Goal: Task Accomplishment & Management: Use online tool/utility

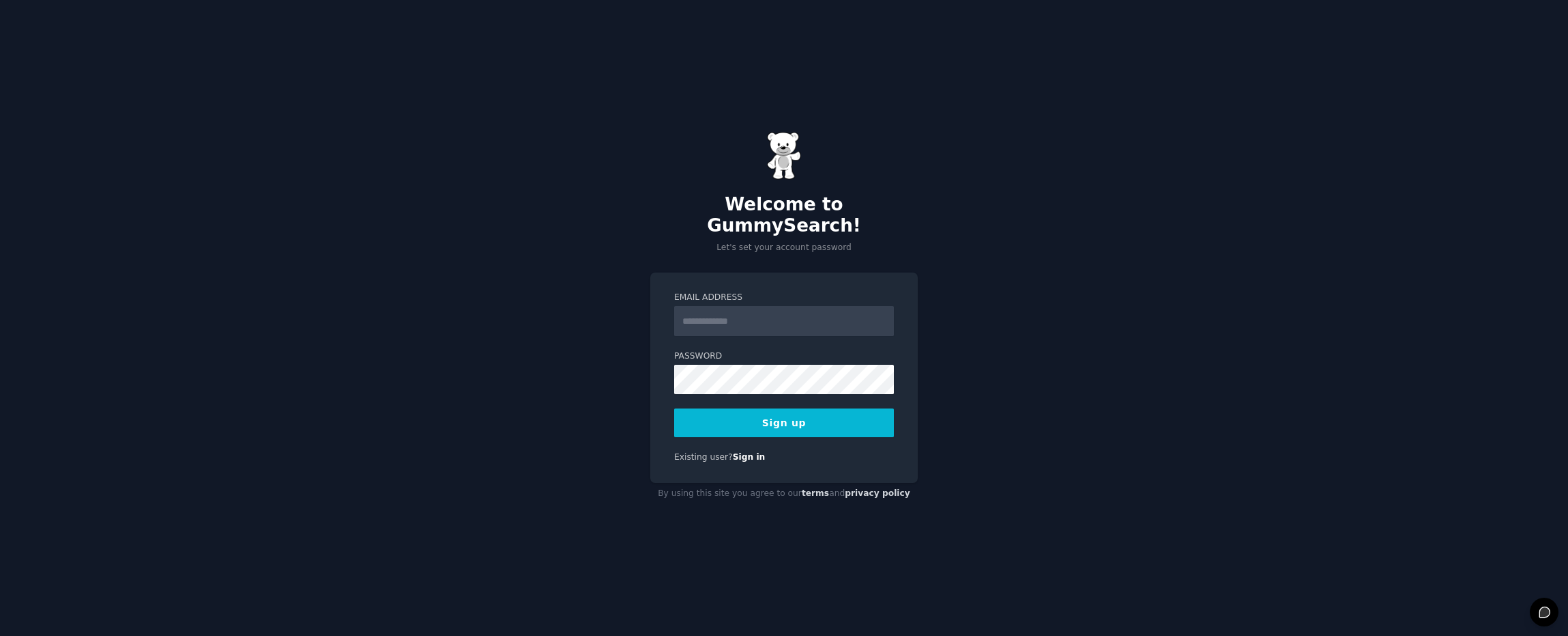
click at [693, 311] on input "Email Address" at bounding box center [784, 320] width 220 height 30
type input "**********"
click at [695, 386] on form "**********" at bounding box center [784, 364] width 220 height 145
click at [758, 418] on button "Sign up" at bounding box center [784, 423] width 220 height 29
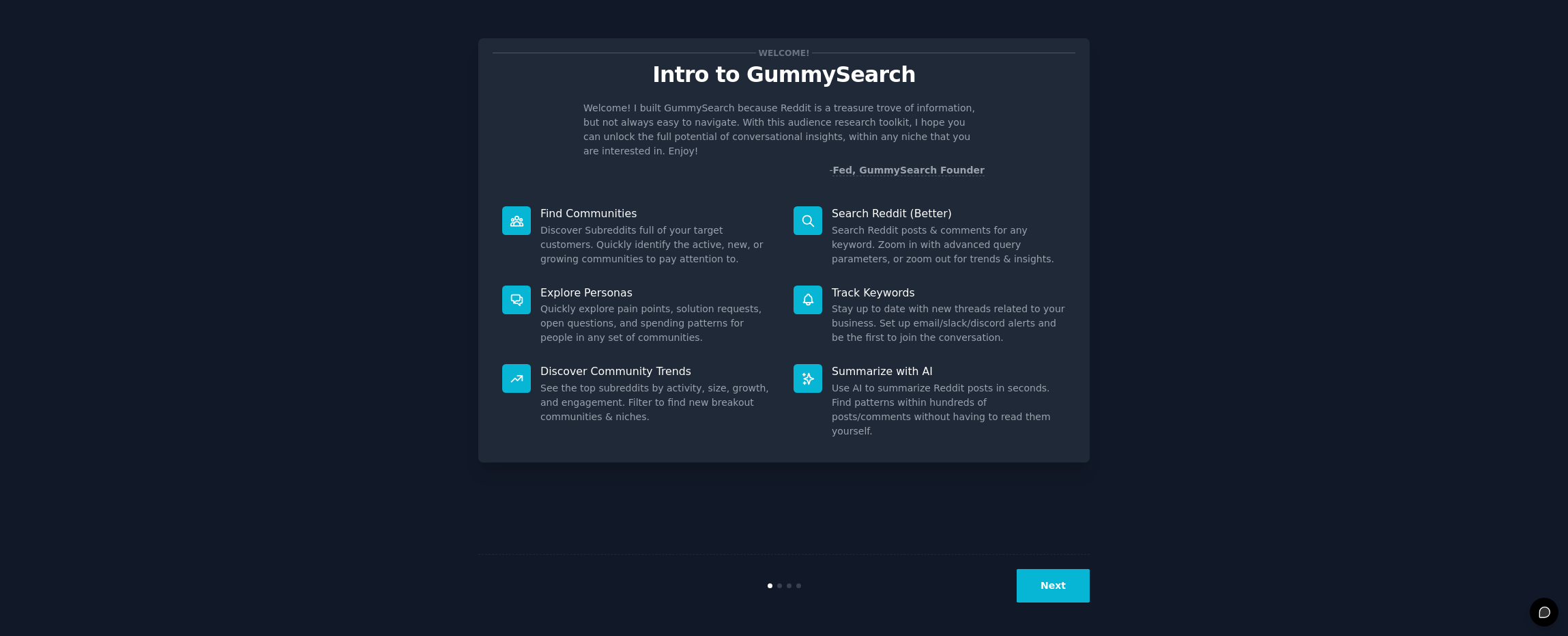
click at [1062, 585] on button "Next" at bounding box center [1053, 585] width 73 height 34
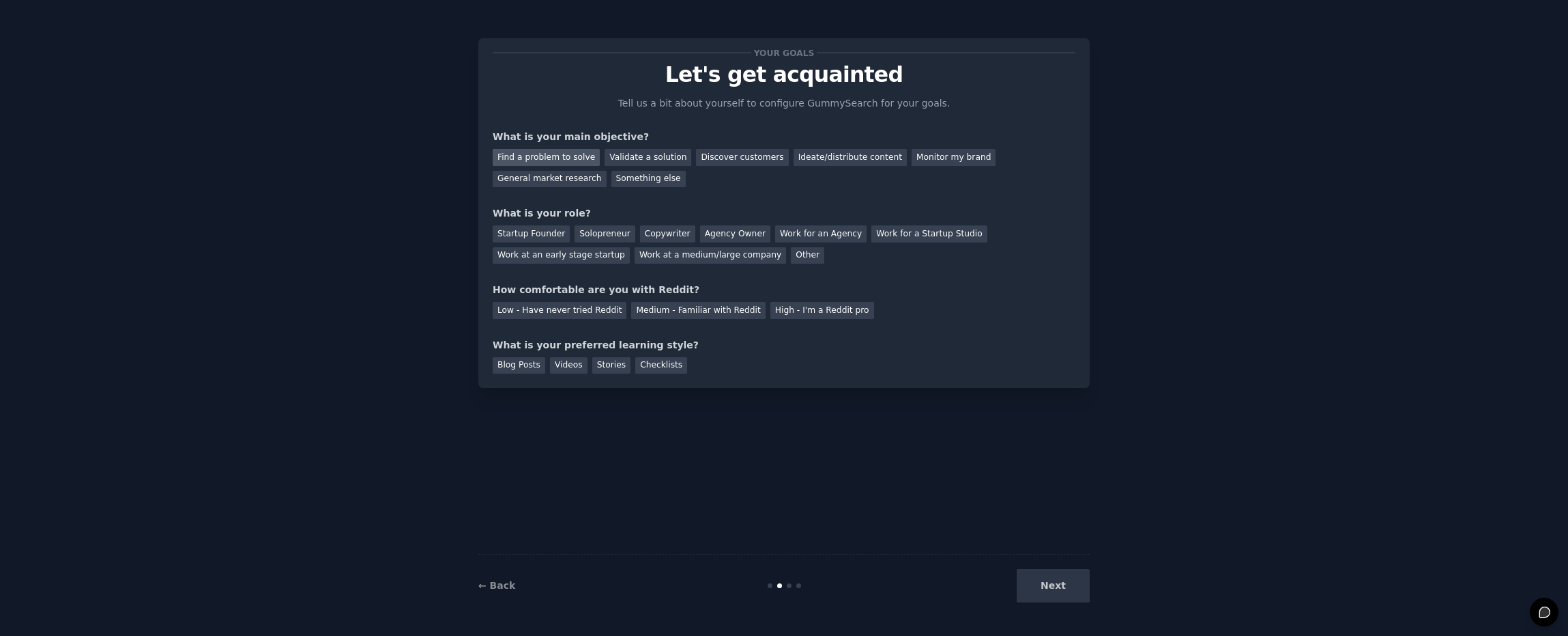
click at [559, 157] on div "Find a problem to solve" at bounding box center [546, 157] width 108 height 17
click at [628, 157] on div "Validate a solution" at bounding box center [648, 157] width 87 height 17
click at [725, 157] on div "Discover customers" at bounding box center [741, 157] width 92 height 17
click at [564, 162] on div "Find a problem to solve" at bounding box center [546, 157] width 108 height 17
click at [608, 158] on div "Validate a solution" at bounding box center [648, 157] width 87 height 17
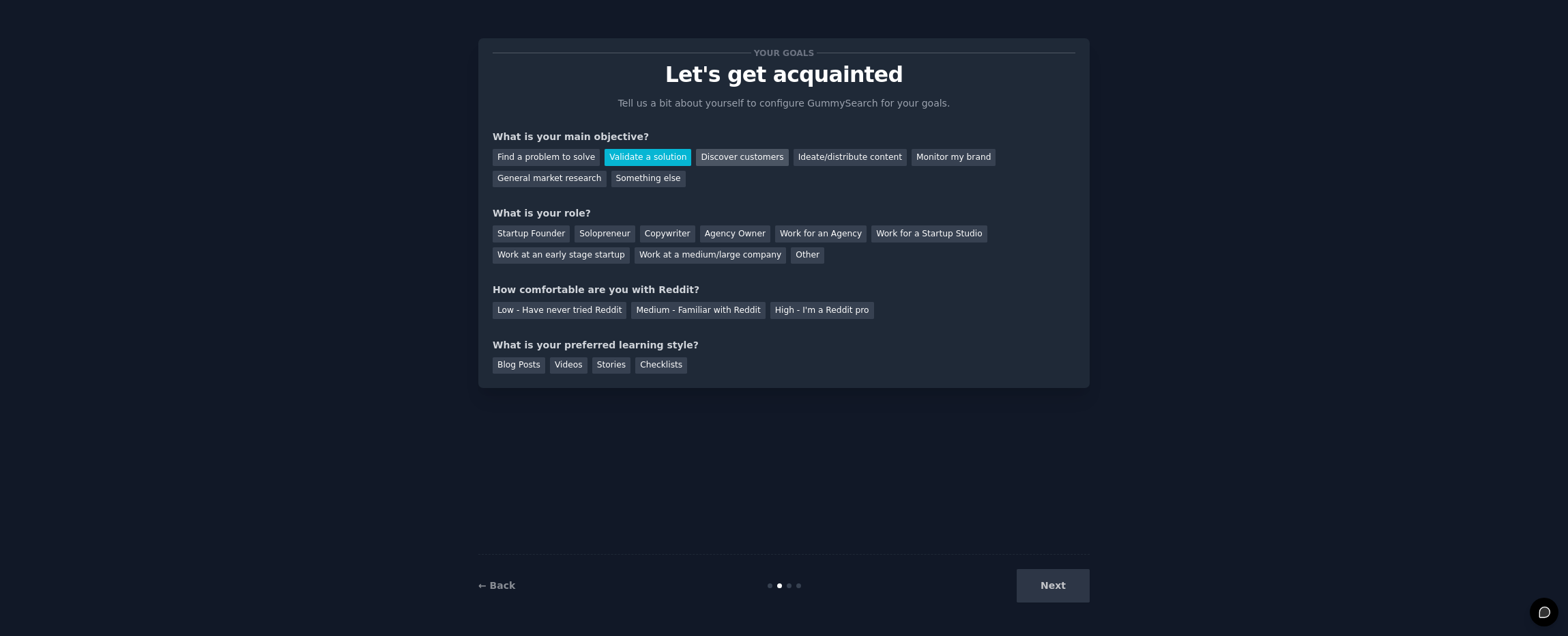
click at [696, 159] on div "Discover customers" at bounding box center [741, 157] width 92 height 17
click at [522, 233] on div "Startup Founder" at bounding box center [531, 234] width 77 height 17
click at [573, 313] on div "Low - Have never tried Reddit" at bounding box center [559, 310] width 134 height 17
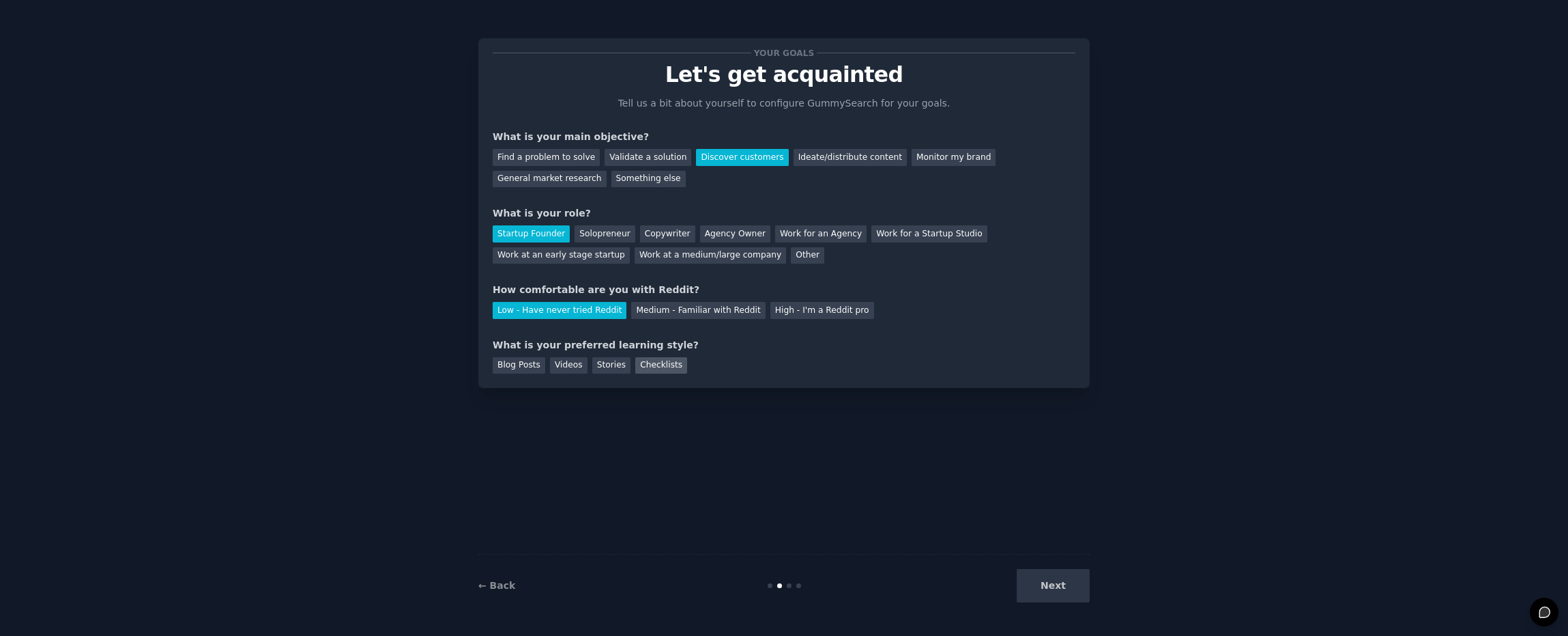
click at [636, 369] on div "Checklists" at bounding box center [661, 365] width 52 height 17
click at [602, 359] on div "Stories" at bounding box center [611, 365] width 39 height 17
click at [1079, 580] on button "Next" at bounding box center [1053, 585] width 73 height 34
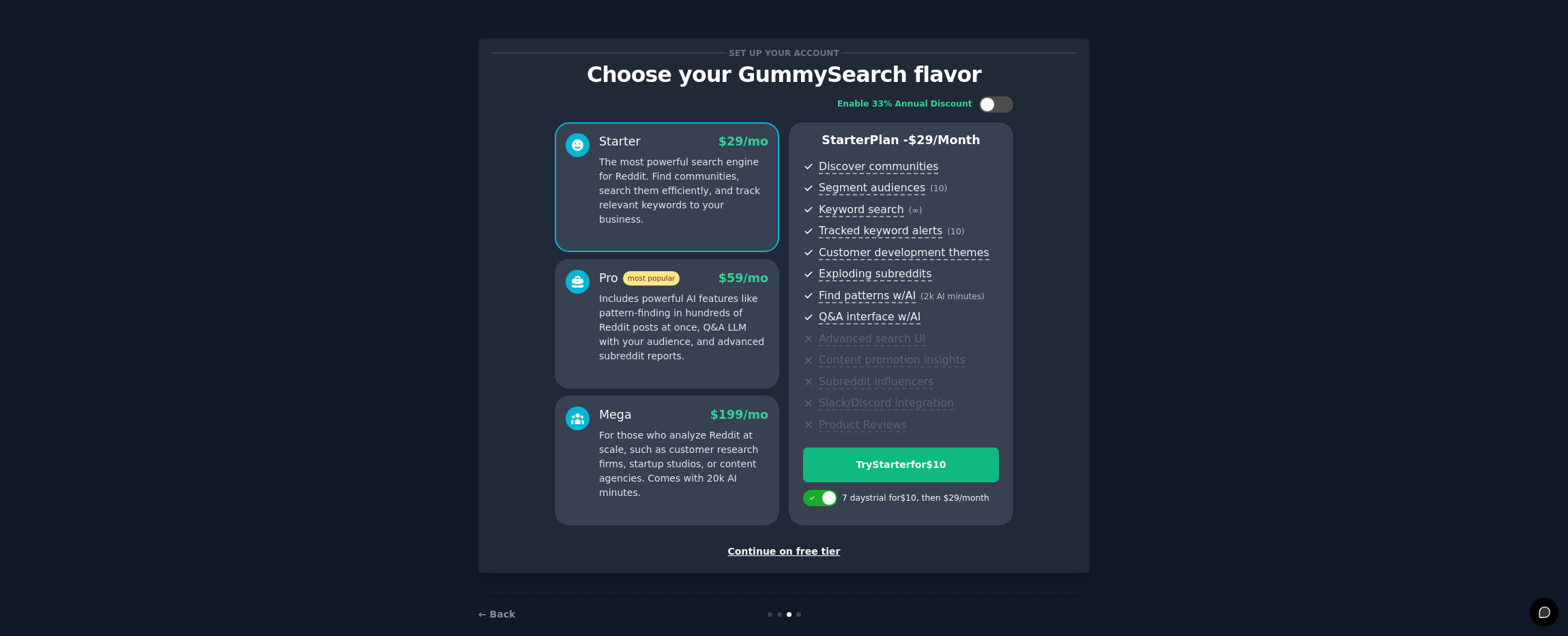
click at [705, 319] on p "Includes powerful AI features like pattern-finding in hundreds of Reddit posts …" at bounding box center [684, 327] width 169 height 71
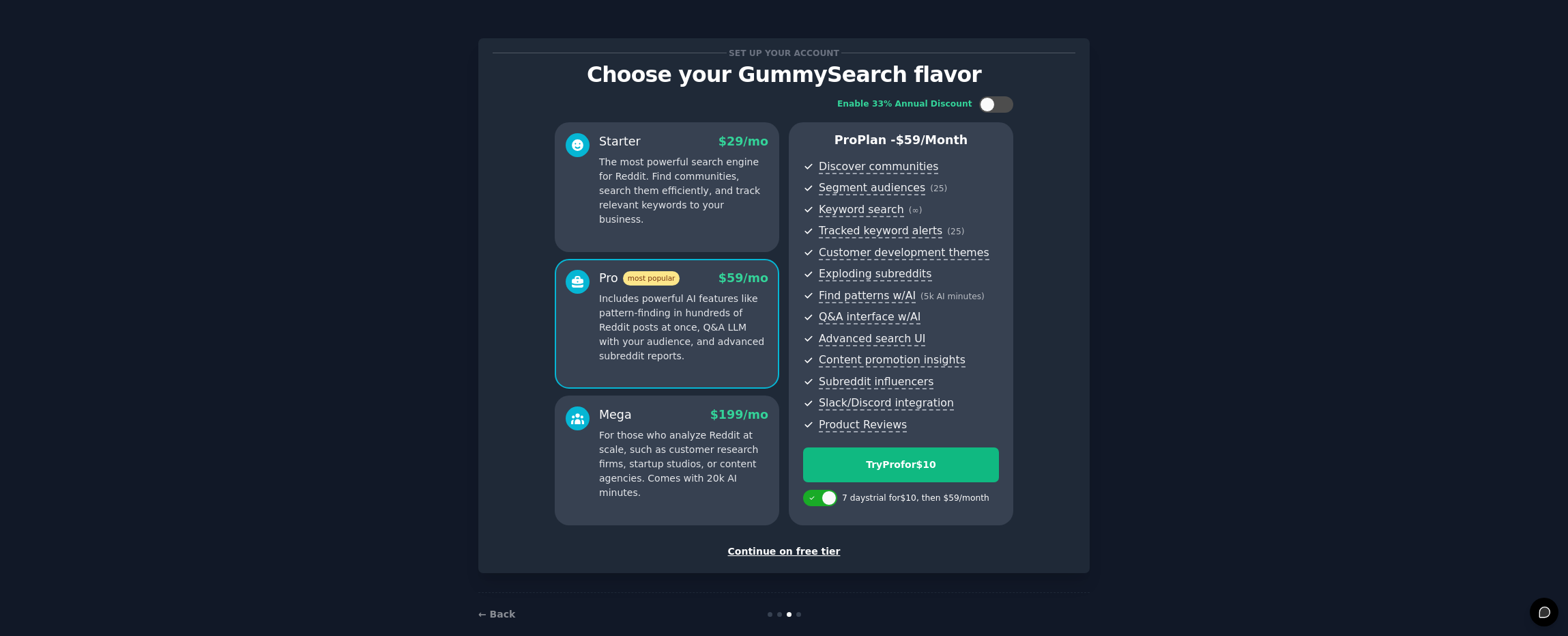
click at [667, 467] on p "For those who analyze Reddit at scale, such as customer research firms, startup…" at bounding box center [684, 463] width 169 height 71
click at [656, 322] on p "Includes powerful AI features like pattern-finding in hundreds of Reddit posts …" at bounding box center [684, 327] width 169 height 71
click at [643, 451] on p "For those who analyze Reddit at scale, such as customer research firms, startup…" at bounding box center [684, 463] width 169 height 71
click at [676, 312] on p "Includes powerful AI features like pattern-finding in hundreds of Reddit posts …" at bounding box center [684, 327] width 169 height 71
click at [655, 449] on p "For those who analyze Reddit at scale, such as customer research firms, startup…" at bounding box center [684, 463] width 169 height 71
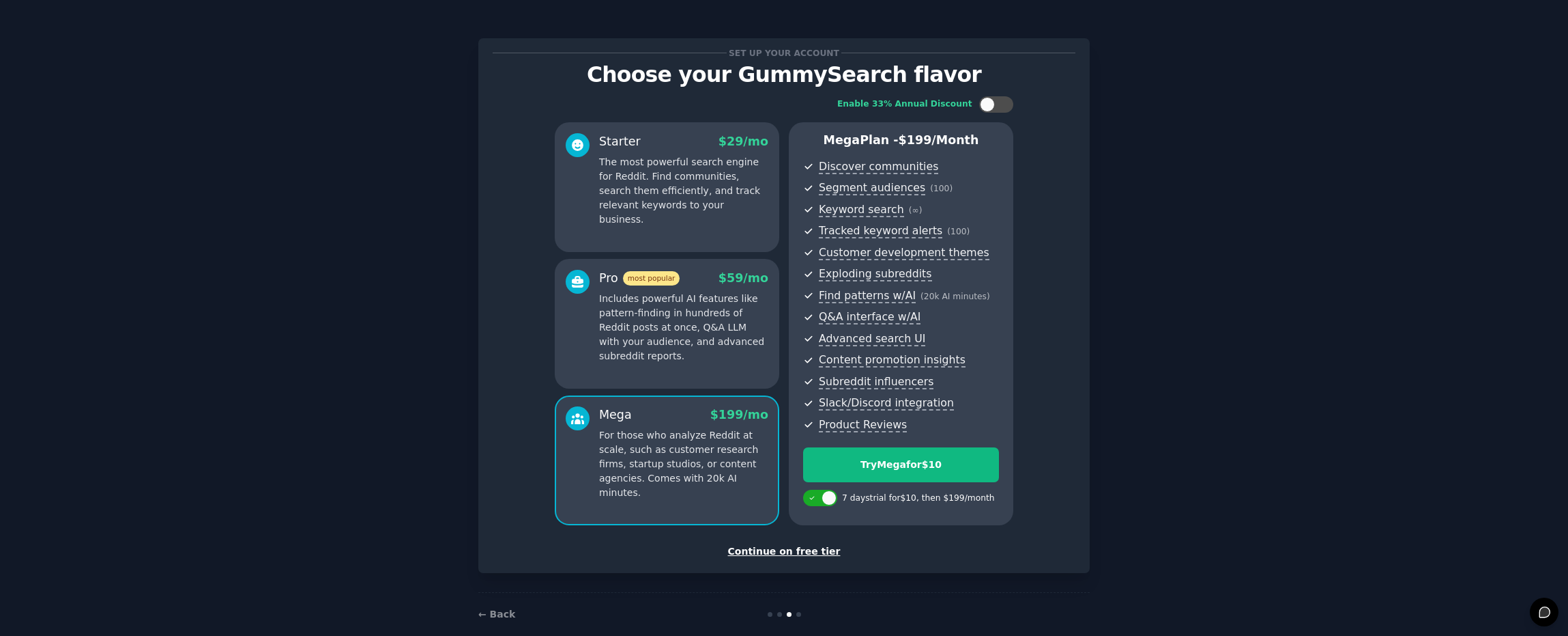
click at [675, 340] on p "Includes powerful AI features like pattern-finding in hundreds of Reddit posts …" at bounding box center [684, 327] width 169 height 71
click at [661, 440] on p "For those who analyze Reddit at scale, such as customer research firms, startup…" at bounding box center [684, 463] width 169 height 71
click at [697, 315] on p "Includes powerful AI features like pattern-finding in hundreds of Reddit posts …" at bounding box center [684, 327] width 169 height 71
click at [694, 428] on p "For those who analyze Reddit at scale, such as customer research firms, startup…" at bounding box center [684, 463] width 169 height 71
click at [684, 181] on p "The most powerful search engine for Reddit. Find communities, search them effic…" at bounding box center [684, 190] width 169 height 71
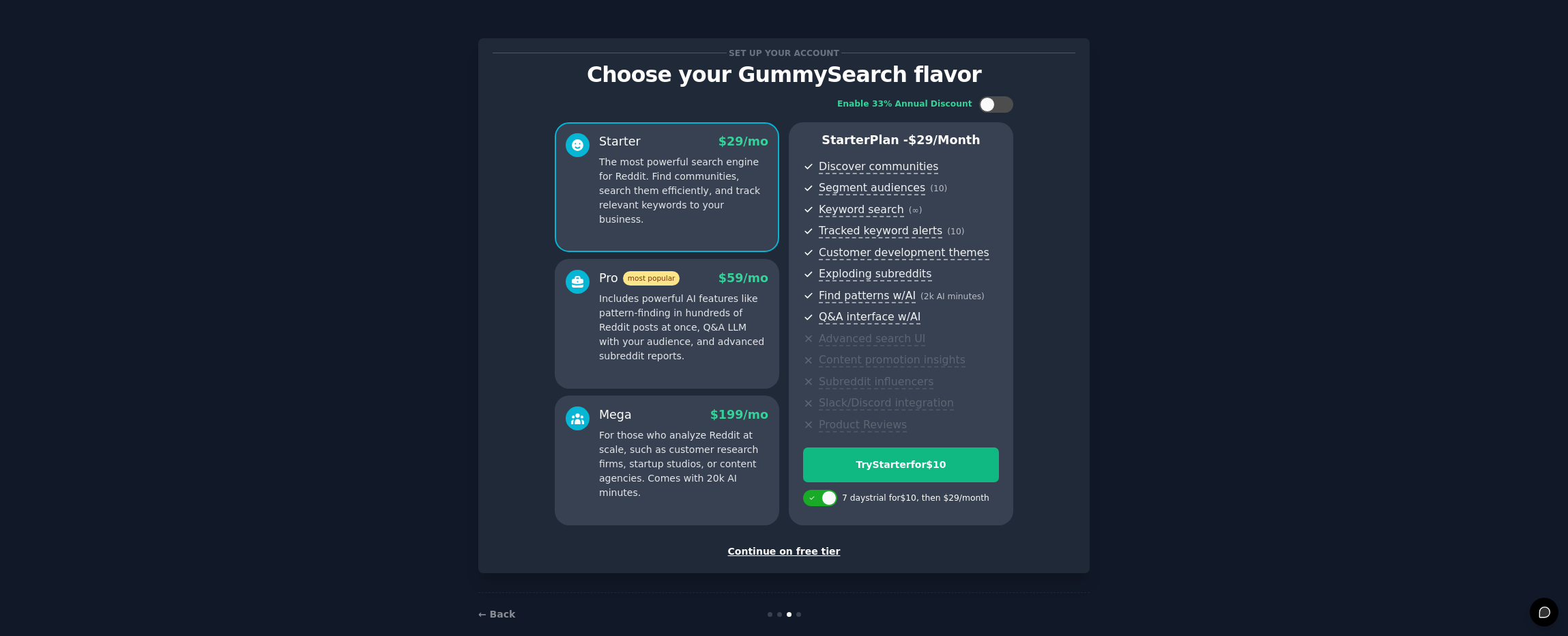
click at [689, 352] on p "Includes powerful AI features like pattern-finding in hundreds of Reddit posts …" at bounding box center [684, 327] width 169 height 71
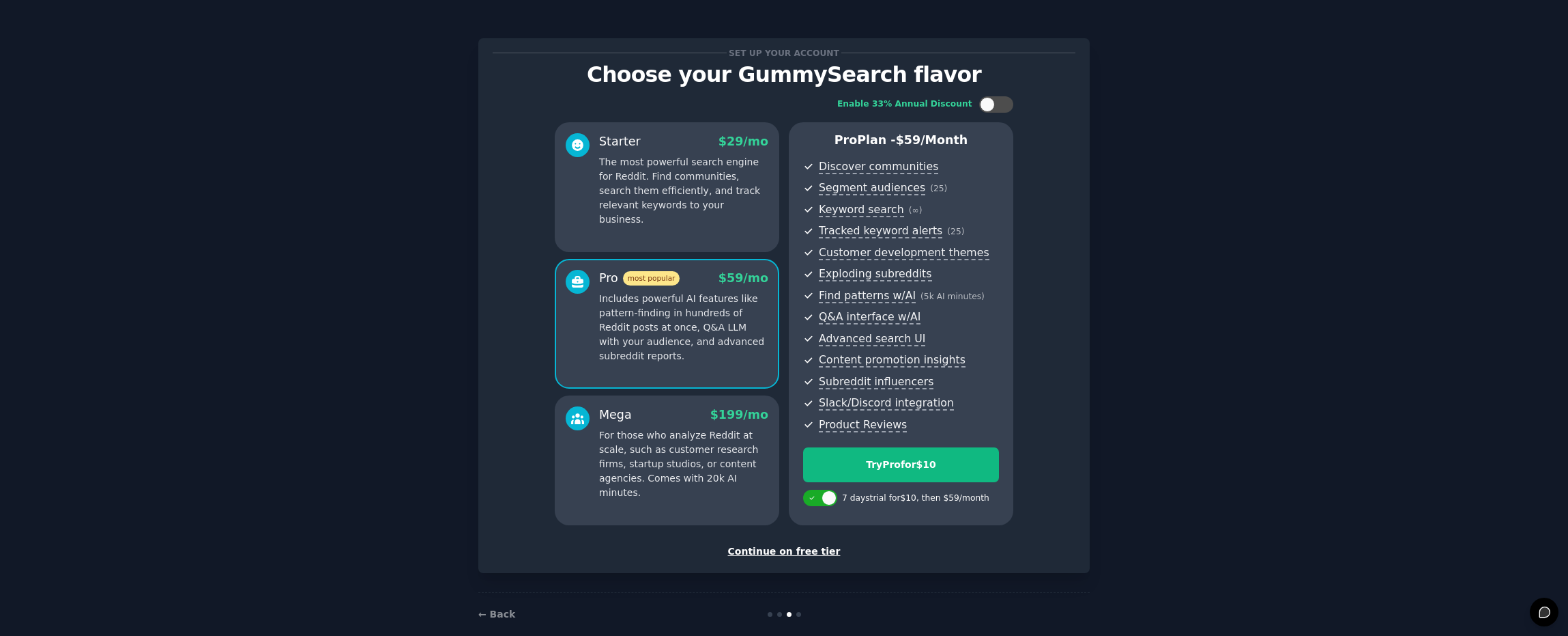
click at [674, 198] on p "The most powerful search engine for Reddit. Find communities, search them effic…" at bounding box center [684, 190] width 169 height 71
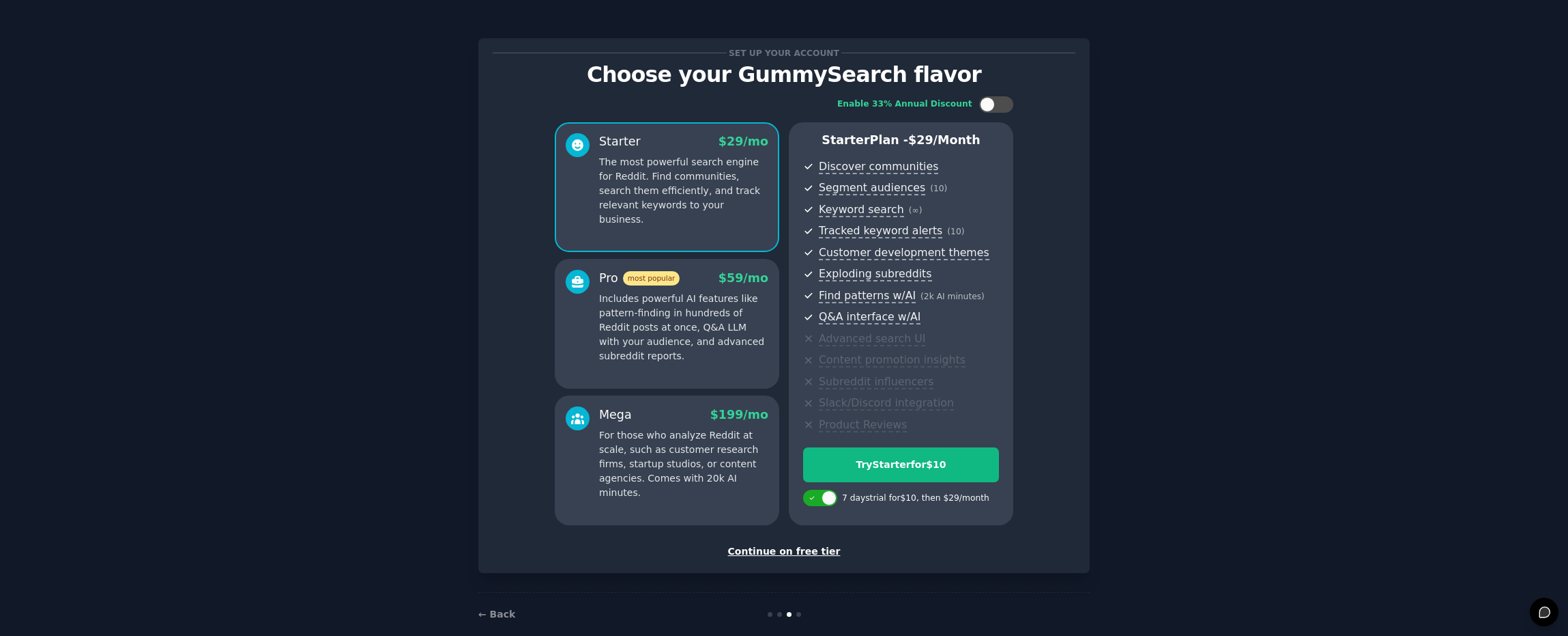
click at [670, 354] on p "Includes powerful AI features like pattern-finding in hundreds of Reddit posts …" at bounding box center [684, 327] width 169 height 71
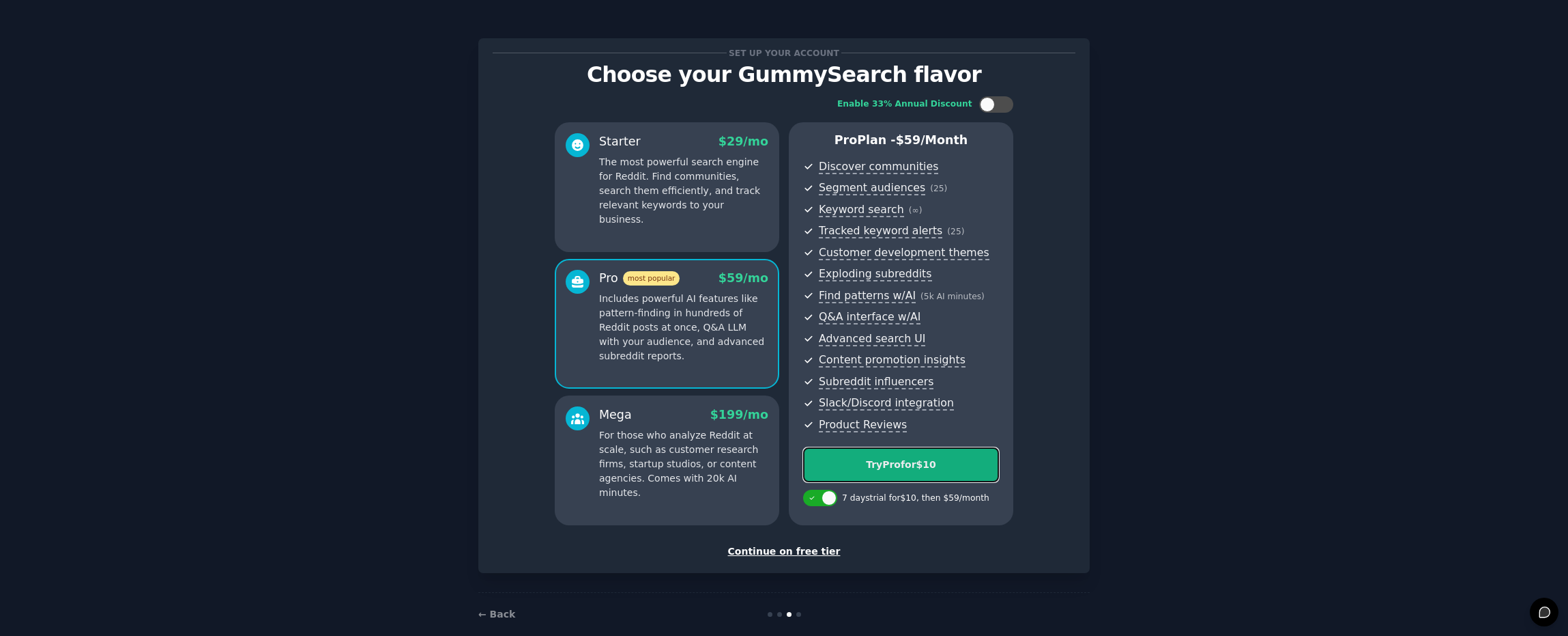
click at [896, 469] on div "Try Pro for $10" at bounding box center [901, 465] width 194 height 14
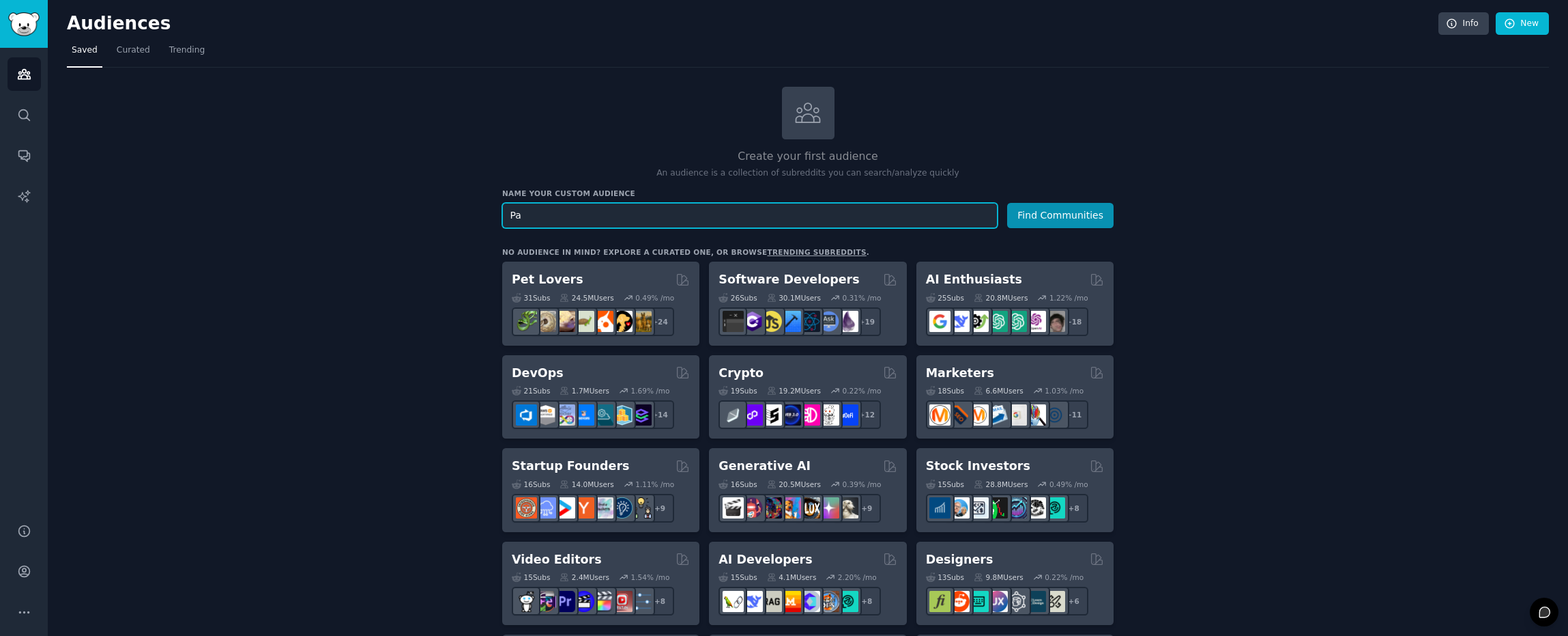
type input "P"
click at [613, 210] on input "text" at bounding box center [749, 215] width 495 height 25
paste input "Loungewear"
type input "Loungewear"
click at [1066, 214] on button "Find Communities" at bounding box center [1060, 215] width 107 height 25
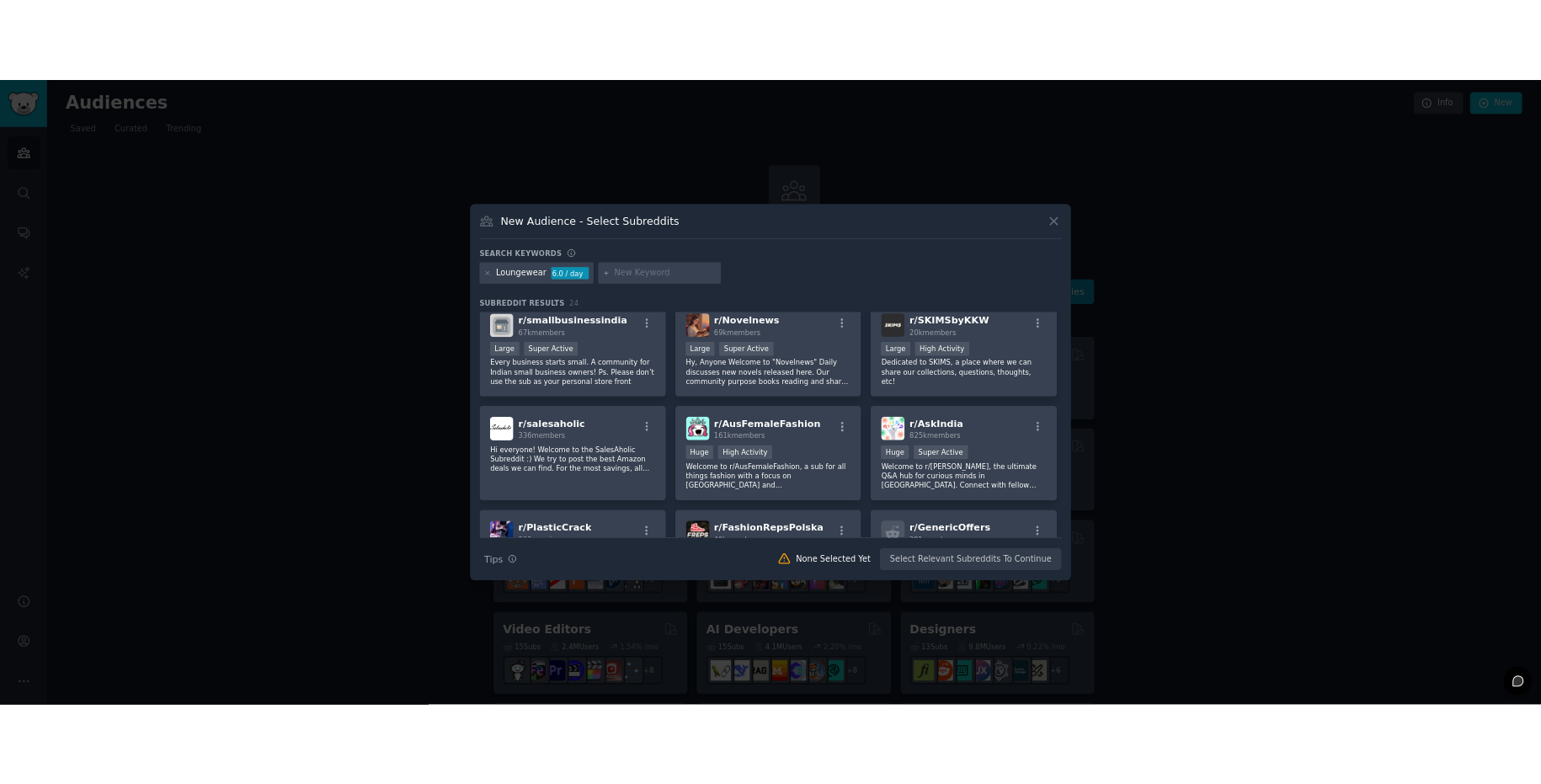
scroll to position [784, 0]
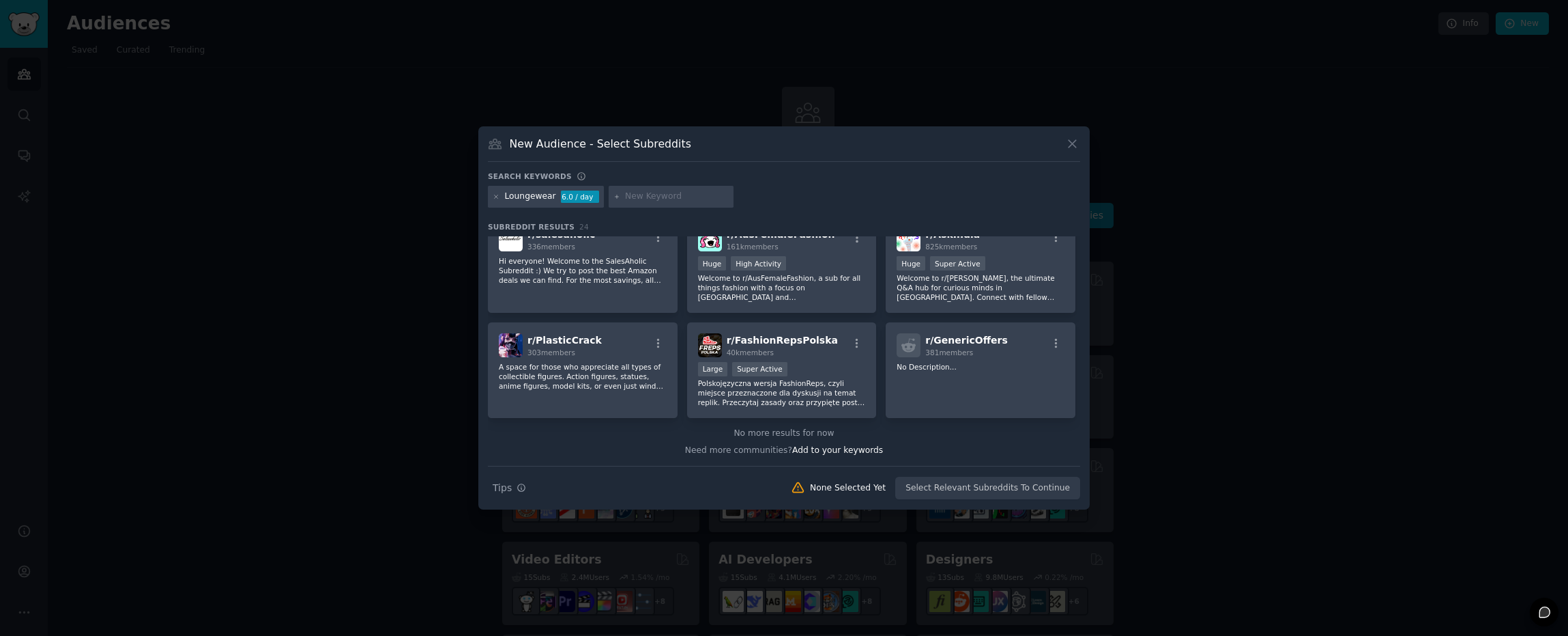
click at [1071, 144] on icon at bounding box center [1073, 144] width 14 height 14
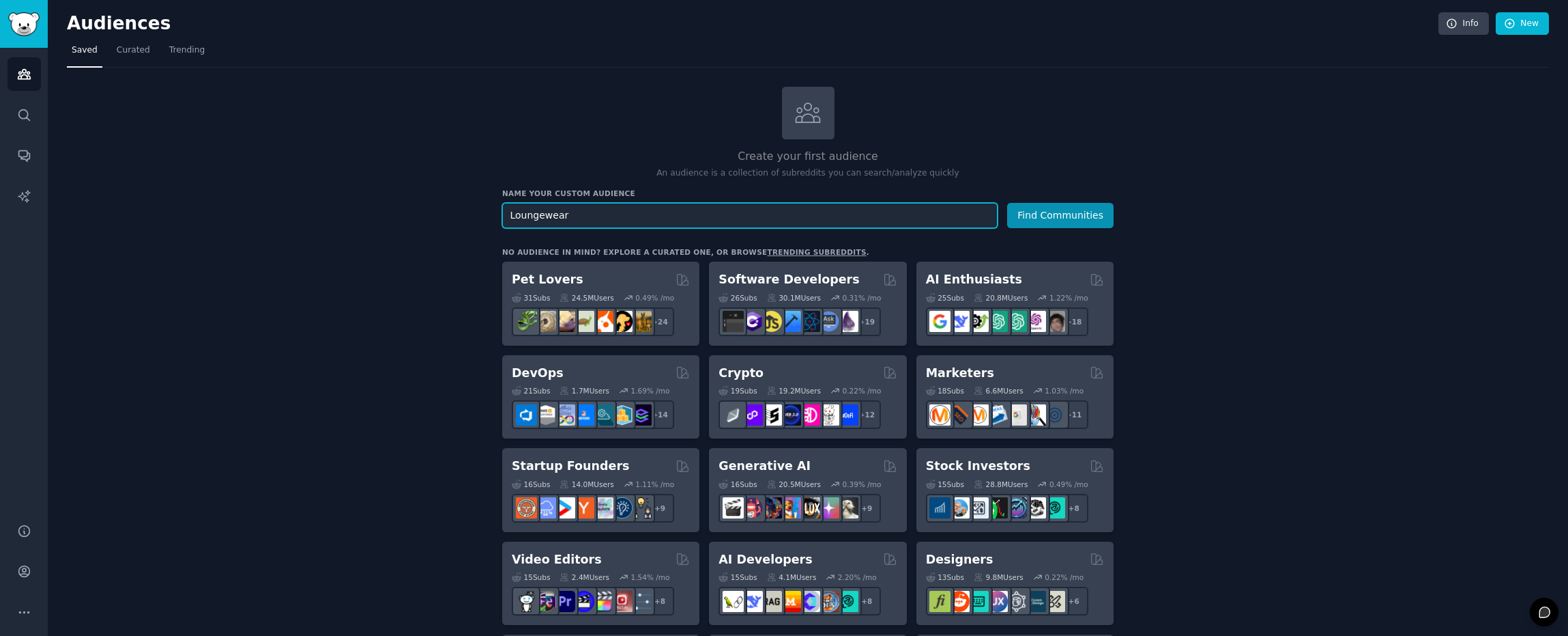
click at [578, 211] on input "Loungewear" at bounding box center [749, 215] width 495 height 25
click at [130, 53] on span "Curated" at bounding box center [133, 50] width 34 height 12
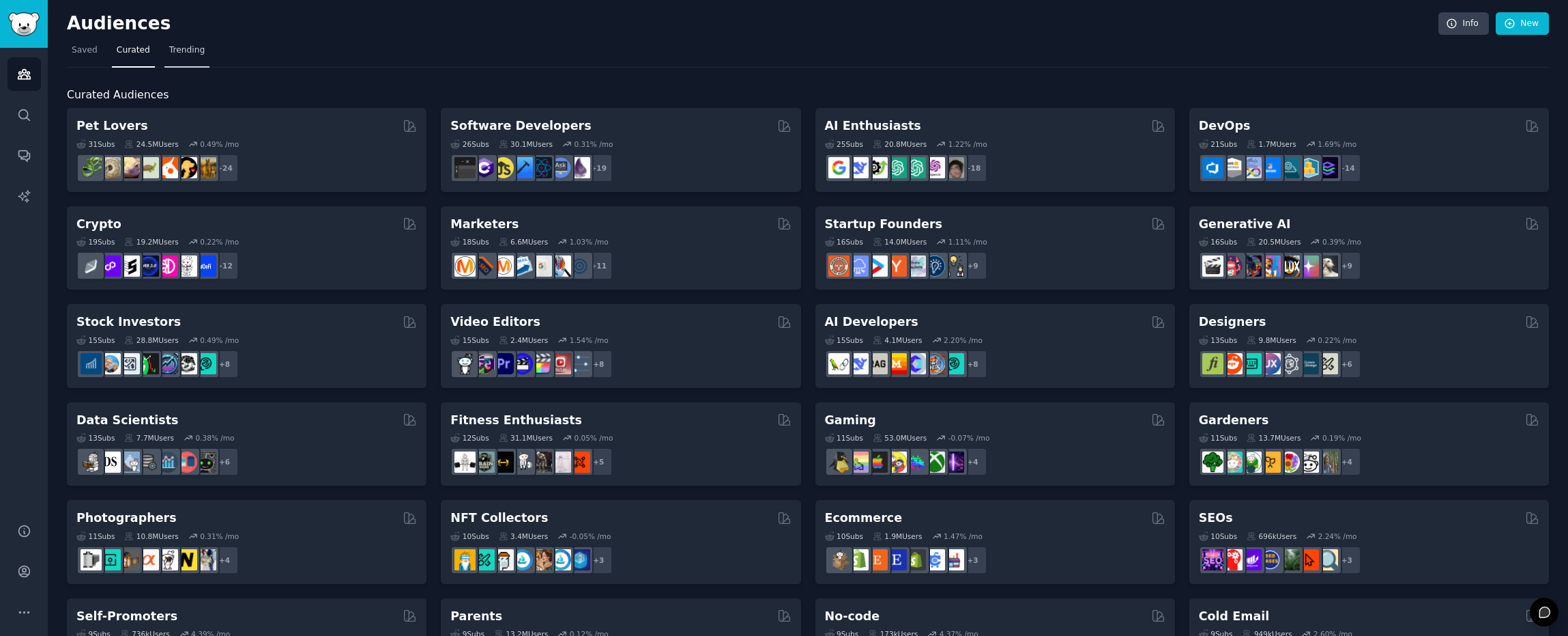
click at [187, 55] on span "Trending" at bounding box center [187, 50] width 35 height 12
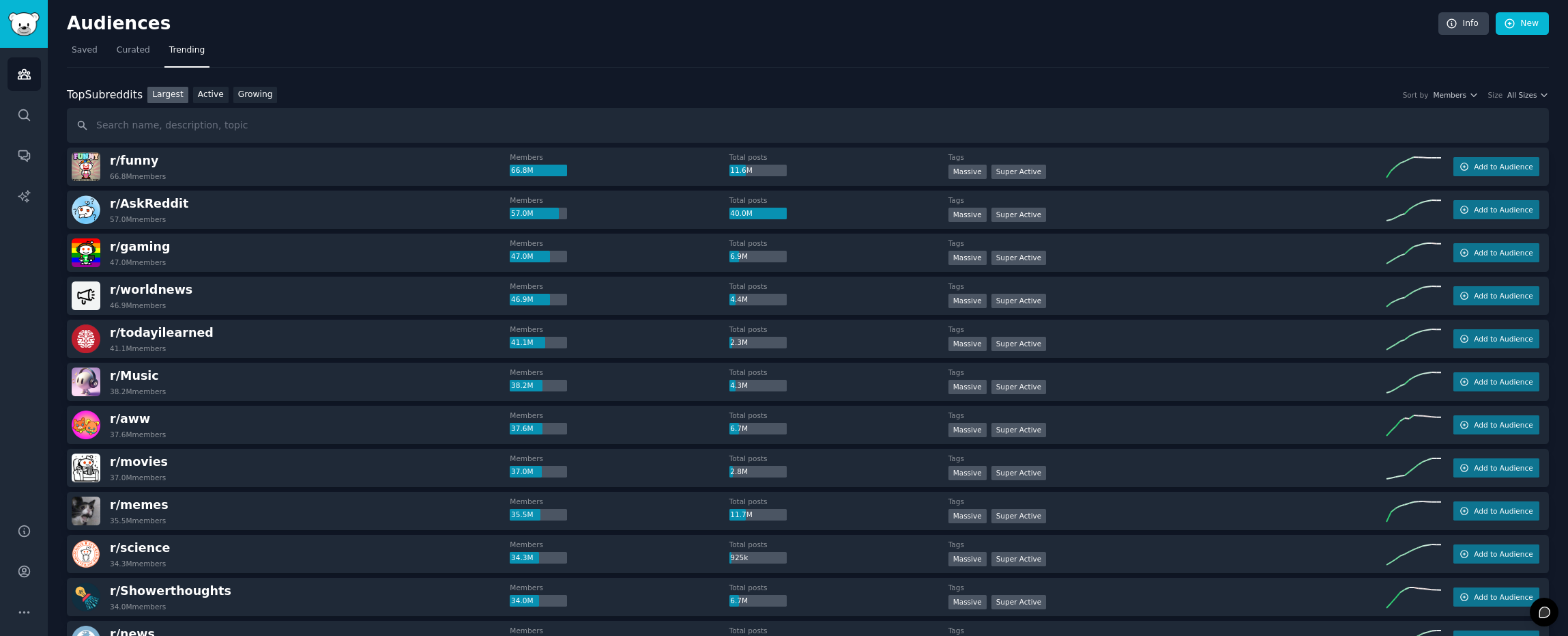
click at [181, 121] on input "text" at bounding box center [807, 124] width 1482 height 35
type input "Loungewear"
click at [15, 116] on link "Search" at bounding box center [24, 115] width 34 height 34
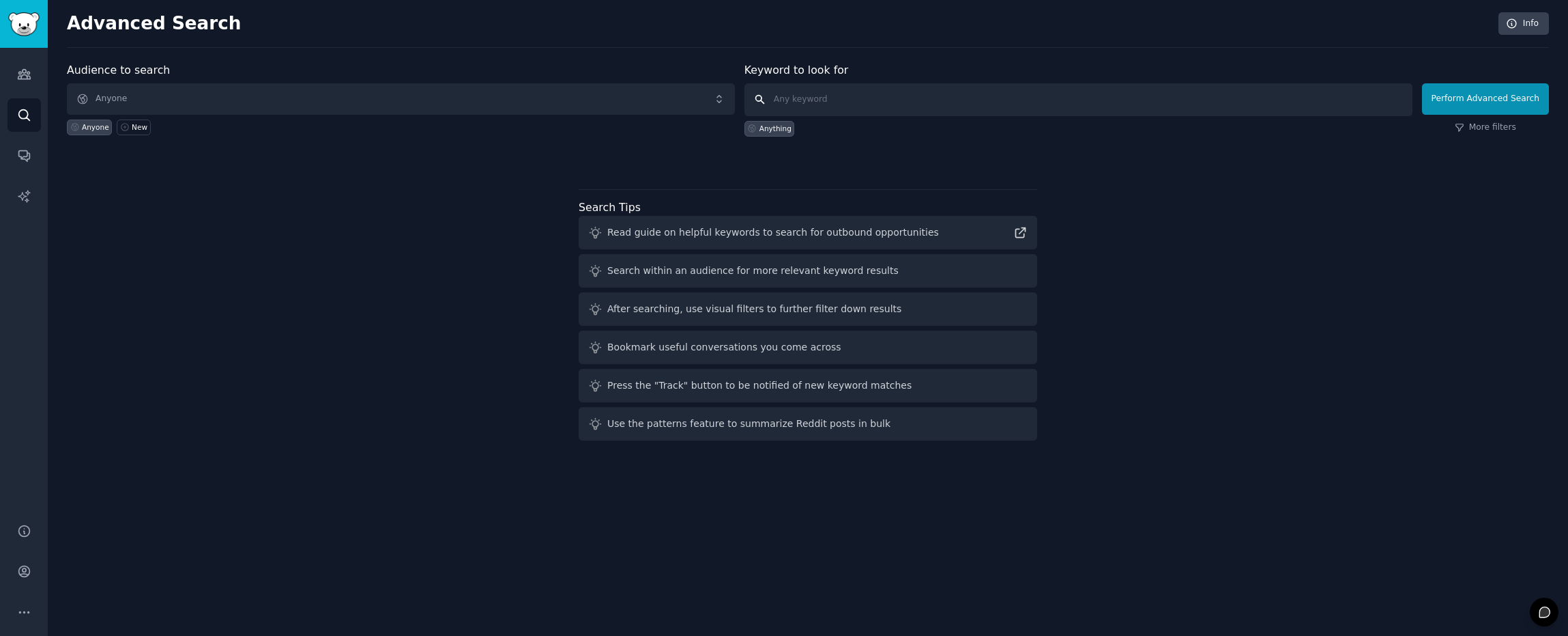
click at [860, 92] on input "text" at bounding box center [1079, 100] width 668 height 33
paste input "Loungewear"
type input "Loungewear"
click at [1509, 94] on button "Perform Advanced Search" at bounding box center [1485, 99] width 127 height 31
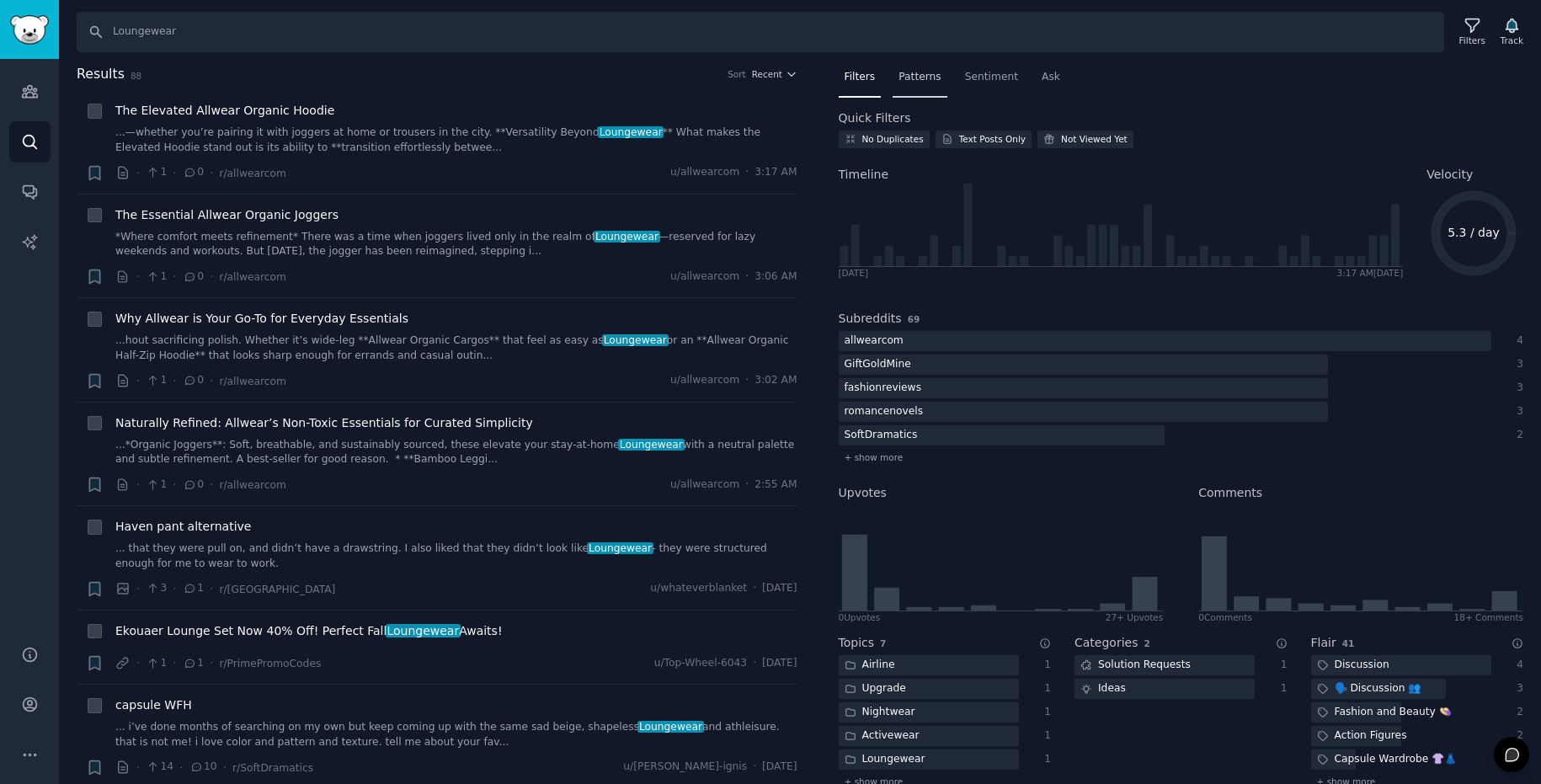
click at [928, 81] on span "Patterns" at bounding box center [919, 77] width 43 height 15
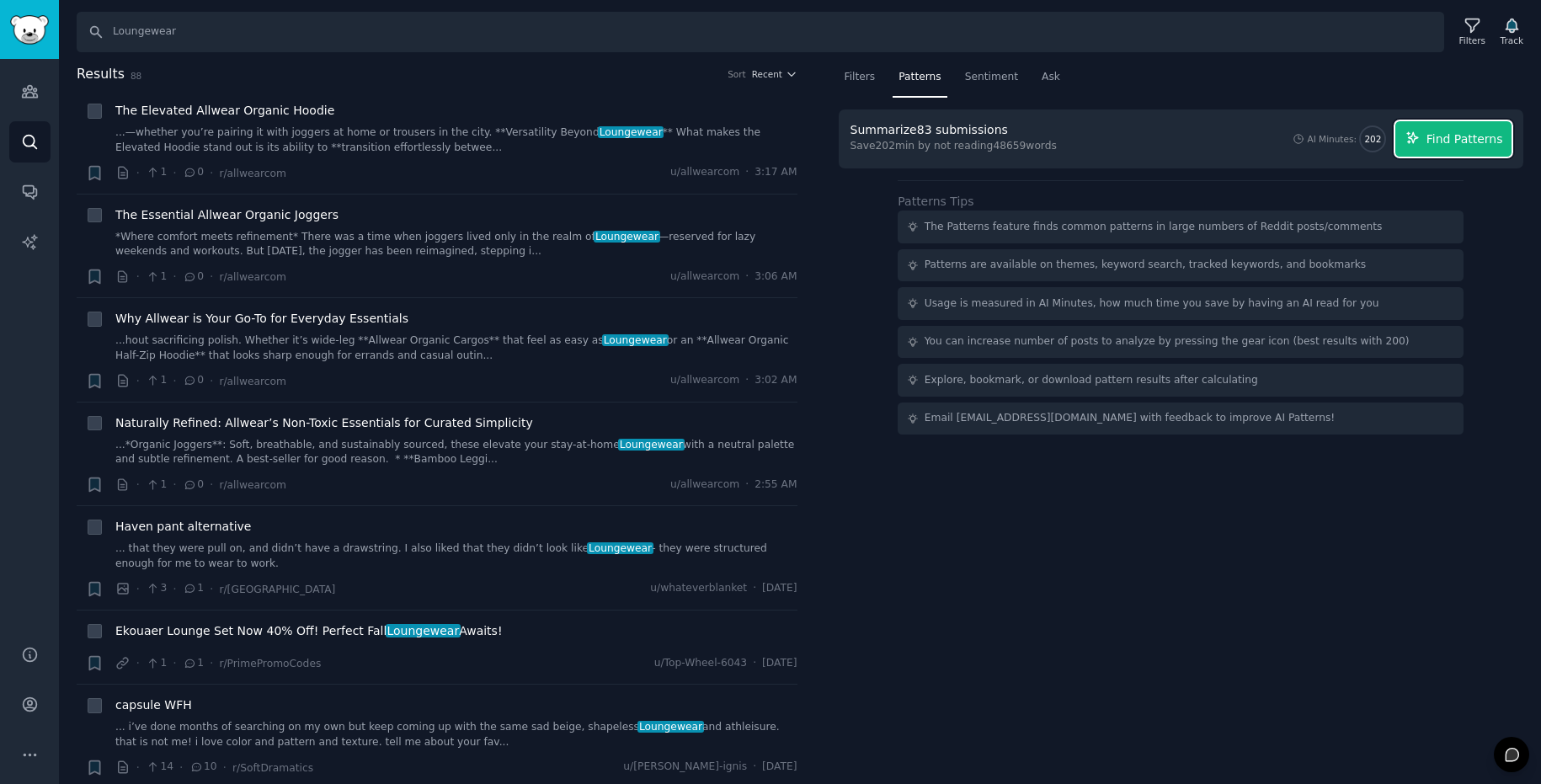
click at [1487, 146] on span "Find Patterns" at bounding box center [1465, 140] width 76 height 18
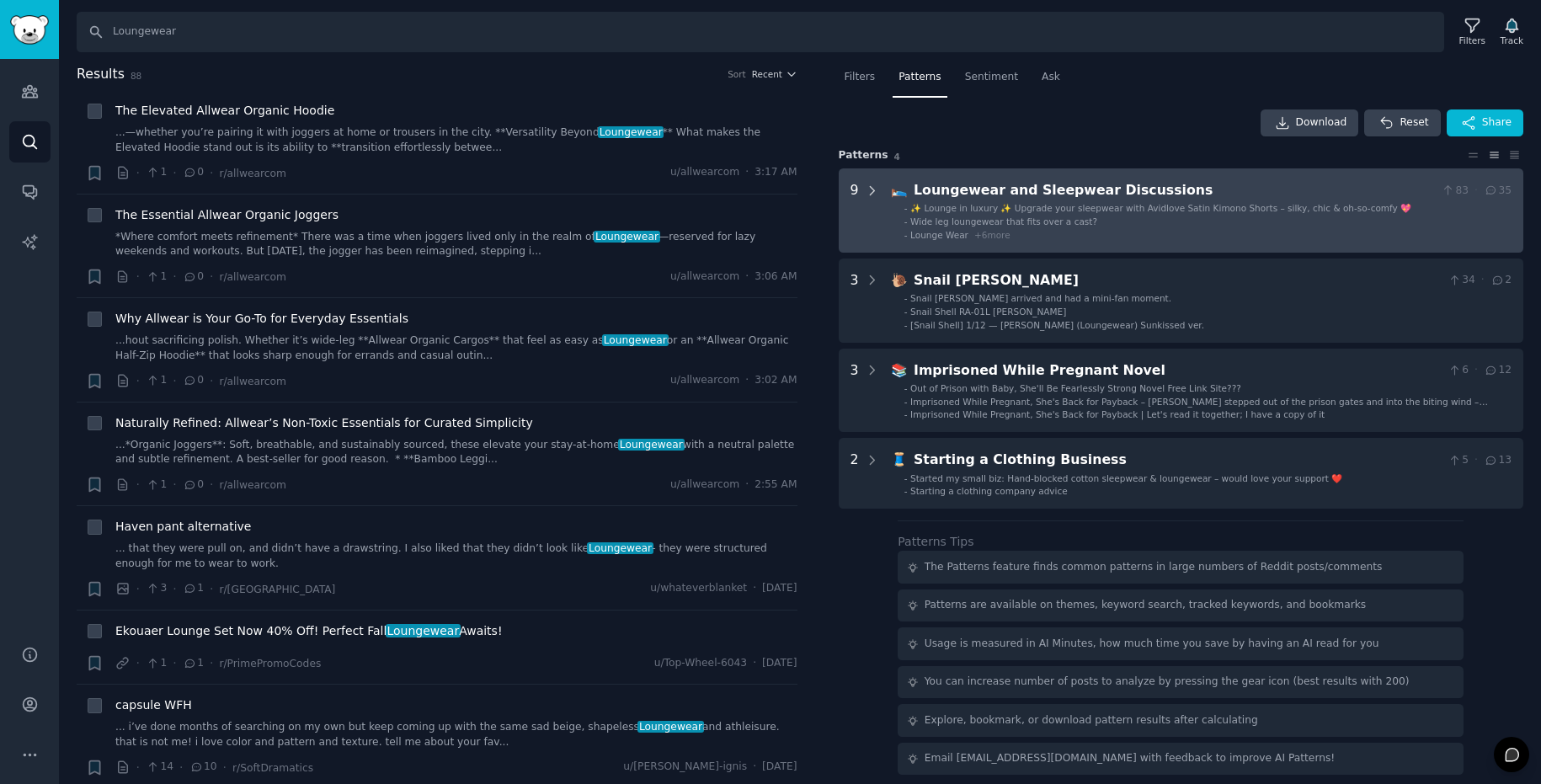
click at [875, 191] on icon at bounding box center [872, 190] width 15 height 15
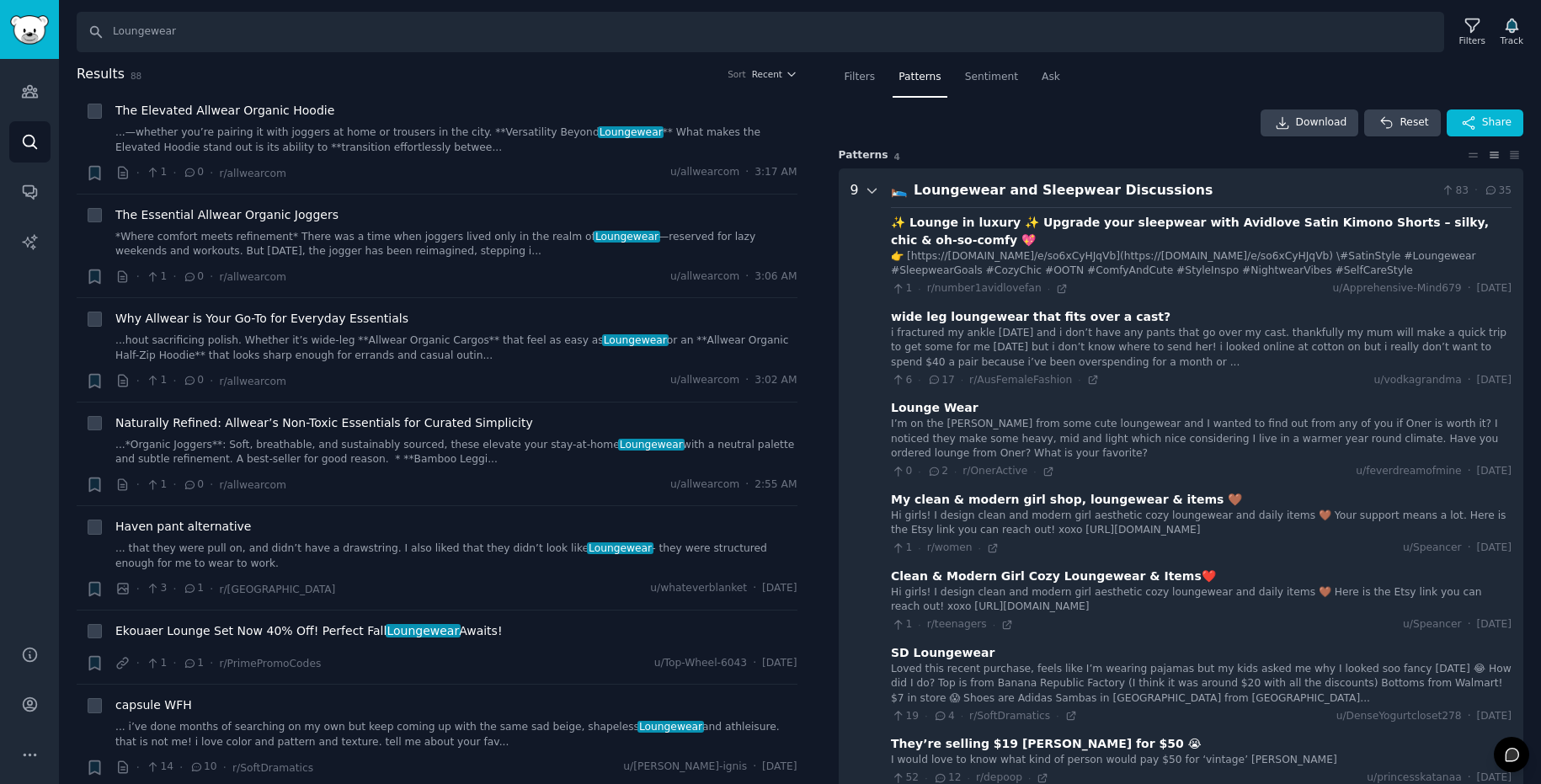
scroll to position [104, 0]
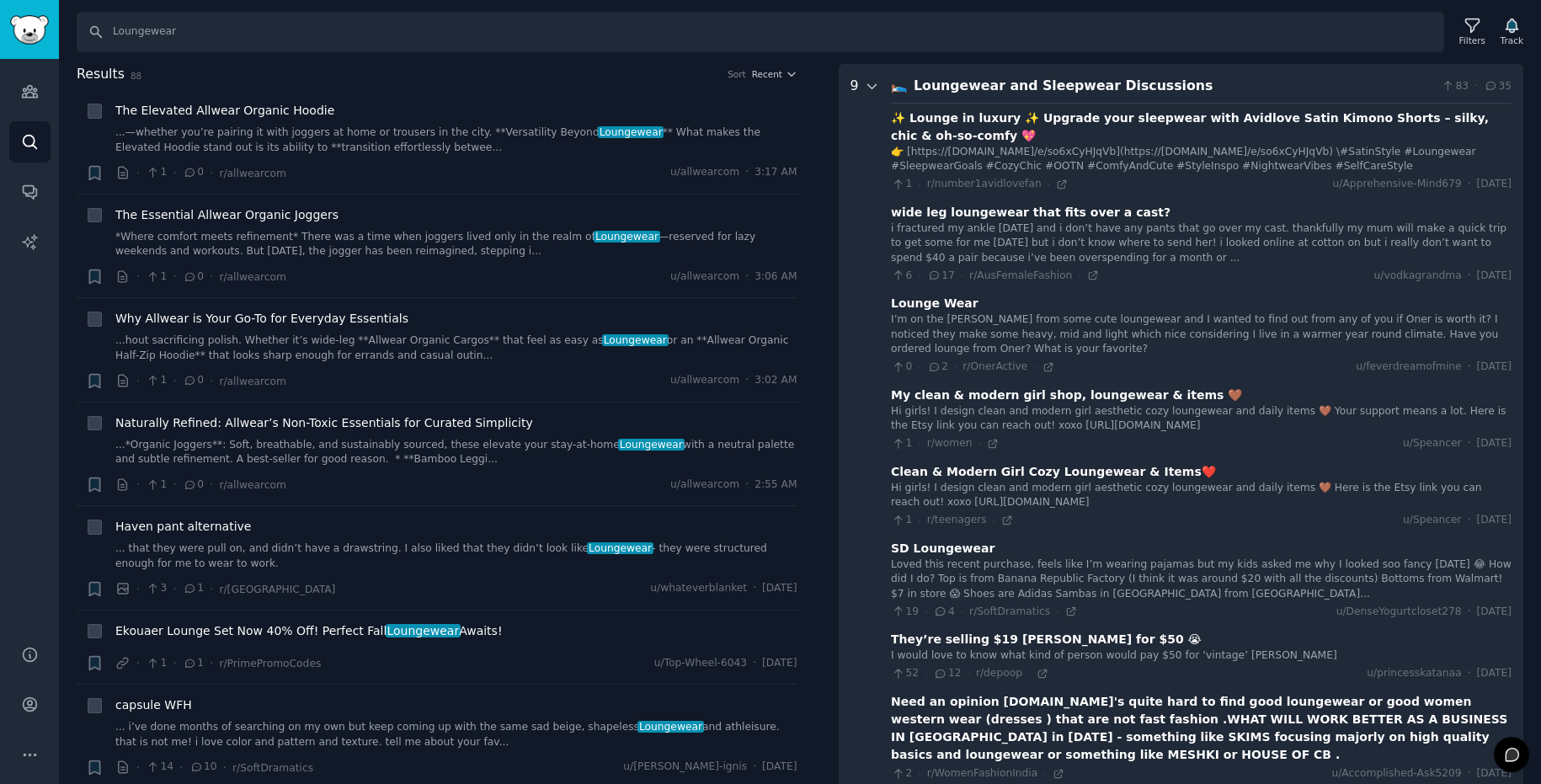
click at [871, 89] on icon at bounding box center [872, 86] width 15 height 15
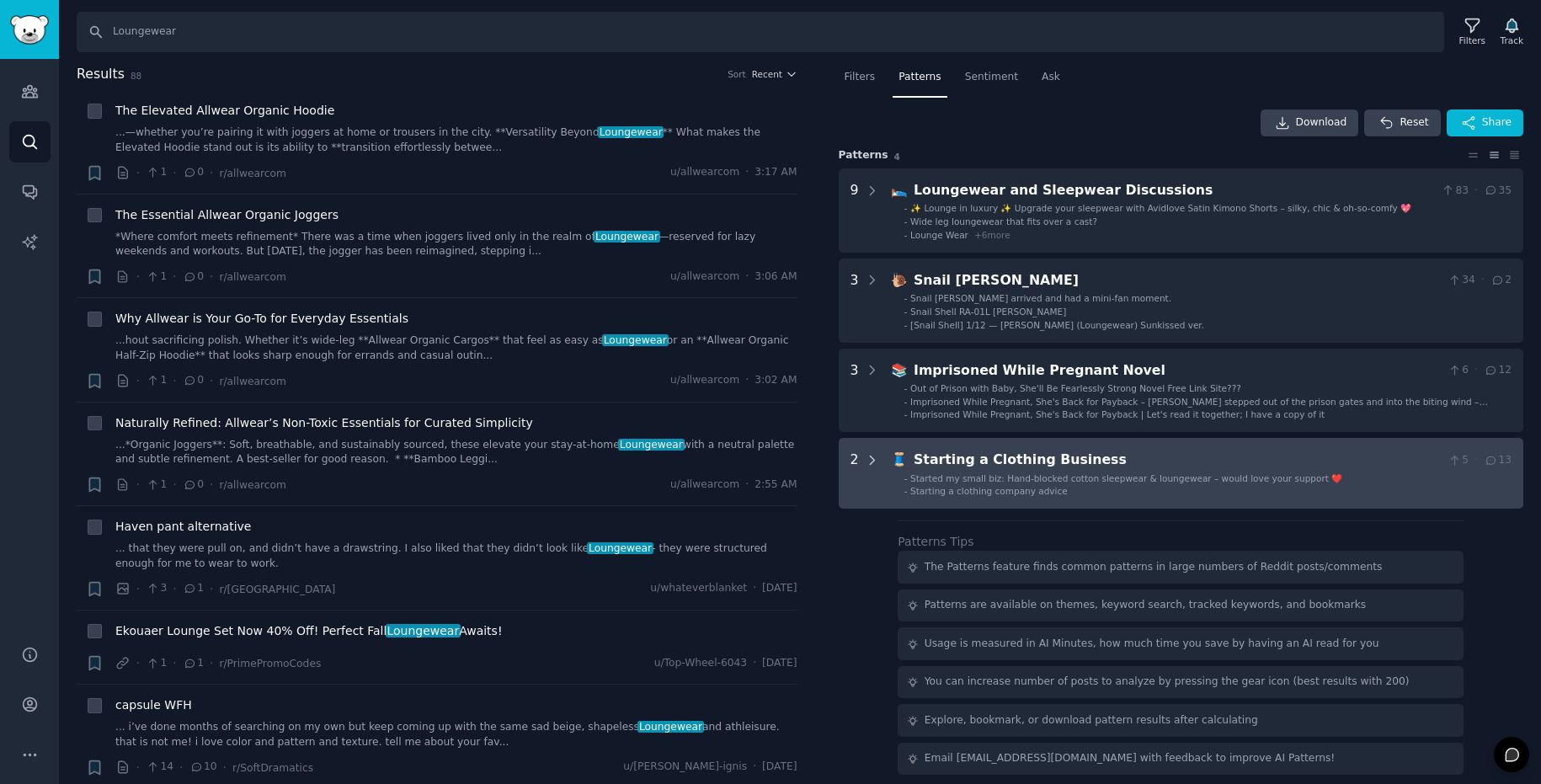
click at [872, 459] on icon at bounding box center [872, 460] width 15 height 15
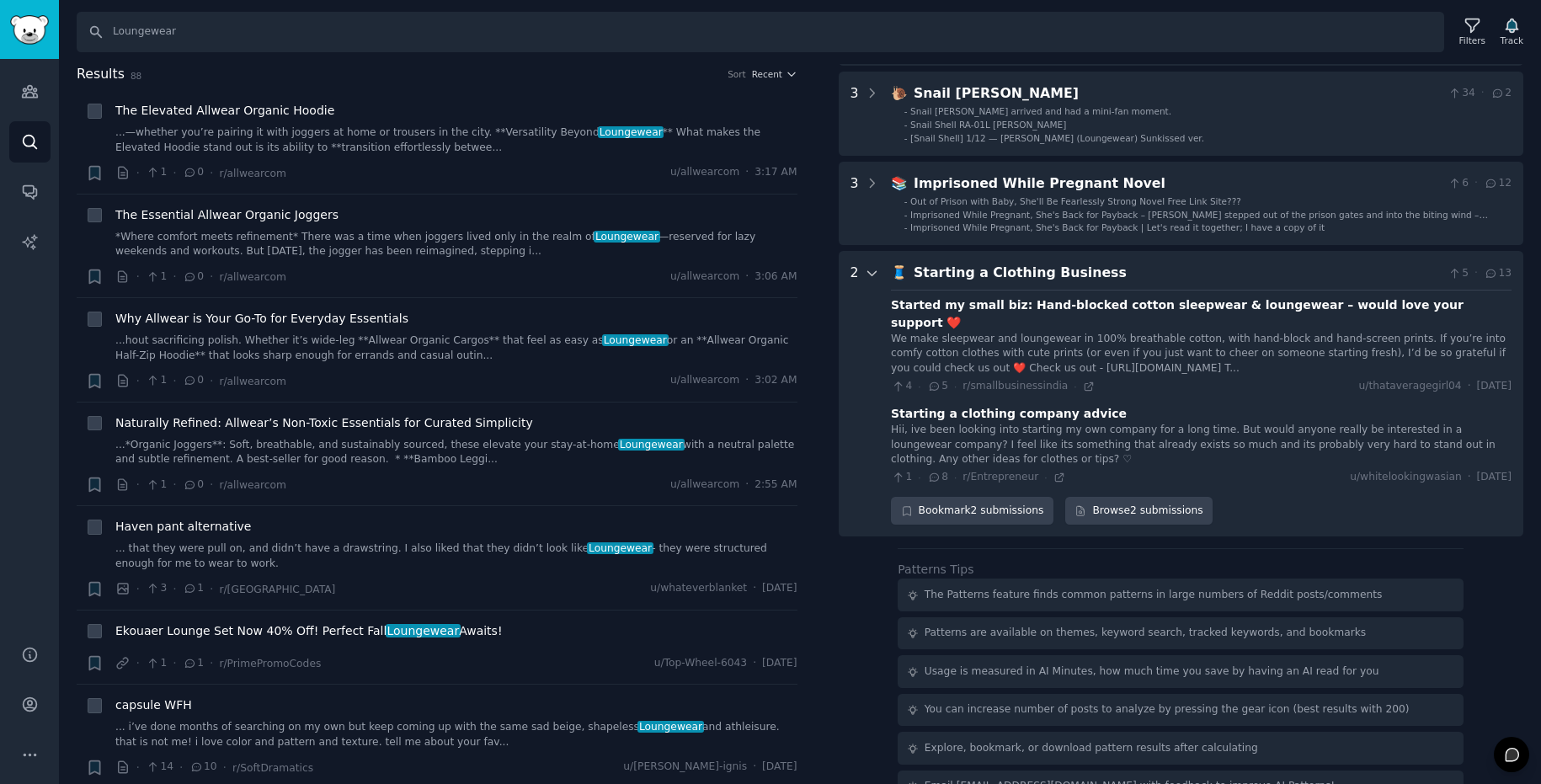
scroll to position [192, 0]
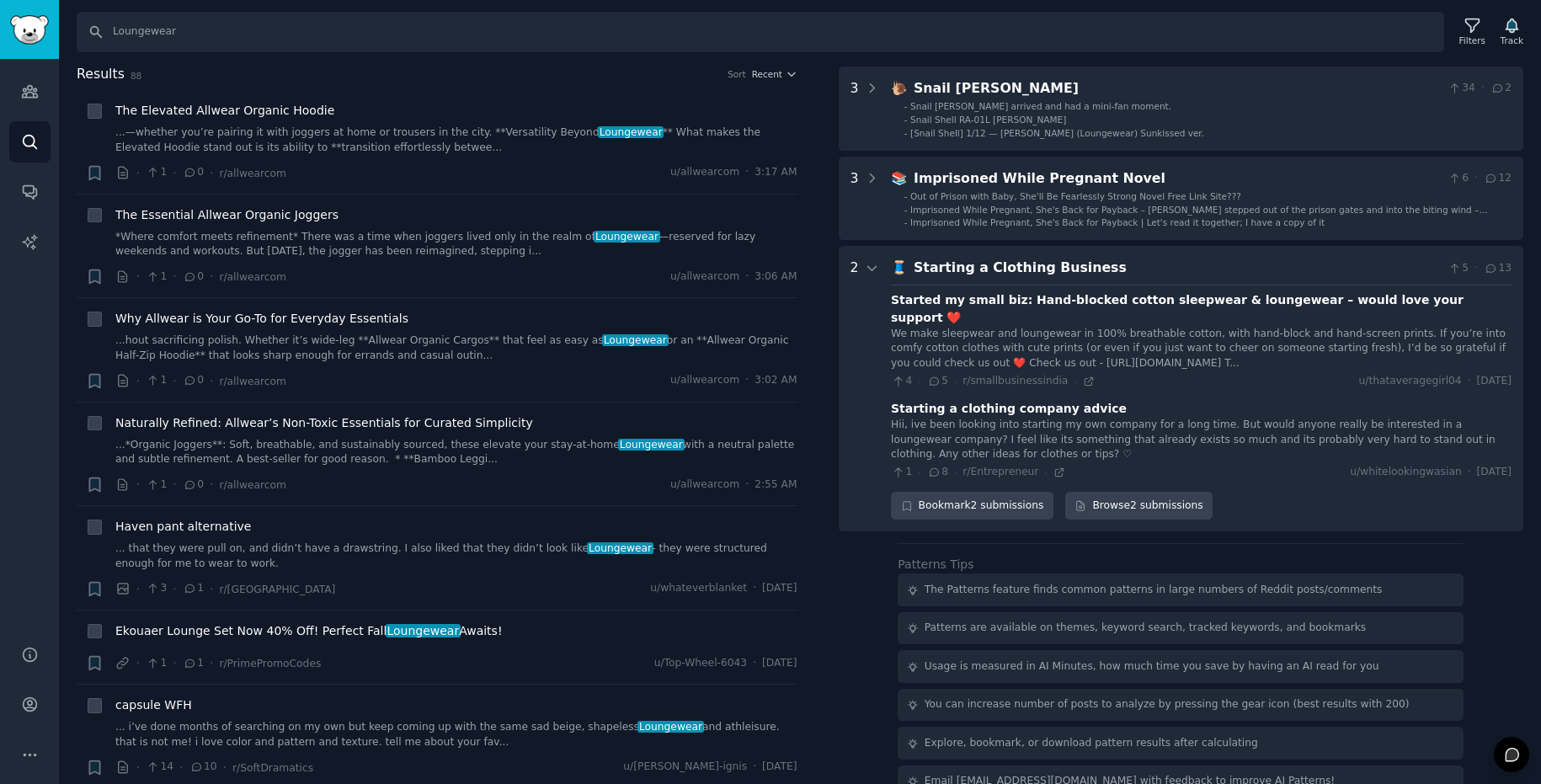
click at [932, 375] on icon at bounding box center [934, 381] width 15 height 12
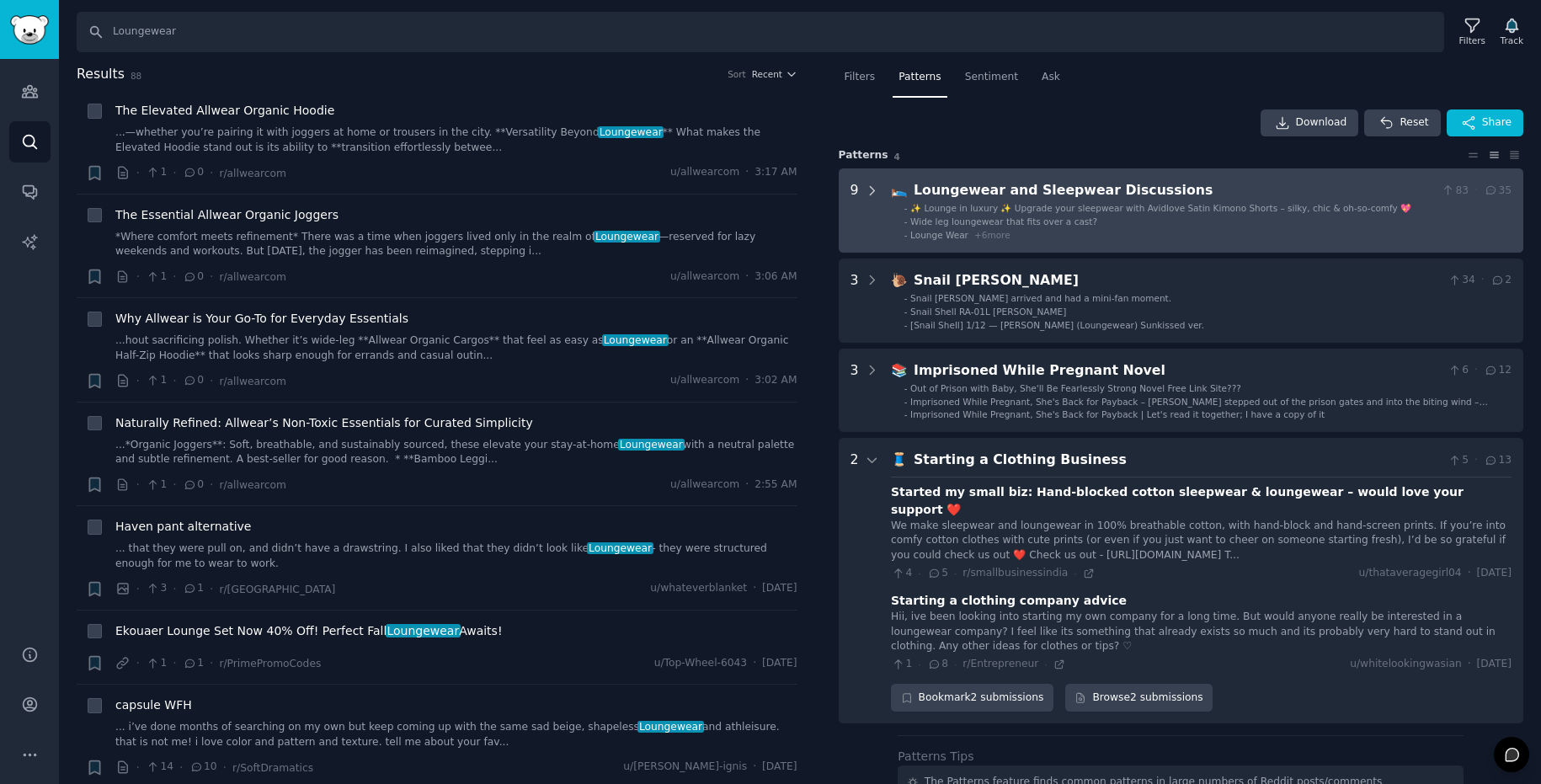
click at [873, 187] on icon at bounding box center [872, 190] width 15 height 15
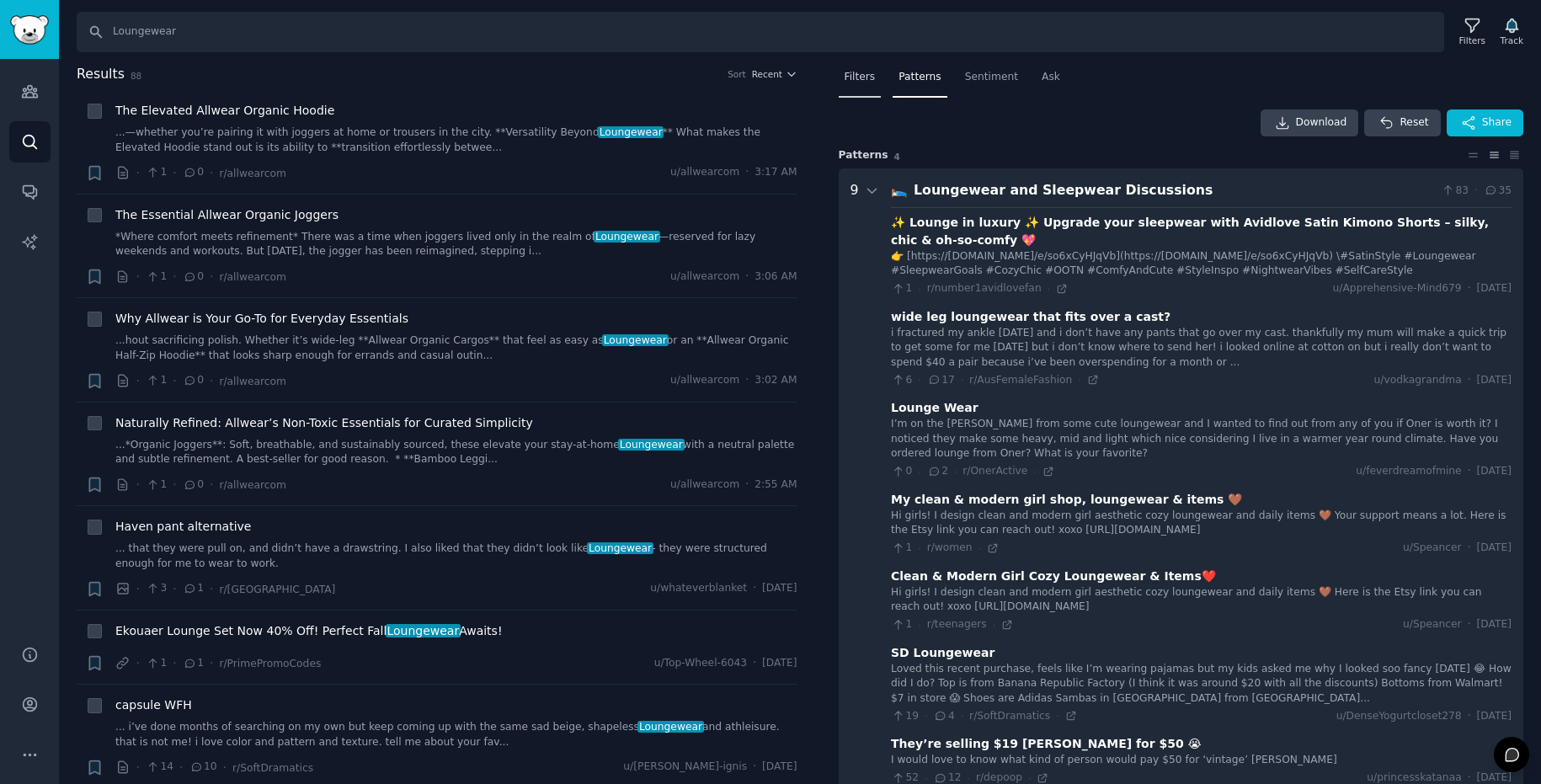
click at [871, 76] on span "Filters" at bounding box center [860, 77] width 31 height 15
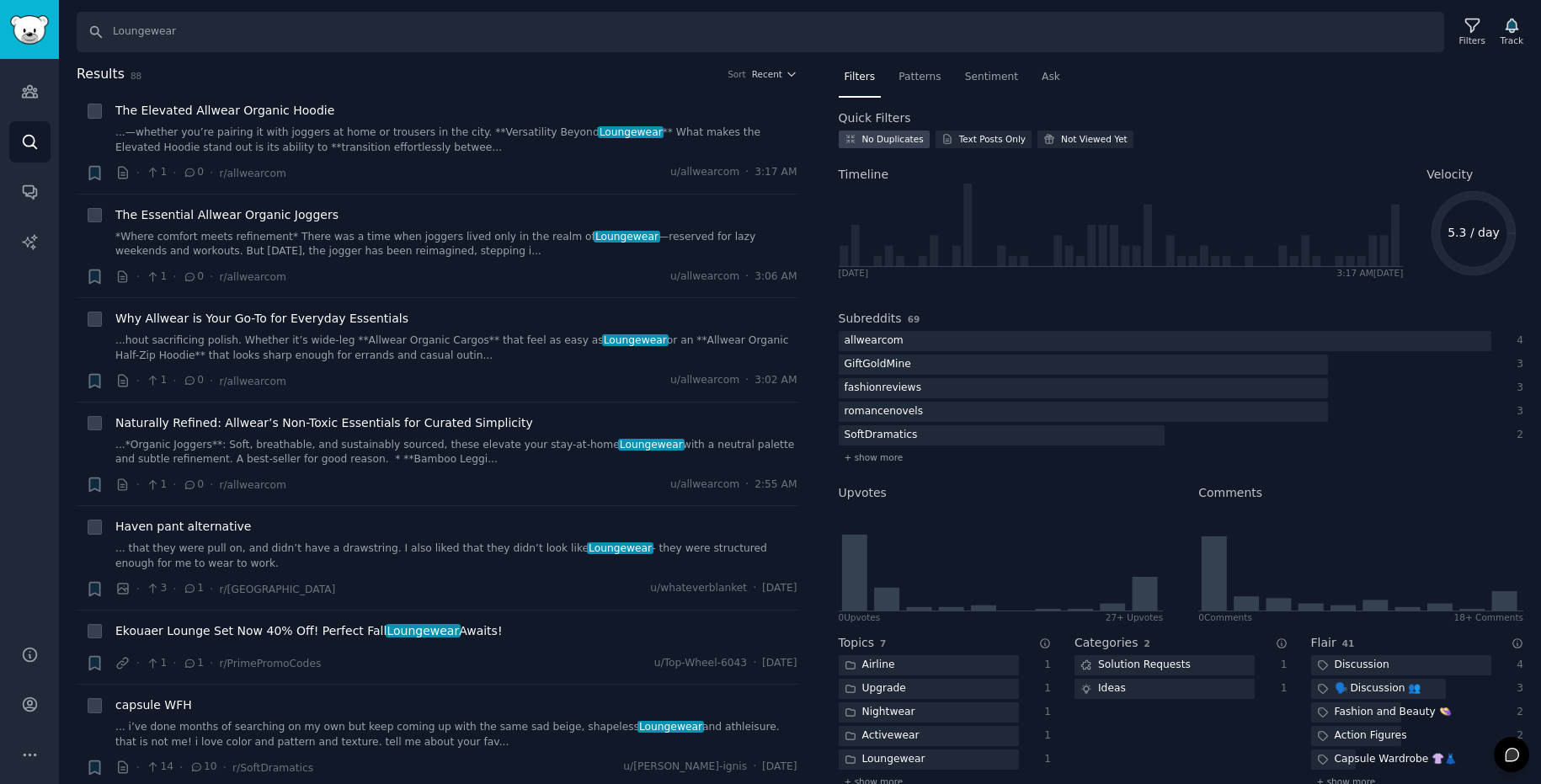
click at [904, 138] on div "No Duplicates" at bounding box center [893, 139] width 61 height 12
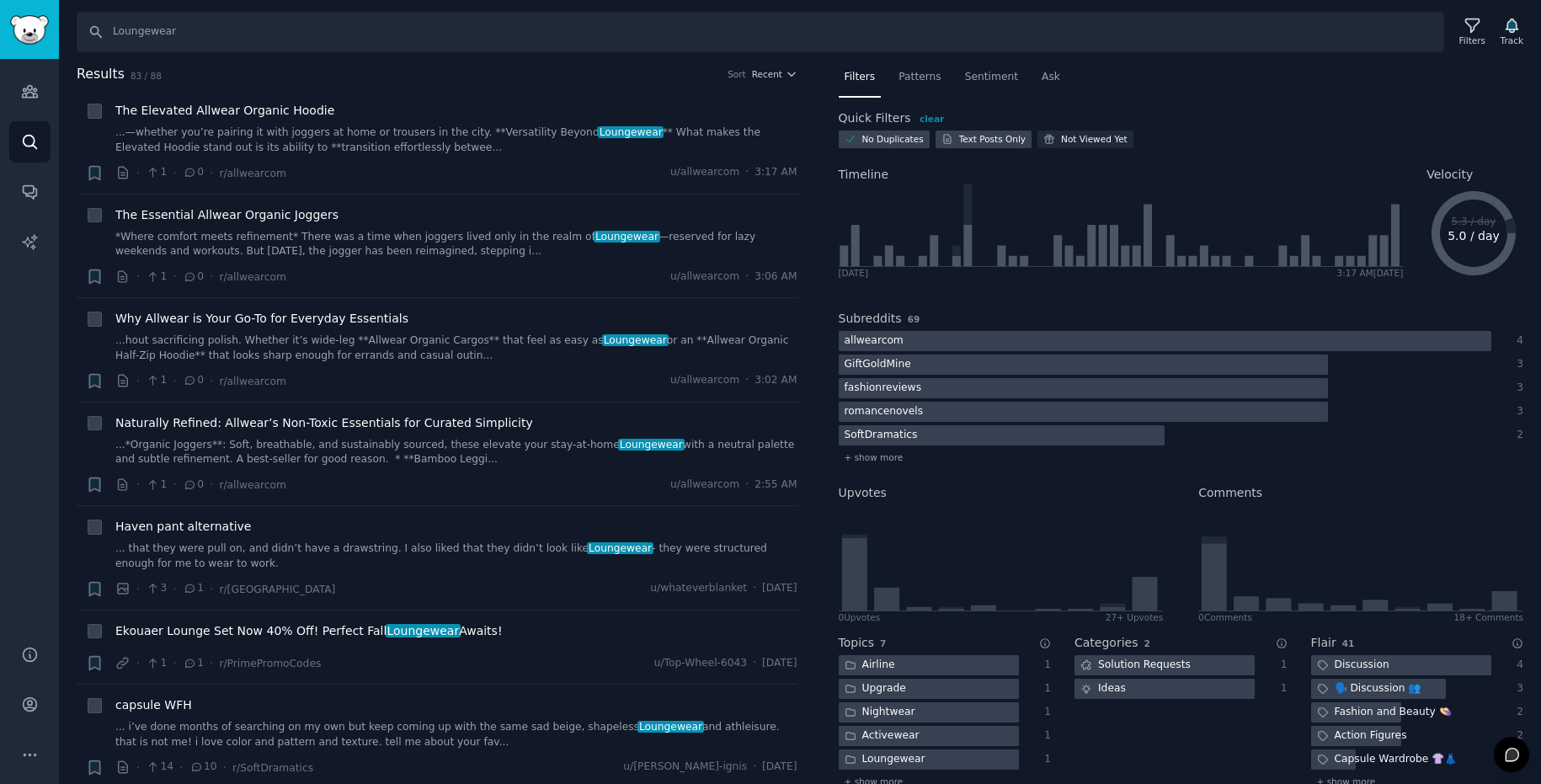
click at [966, 142] on div "Text Posts Only" at bounding box center [992, 139] width 66 height 12
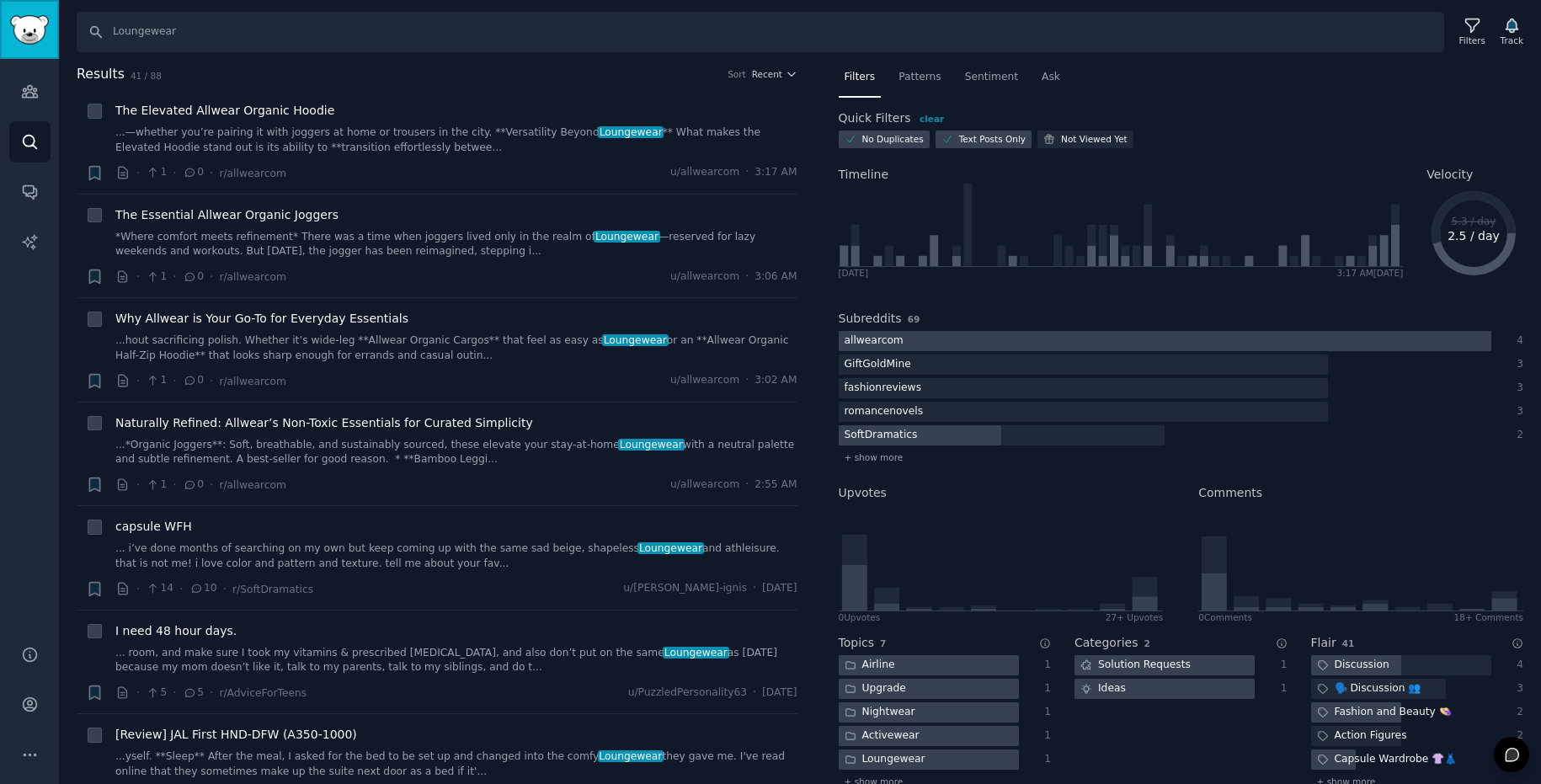
click at [29, 42] on img "Sidebar" at bounding box center [29, 30] width 39 height 30
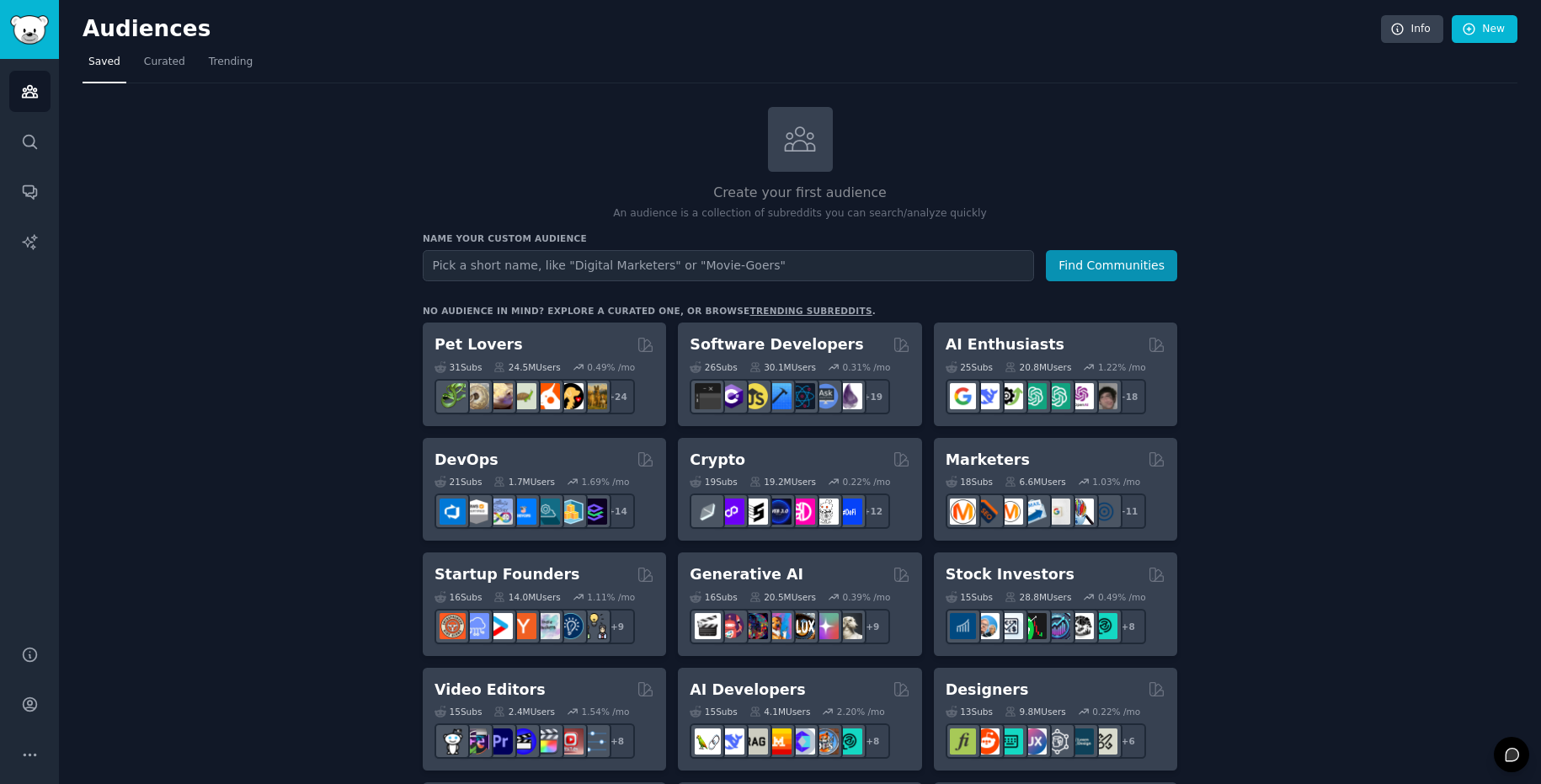
type input "v"
type input "Loungewear"
click at [1046, 250] on button "Find Communities" at bounding box center [1111, 265] width 132 height 31
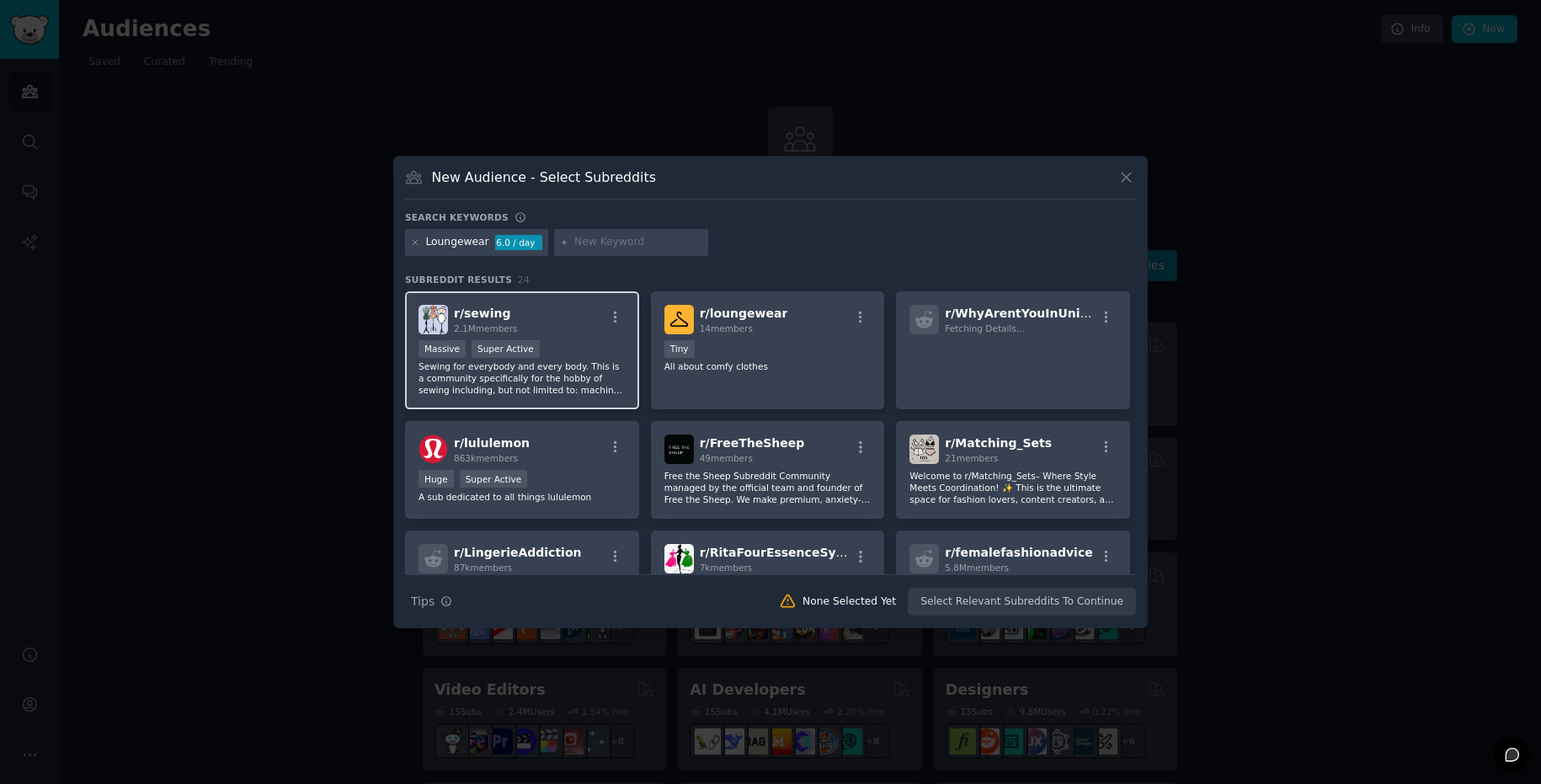
click at [584, 386] on p "Sewing for everybody and every body. This is a community specifically for the h…" at bounding box center [522, 378] width 207 height 36
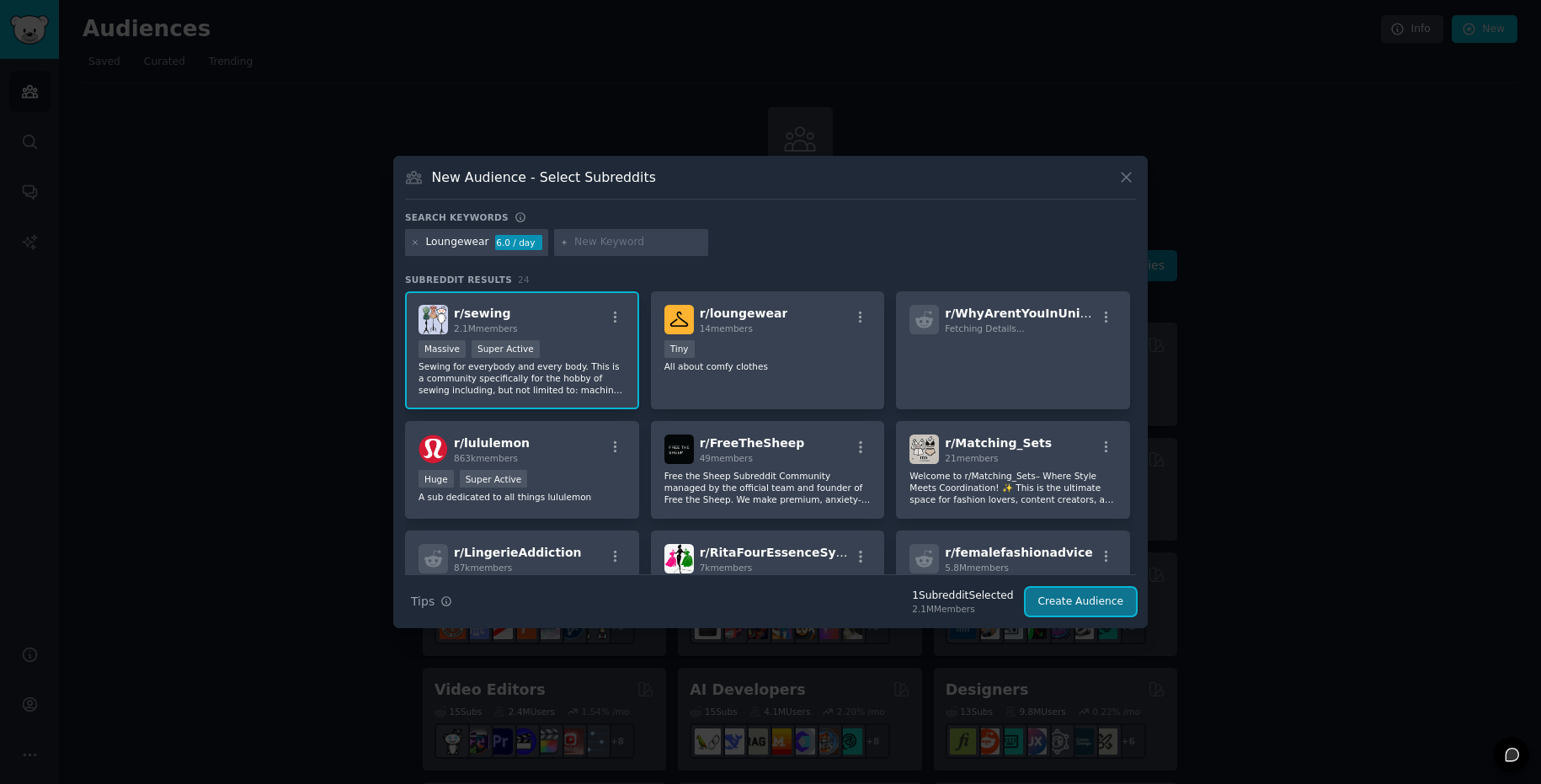
click at [1063, 604] on button "Create Audience" at bounding box center [1081, 602] width 111 height 29
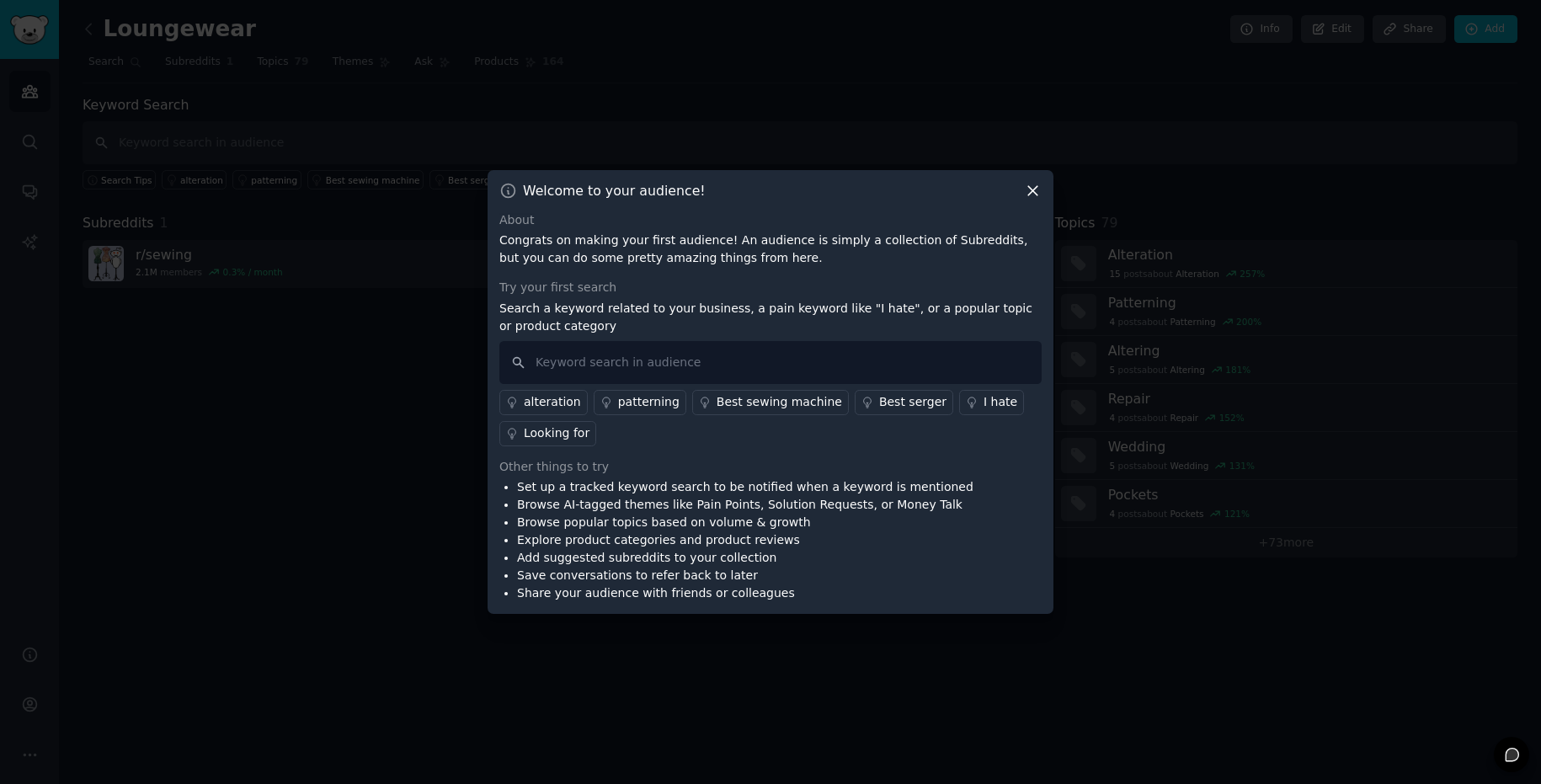
click at [1031, 191] on icon at bounding box center [1033, 191] width 18 height 18
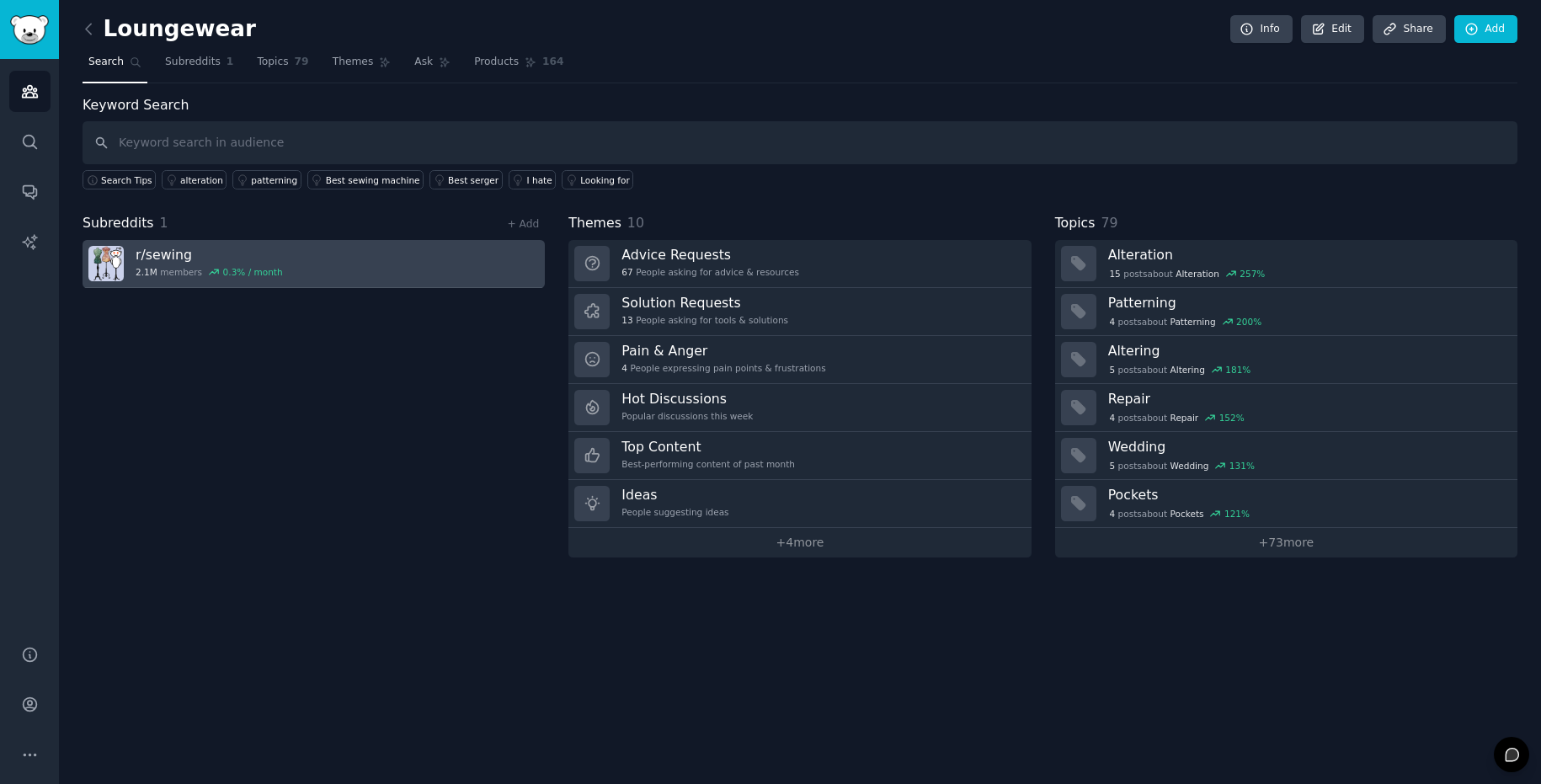
click at [396, 256] on link "r/ sewing 2.1M members 0.3 % / month" at bounding box center [313, 263] width 462 height 48
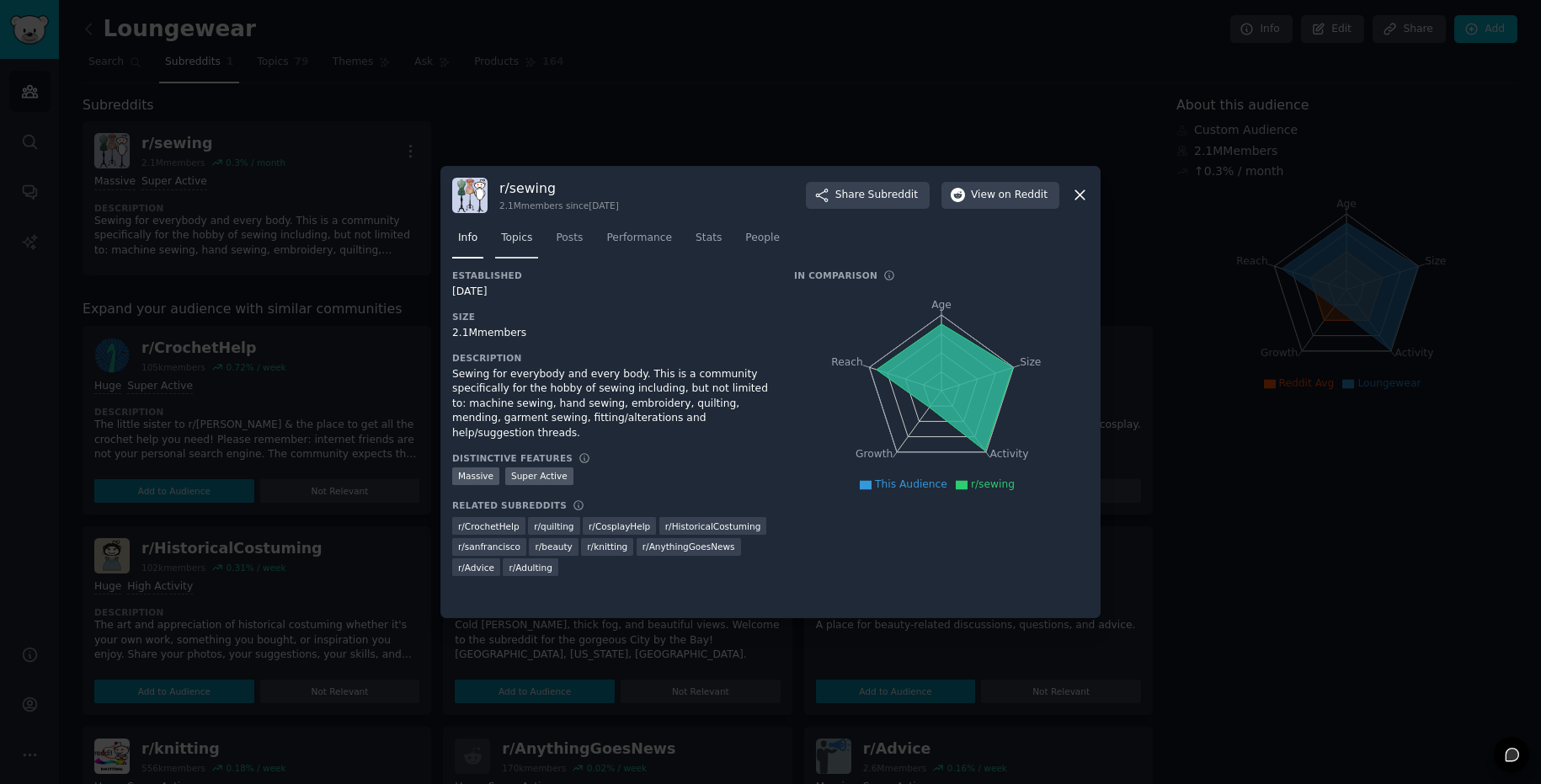
click at [521, 235] on span "Topics" at bounding box center [516, 238] width 31 height 15
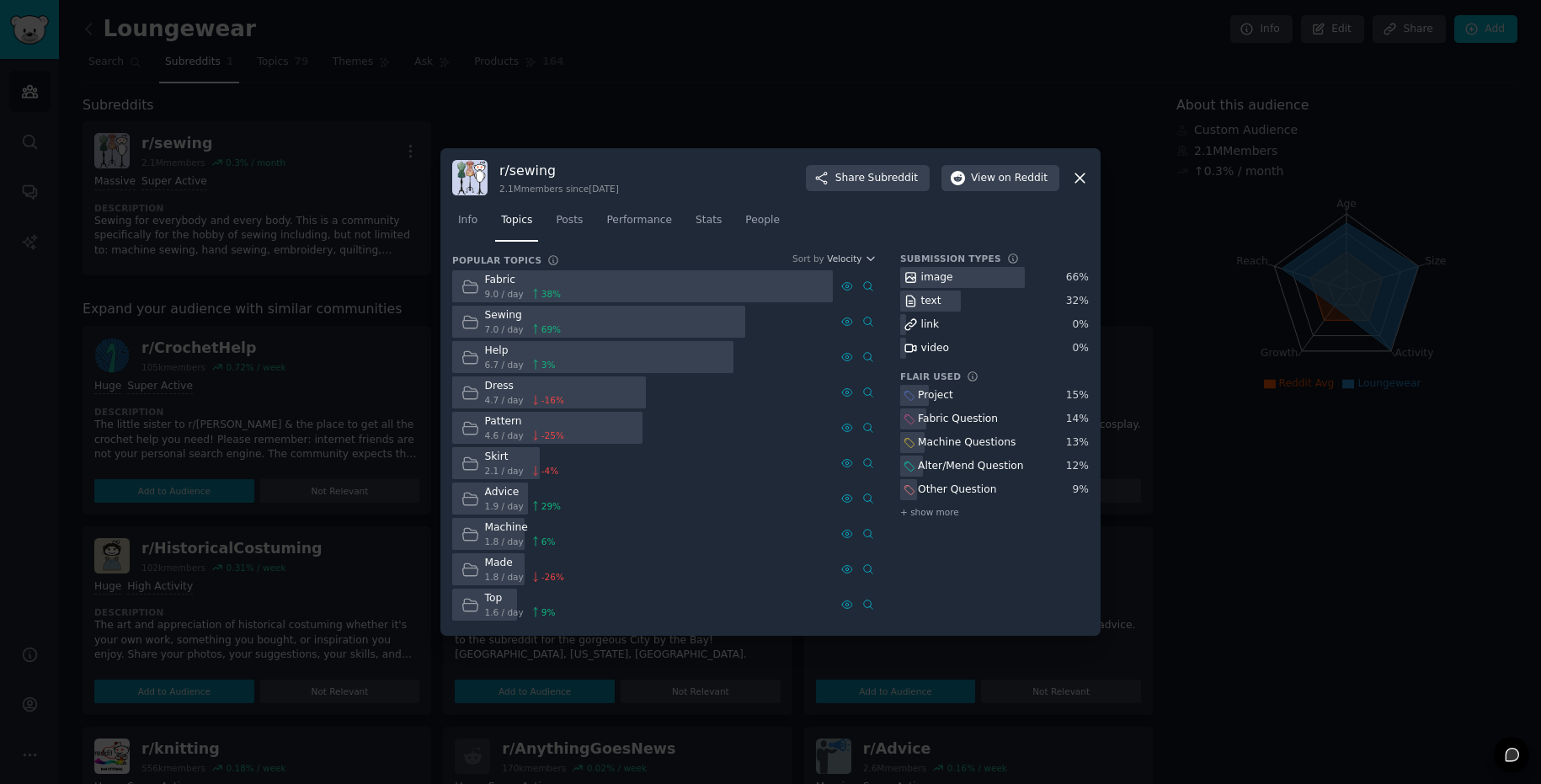
click at [1079, 179] on icon at bounding box center [1079, 177] width 9 height 9
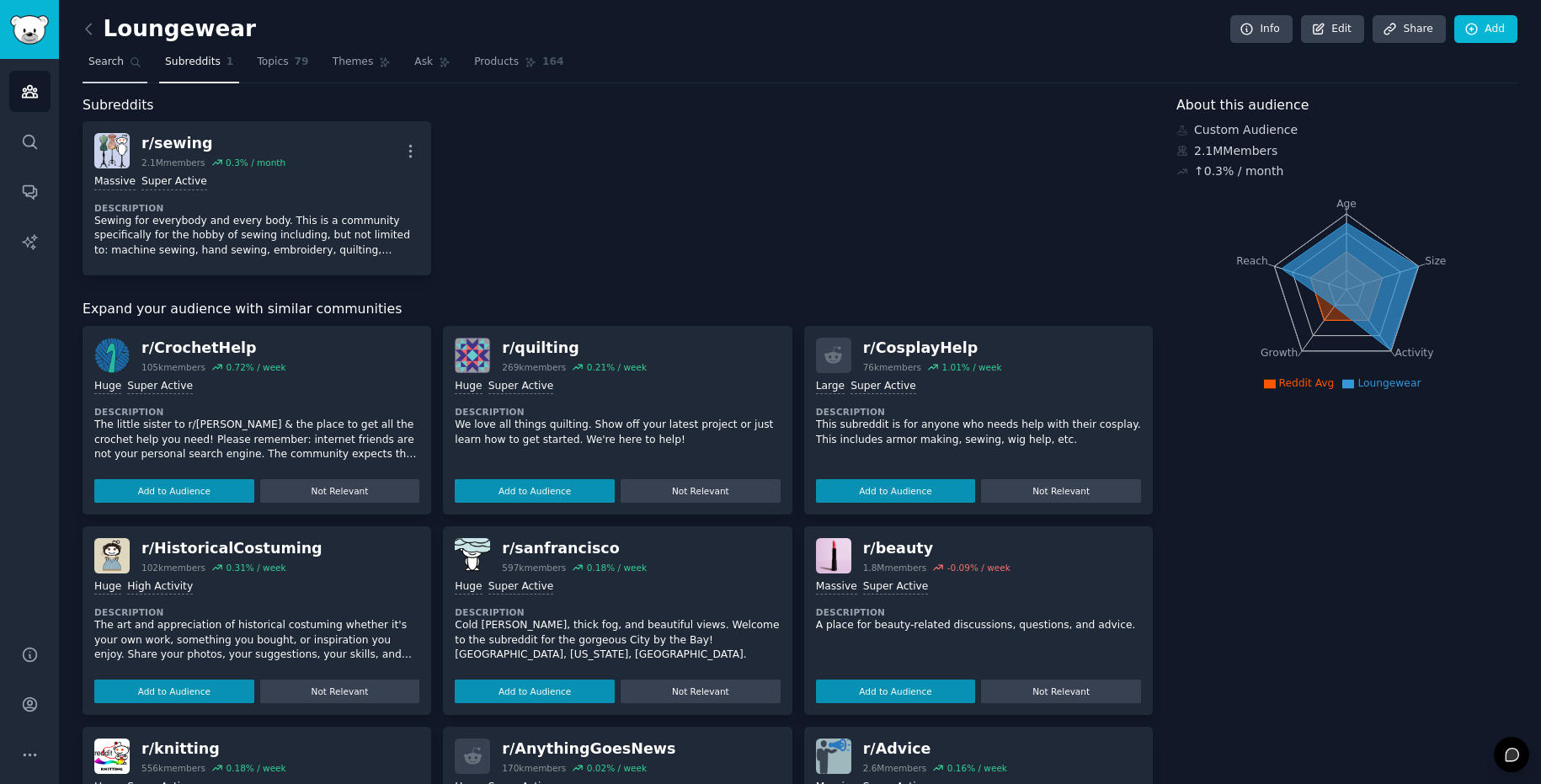
click at [115, 64] on span "Search" at bounding box center [106, 61] width 36 height 15
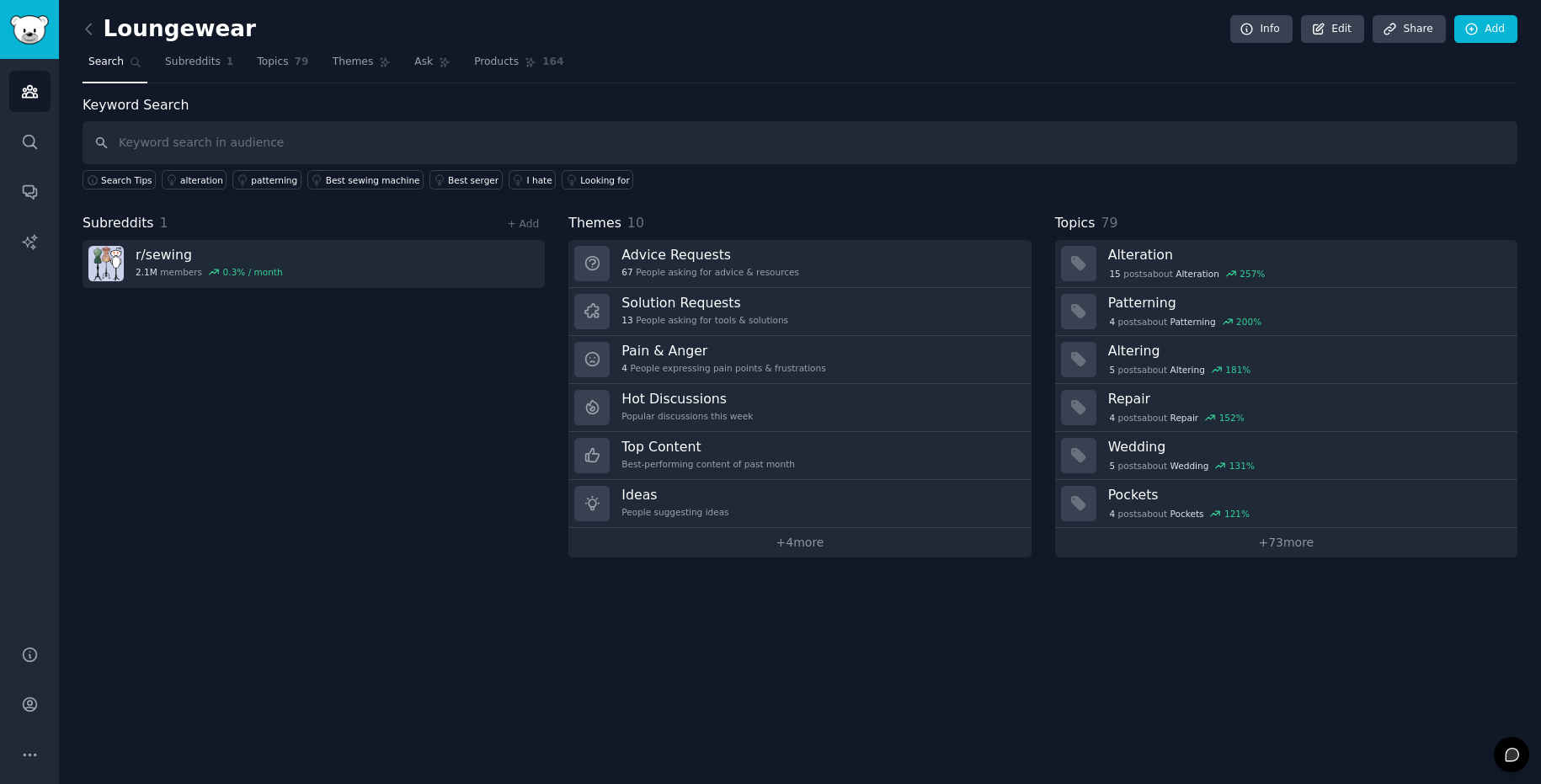
click at [172, 132] on input "text" at bounding box center [799, 142] width 1435 height 43
click at [257, 63] on span "Topics" at bounding box center [271, 61] width 31 height 15
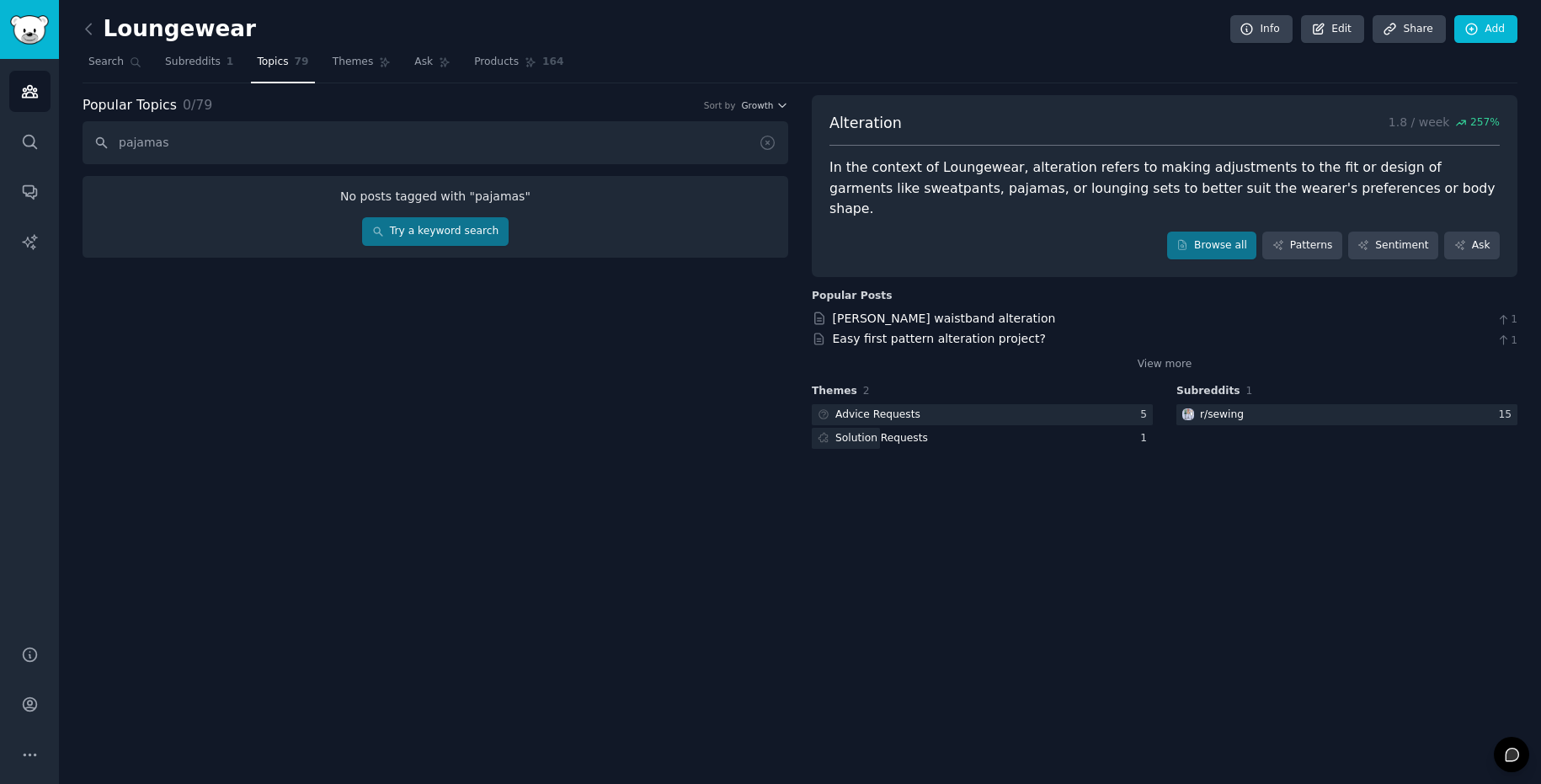
type input "pajamas"
click at [455, 234] on link "Try a keyword search" at bounding box center [435, 231] width 146 height 29
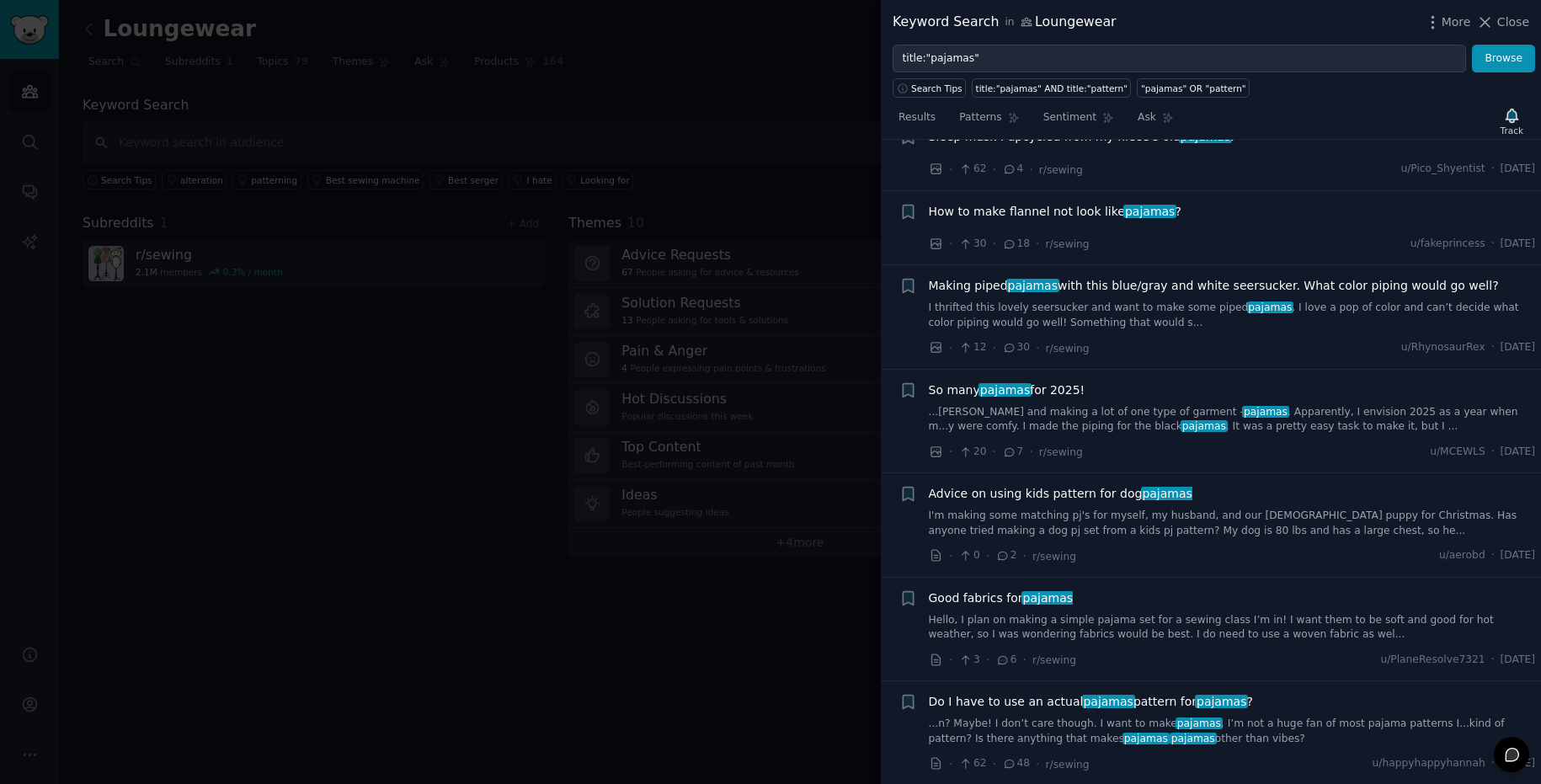
scroll to position [252, 0]
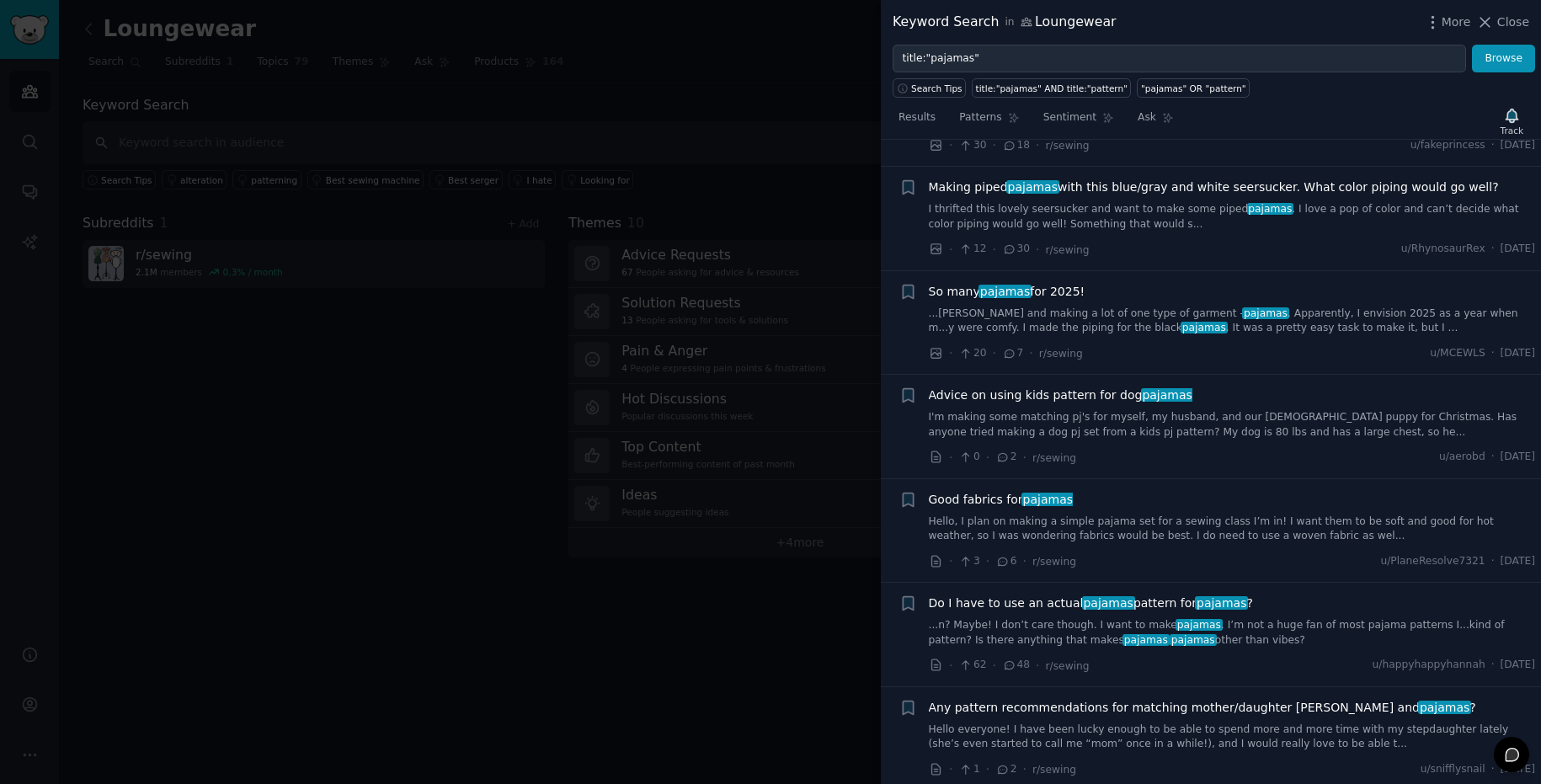
click at [988, 289] on span "pajamas" at bounding box center [1005, 291] width 53 height 14
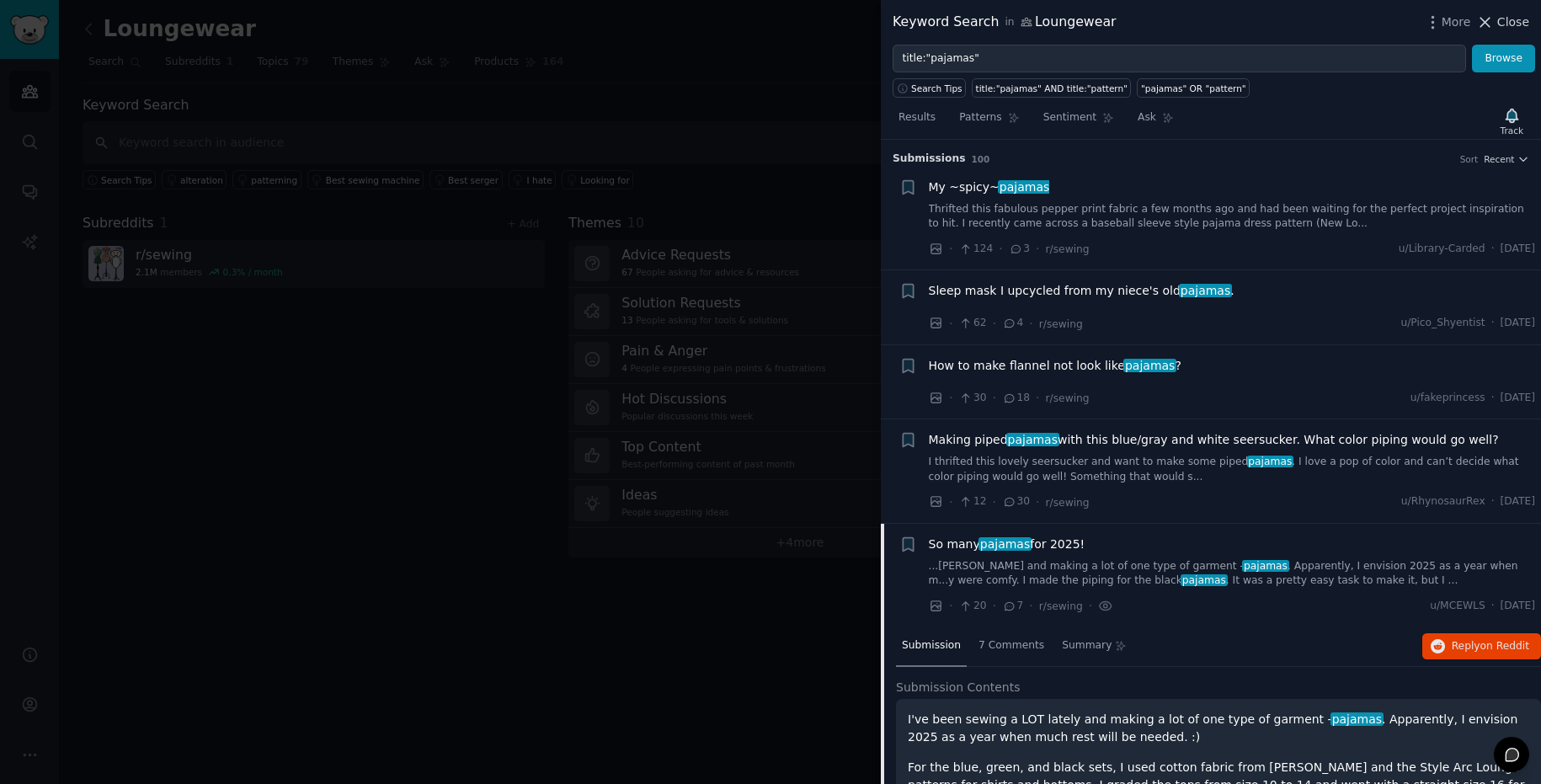
click at [1499, 18] on button "Close" at bounding box center [1503, 23] width 53 height 18
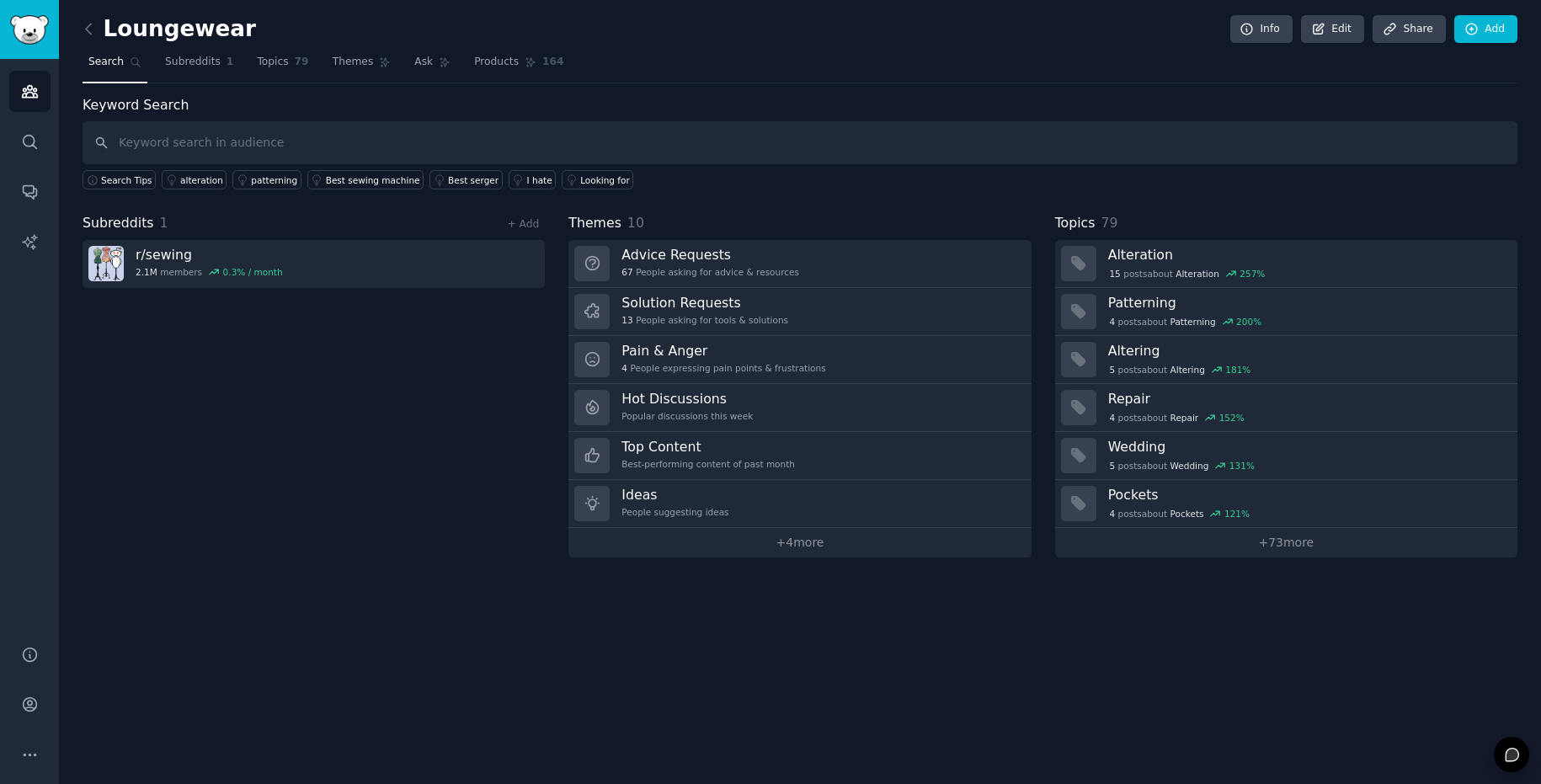
click at [224, 435] on div "Subreddits 1 + Add r/ sewing 2.1M members 0.3 % / month" at bounding box center [313, 385] width 462 height 344
click at [26, 200] on icon "Sidebar" at bounding box center [30, 192] width 18 height 18
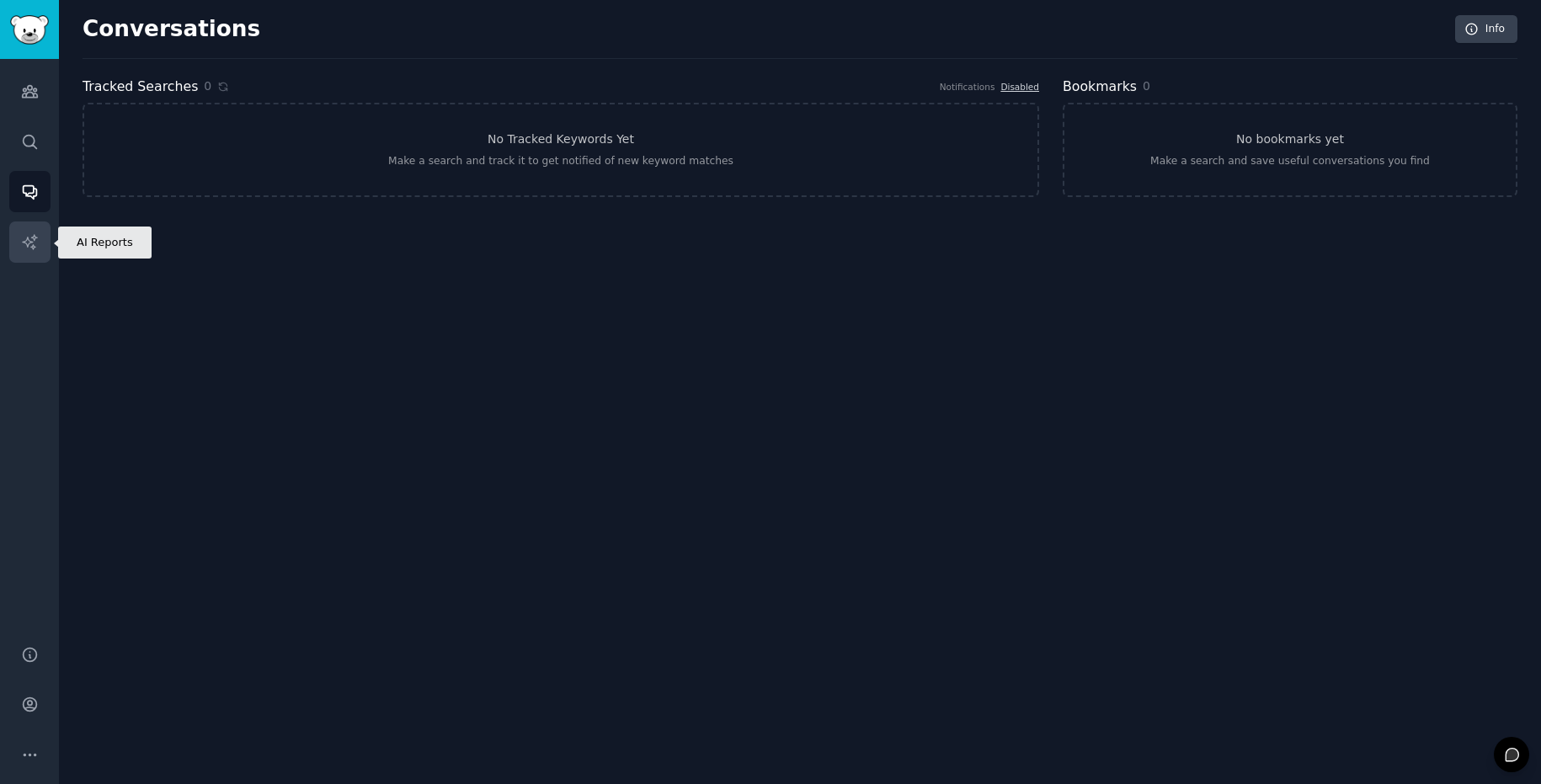
click at [31, 248] on icon "Sidebar" at bounding box center [30, 243] width 18 height 18
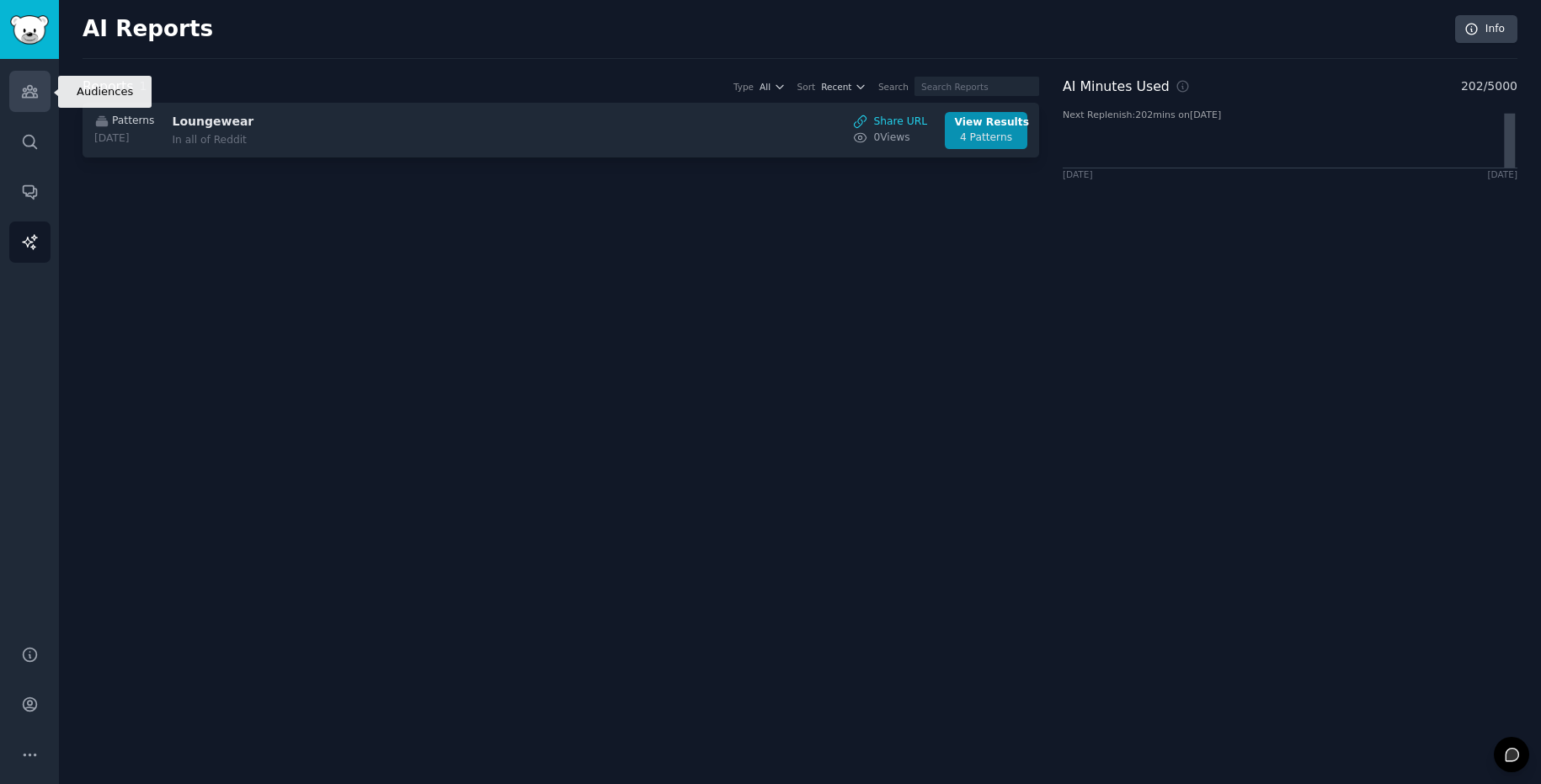
click at [37, 105] on link "Audiences" at bounding box center [30, 91] width 42 height 42
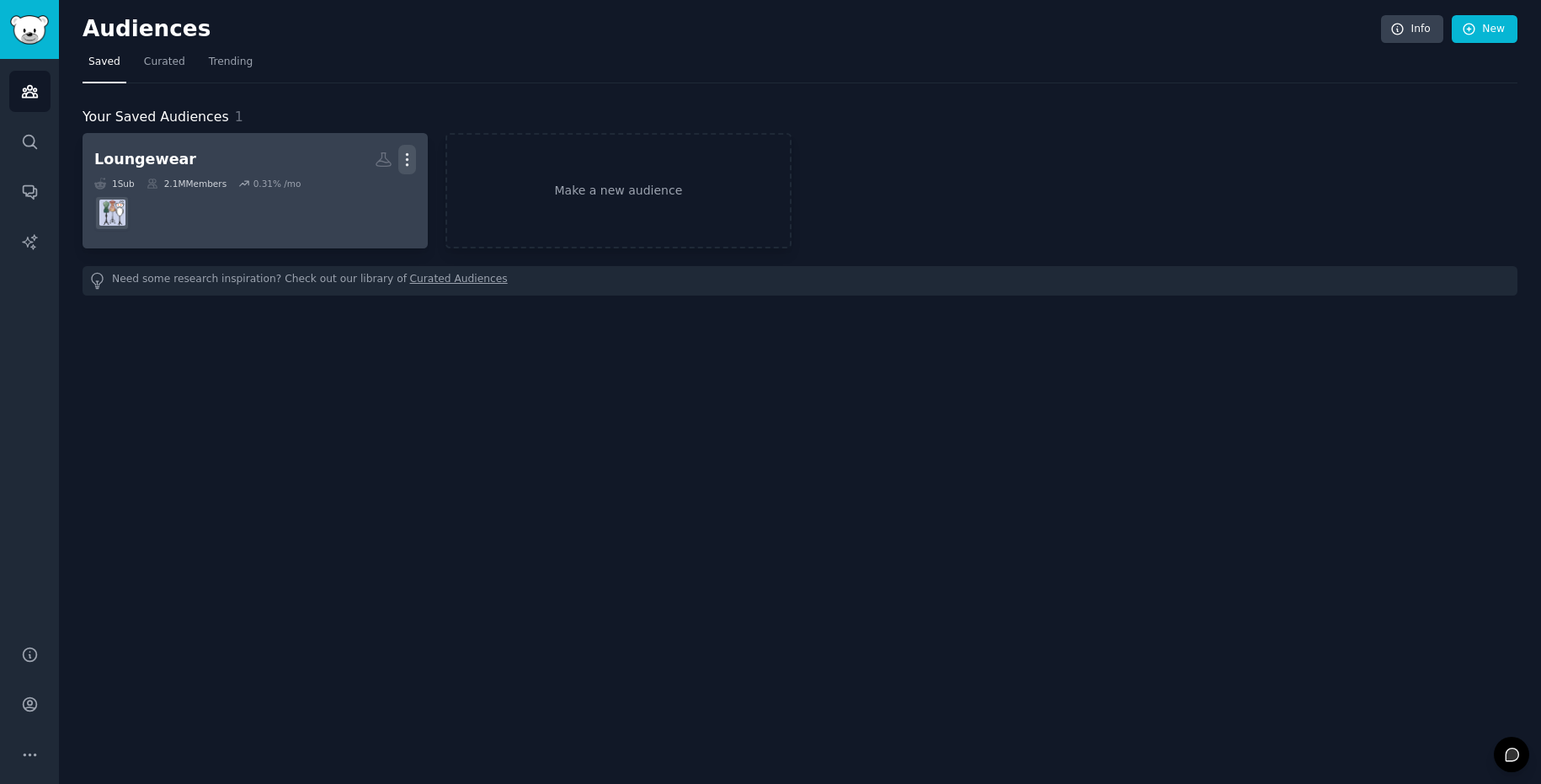
click at [411, 162] on icon "button" at bounding box center [407, 159] width 18 height 18
click at [386, 194] on div "Delete" at bounding box center [350, 195] width 80 height 36
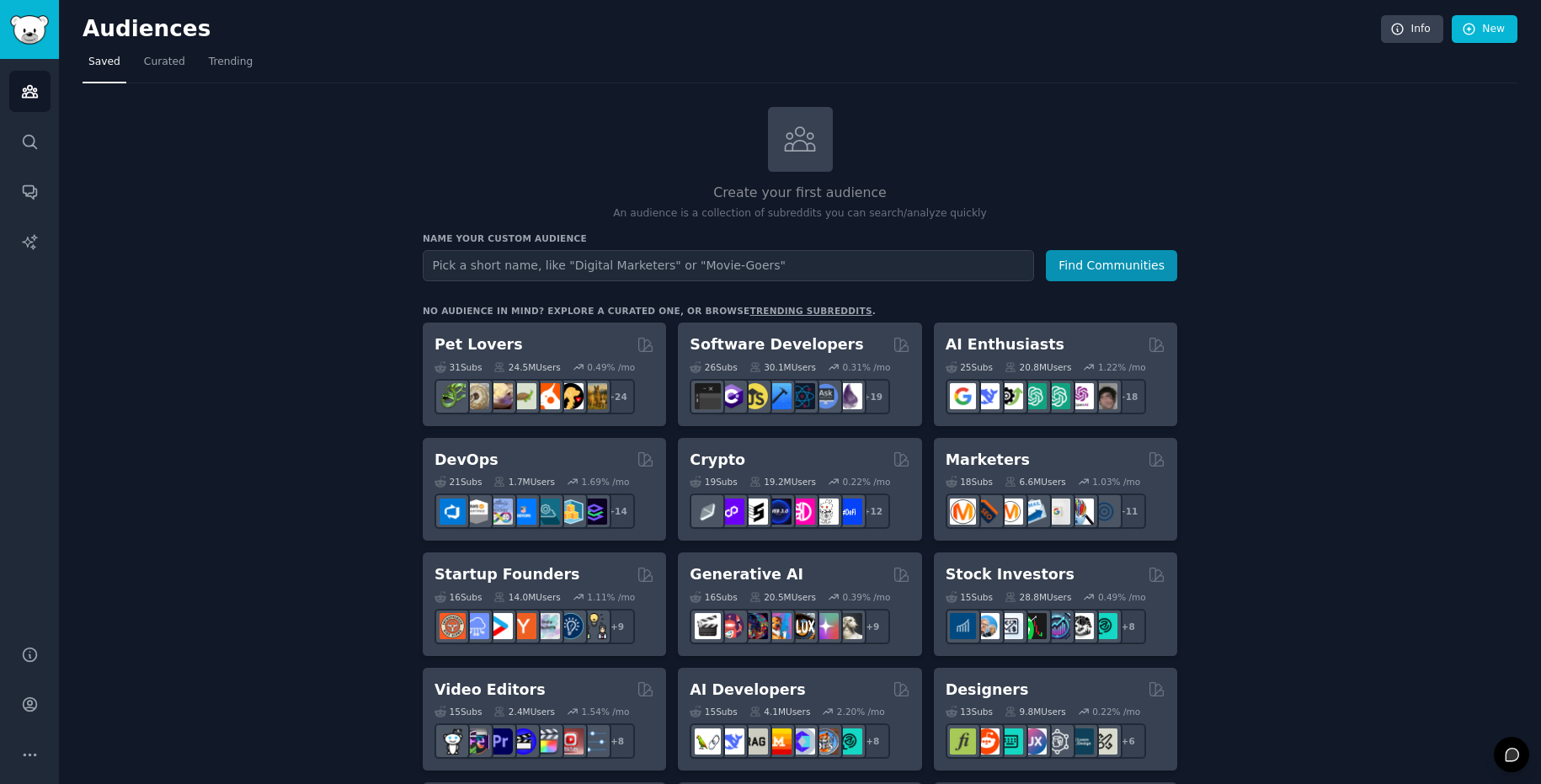
click at [684, 271] on input "text" at bounding box center [728, 265] width 611 height 31
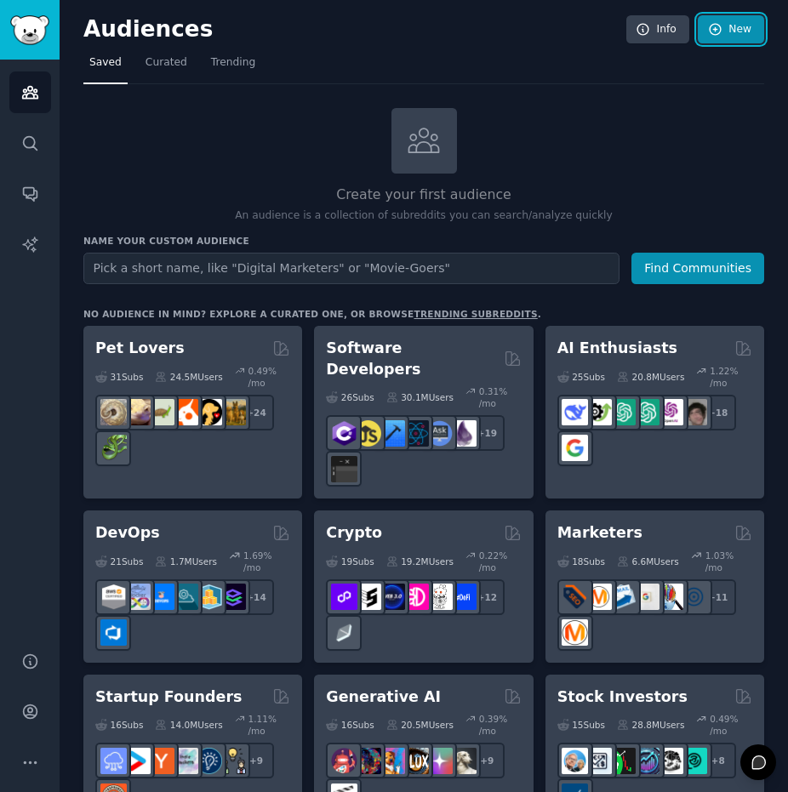
click at [737, 25] on link "New" at bounding box center [730, 29] width 66 height 29
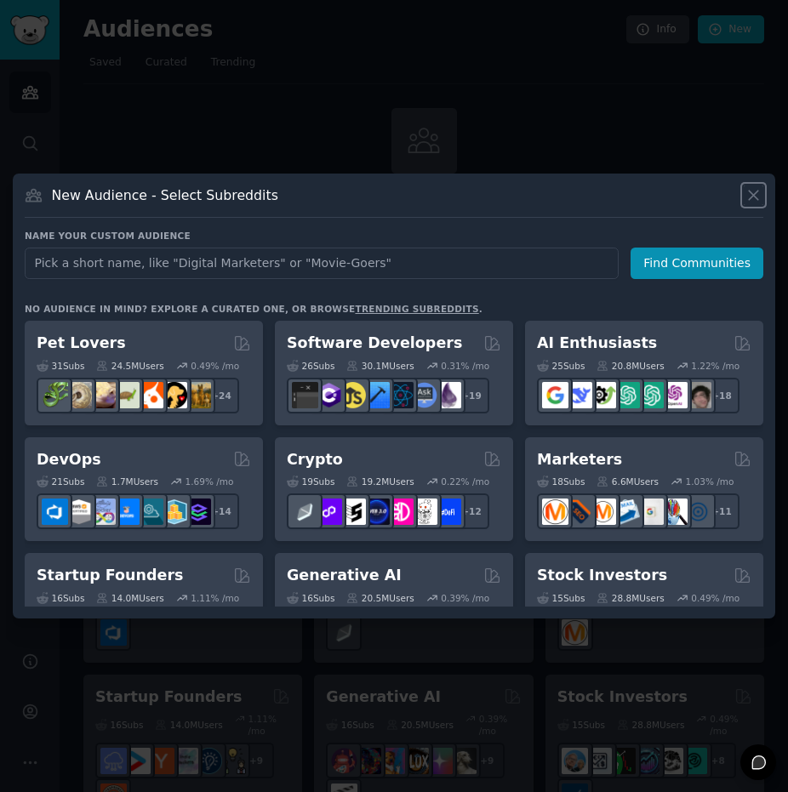
click at [757, 190] on icon at bounding box center [753, 195] width 18 height 18
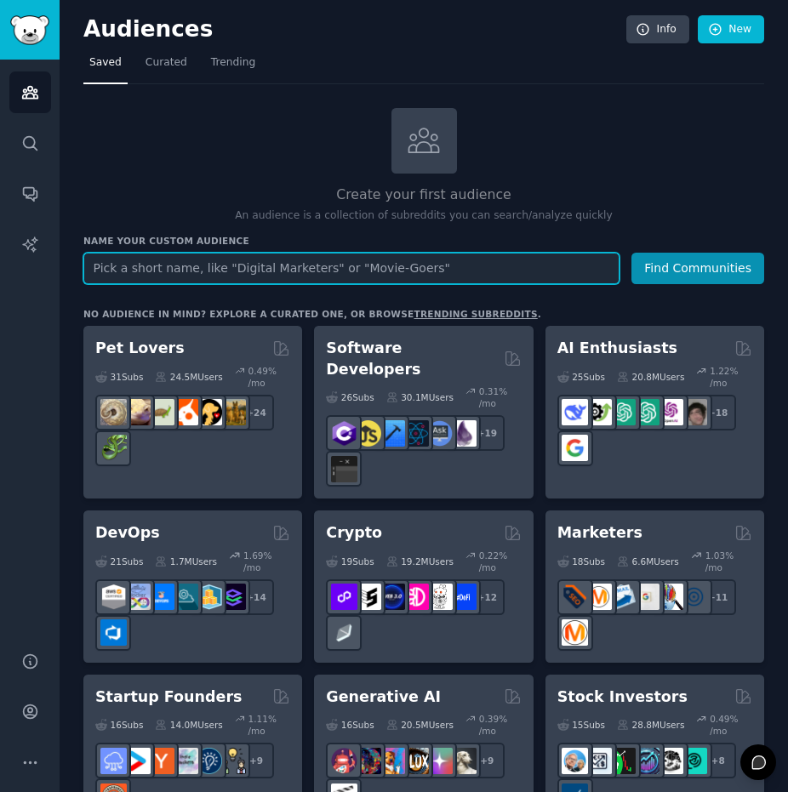
click at [238, 264] on input "text" at bounding box center [351, 268] width 536 height 31
paste input "People talking about pajamas or sleepwear on Reddit"
type input "People talking about pajamas or sleepwear on Reddit"
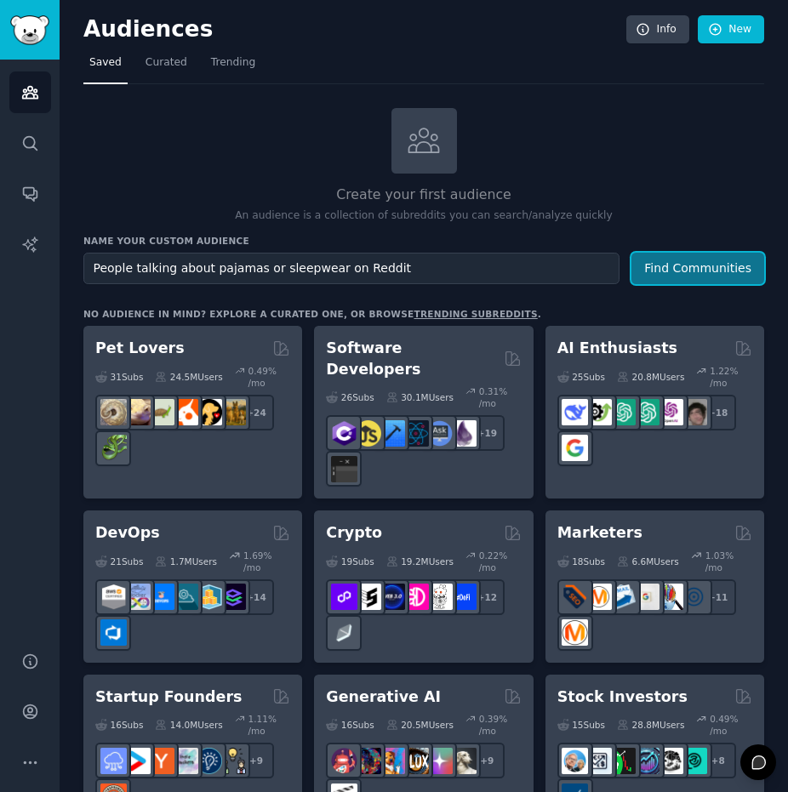
click at [704, 264] on button "Find Communities" at bounding box center [697, 268] width 133 height 31
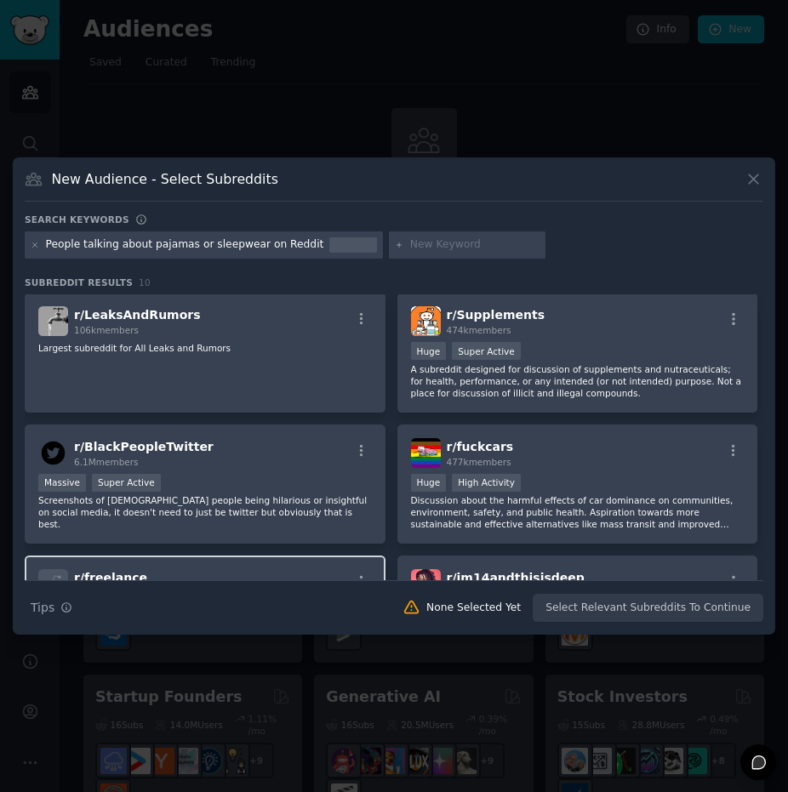
scroll to position [418, 0]
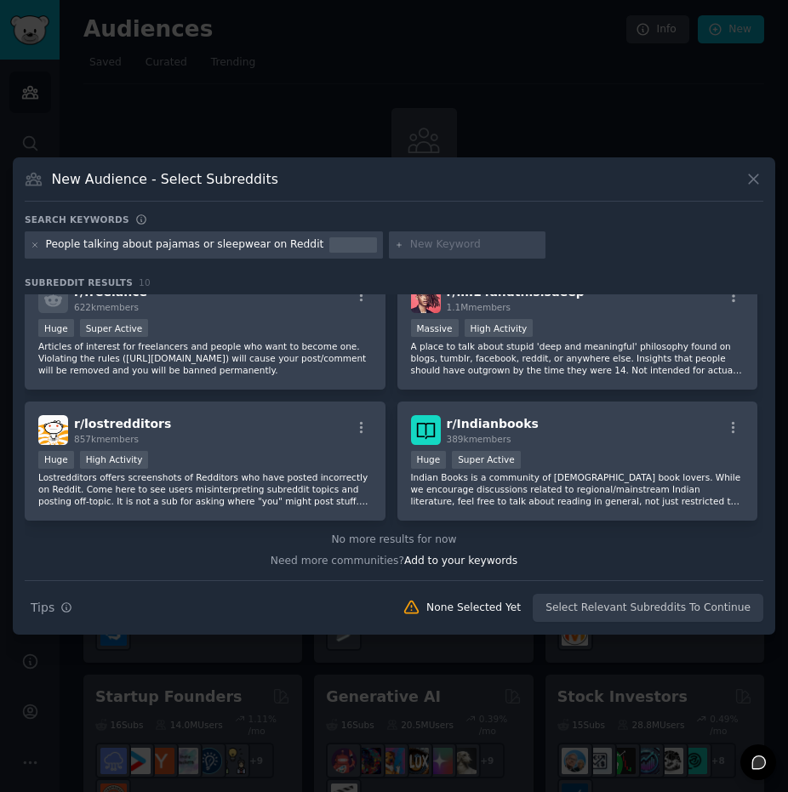
click at [742, 176] on div "New Audience - Select Subreddits" at bounding box center [394, 185] width 738 height 32
click at [744, 179] on icon at bounding box center [753, 179] width 18 height 18
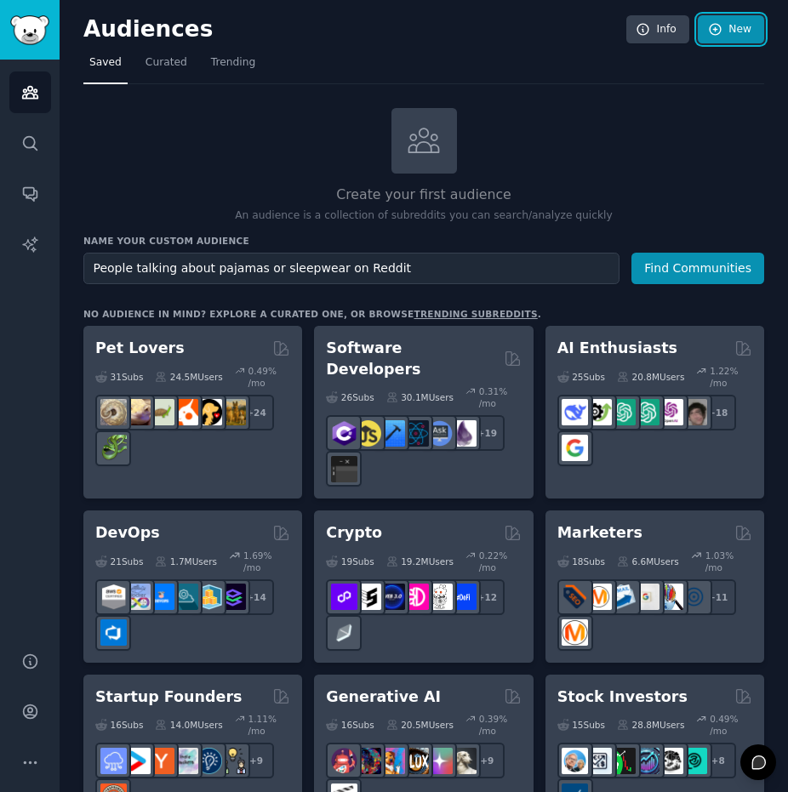
click at [731, 31] on link "New" at bounding box center [730, 29] width 66 height 29
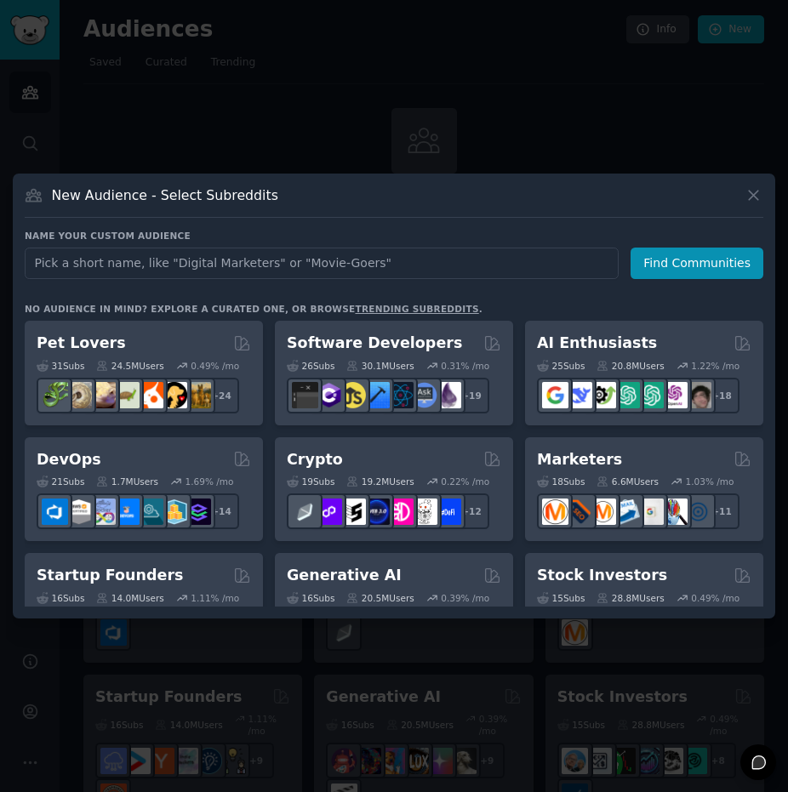
click at [73, 196] on h3 "New Audience - Select Subreddits" at bounding box center [165, 195] width 226 height 18
click at [20, 200] on div "New Audience - Select Subreddits Name your custom audience Audience Name Find C…" at bounding box center [394, 395] width 762 height 445
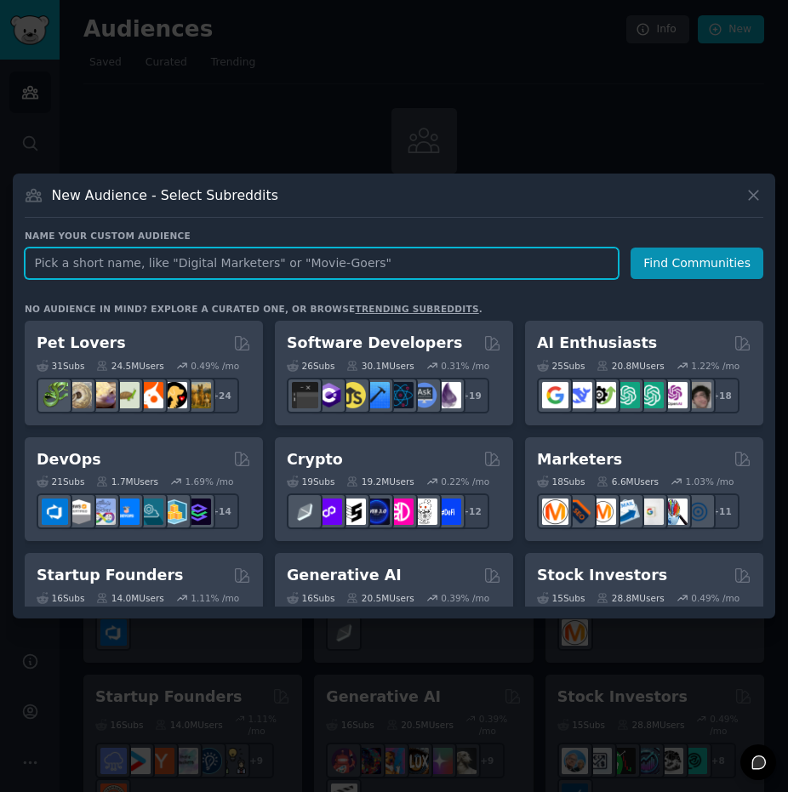
click at [302, 266] on input "text" at bounding box center [322, 262] width 594 height 31
paste input "People talking about pajamas or sleepwear on Reddit"
type input "People talking about pajamas or sleepwear on Reddit"
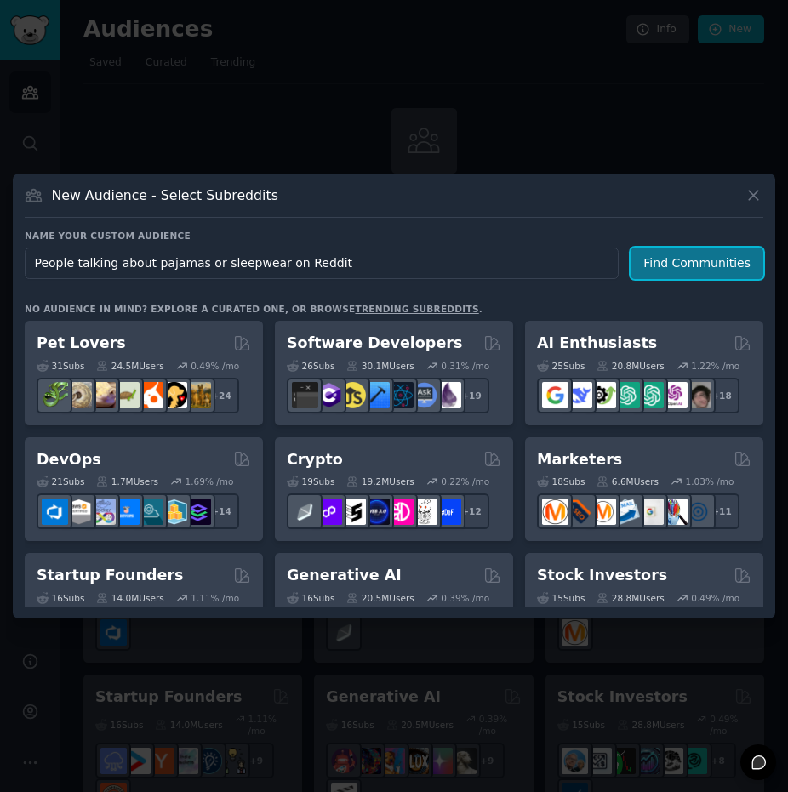
click at [687, 270] on button "Find Communities" at bounding box center [696, 262] width 133 height 31
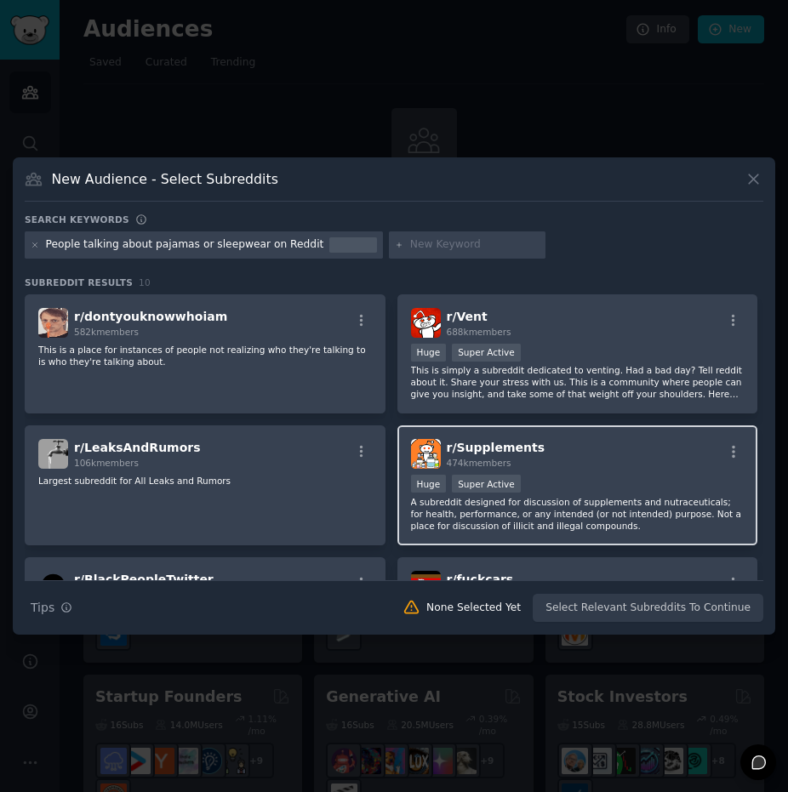
scroll to position [418, 0]
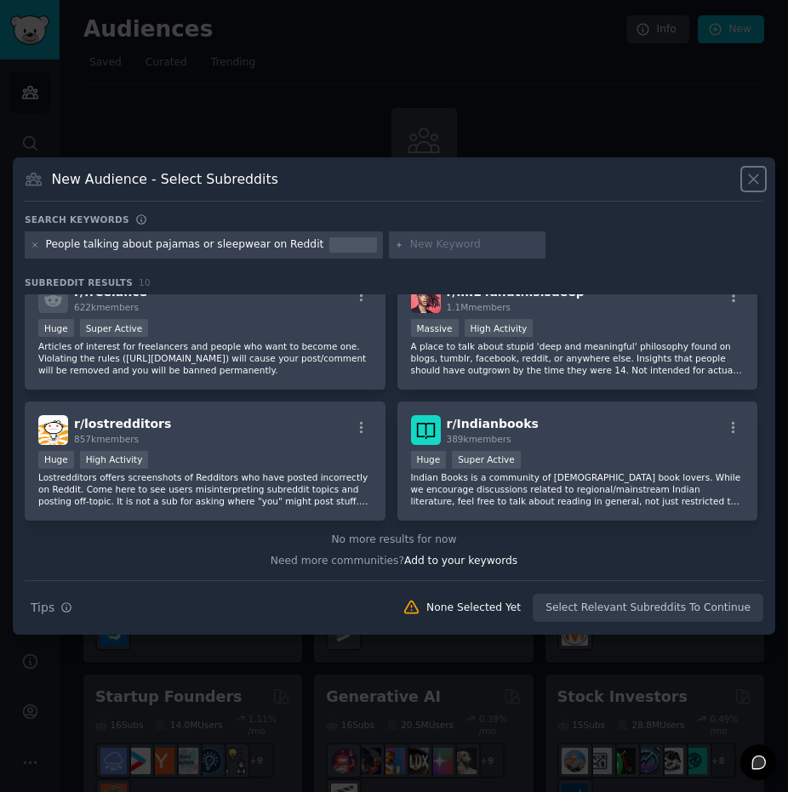
click at [748, 174] on icon at bounding box center [753, 179] width 18 height 18
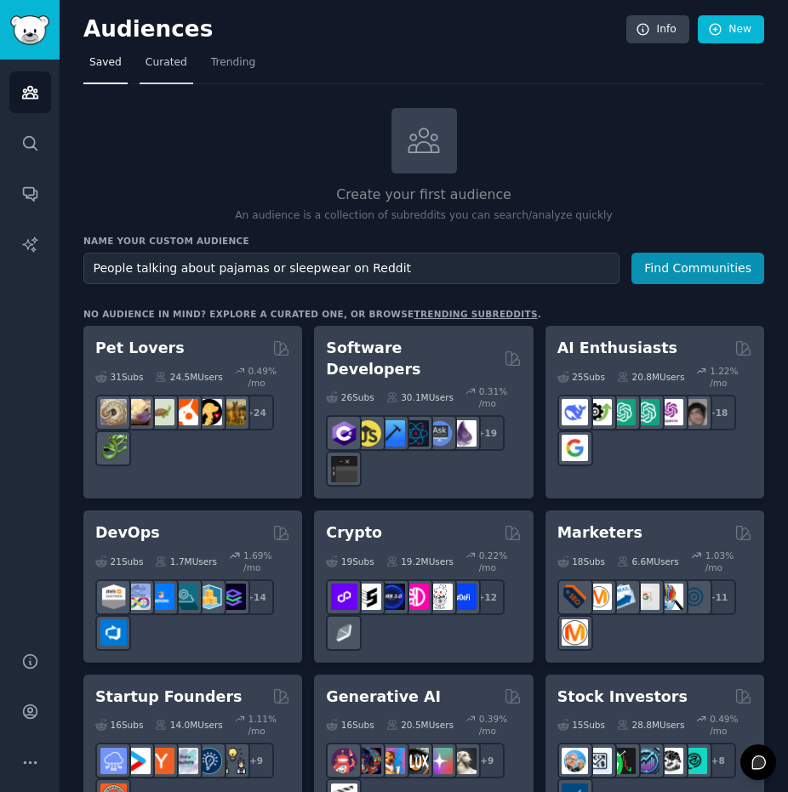
click at [145, 60] on span "Curated" at bounding box center [166, 62] width 42 height 15
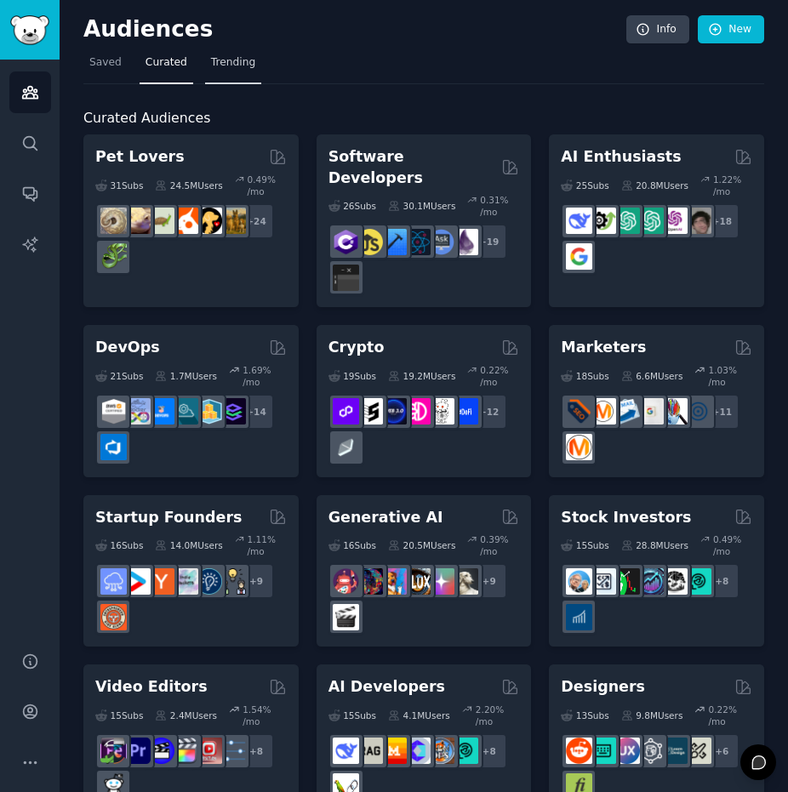
click at [205, 57] on link "Trending" at bounding box center [233, 66] width 56 height 35
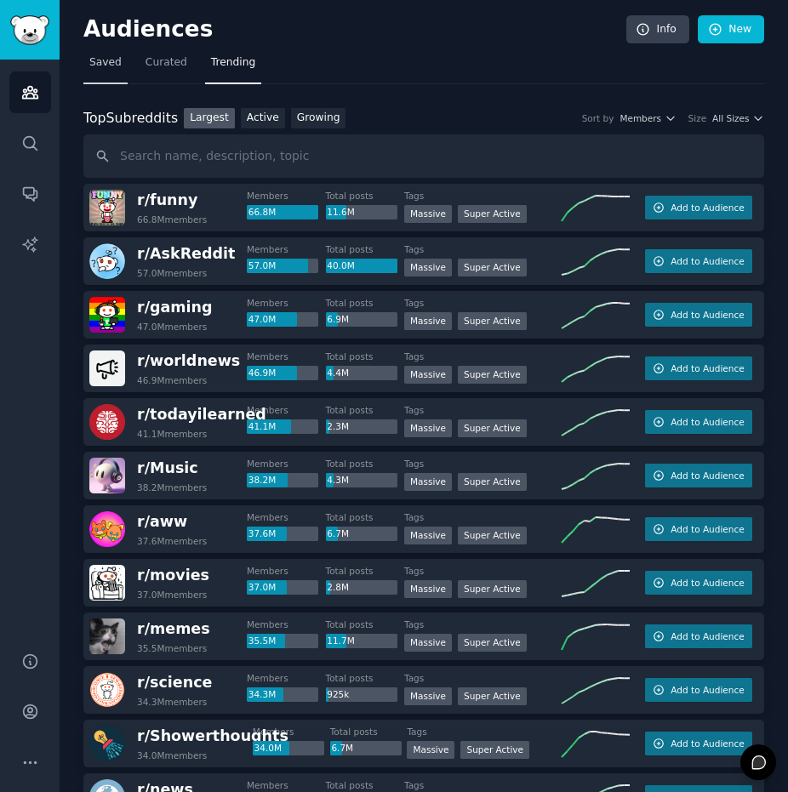
click at [104, 62] on span "Saved" at bounding box center [105, 62] width 32 height 15
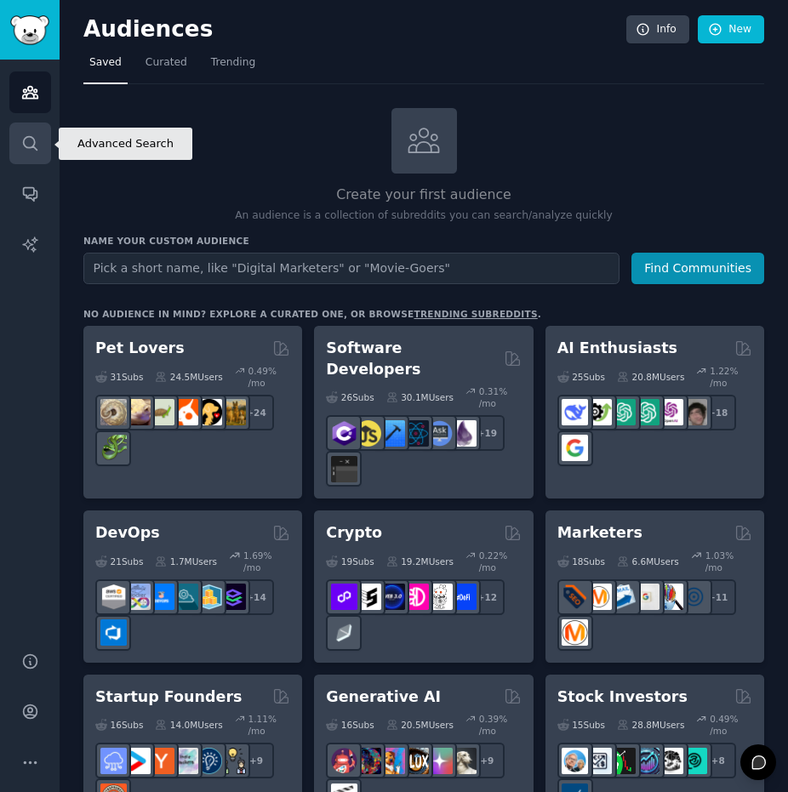
click at [21, 144] on icon "Sidebar" at bounding box center [30, 143] width 18 height 18
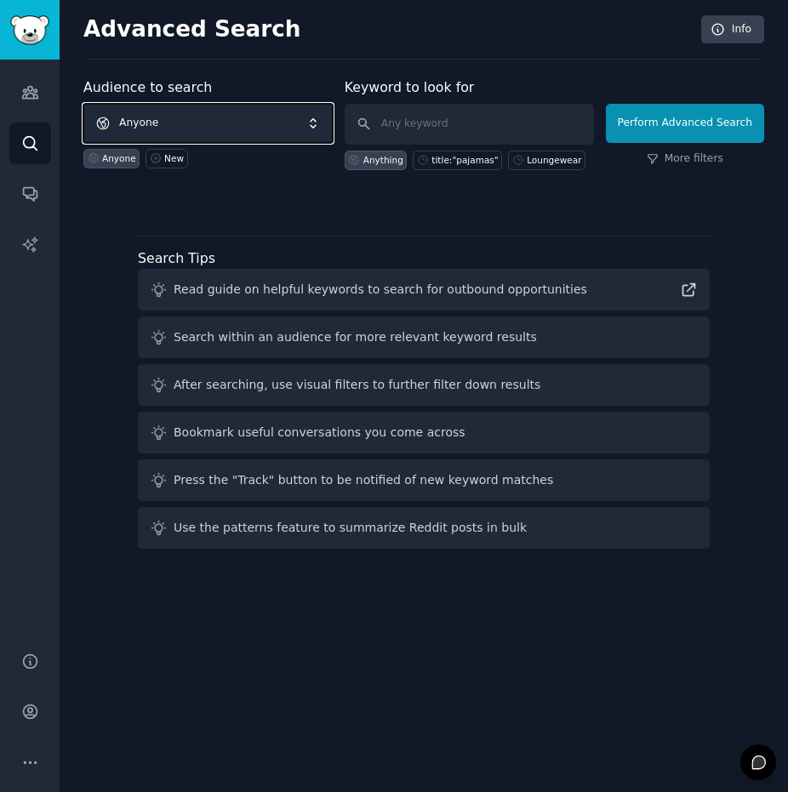
click at [213, 122] on span "Anyone" at bounding box center [207, 123] width 249 height 39
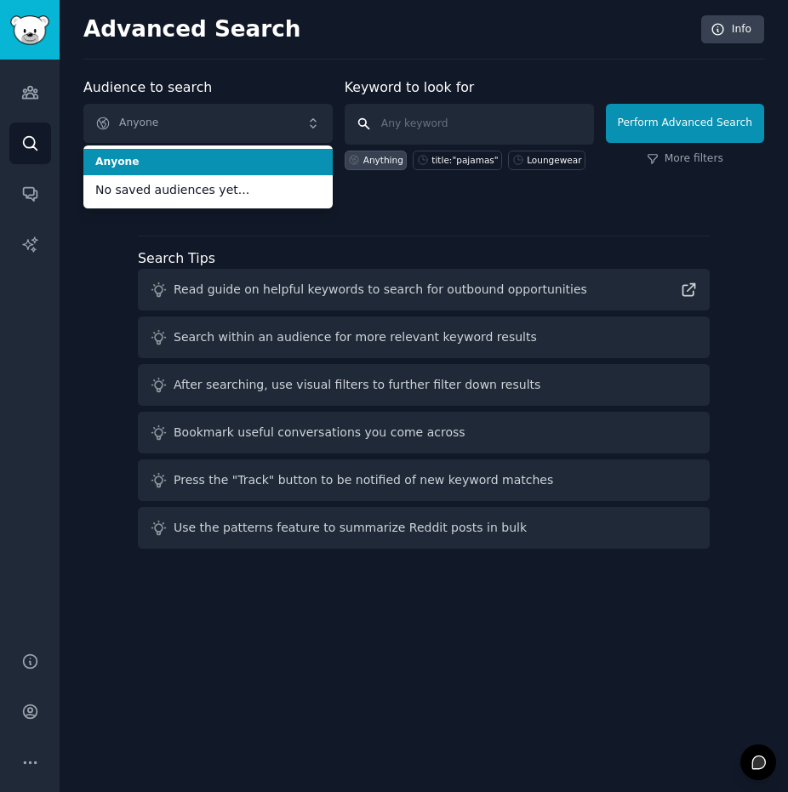
click at [447, 126] on input "text" at bounding box center [468, 124] width 249 height 41
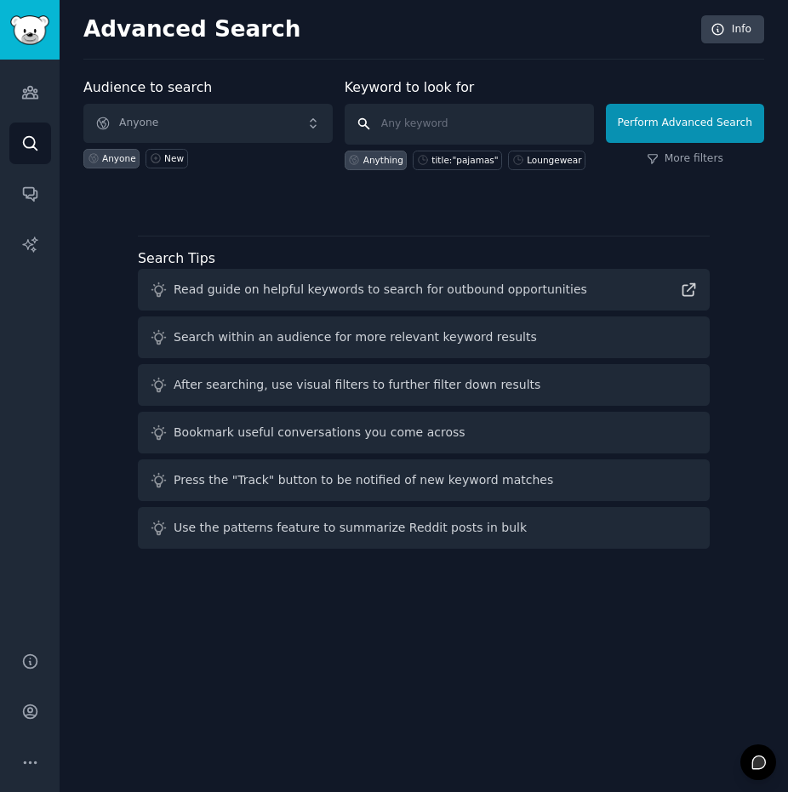
click at [445, 126] on input "text" at bounding box center [468, 124] width 249 height 41
paste input "pajamas sleepwear loungewear homewear silk pajamas cotton pajamas Eberjey Lunya…"
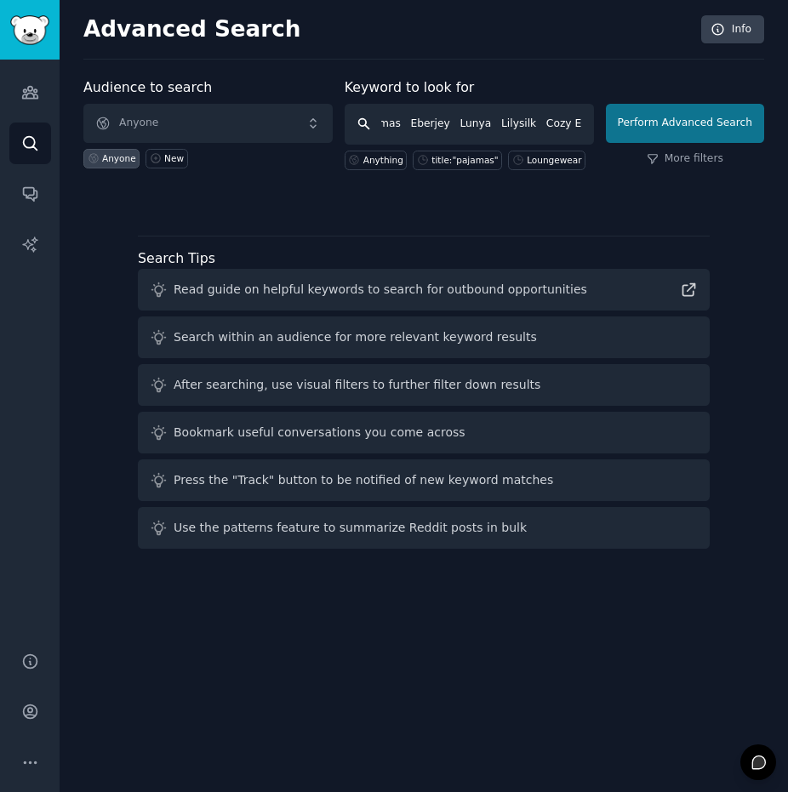
type input "pajamas sleepwear loungewear homewear silk pajamas cotton pajamas Eberjey Lunya…"
click at [744, 122] on button "Perform Advanced Search" at bounding box center [685, 123] width 158 height 39
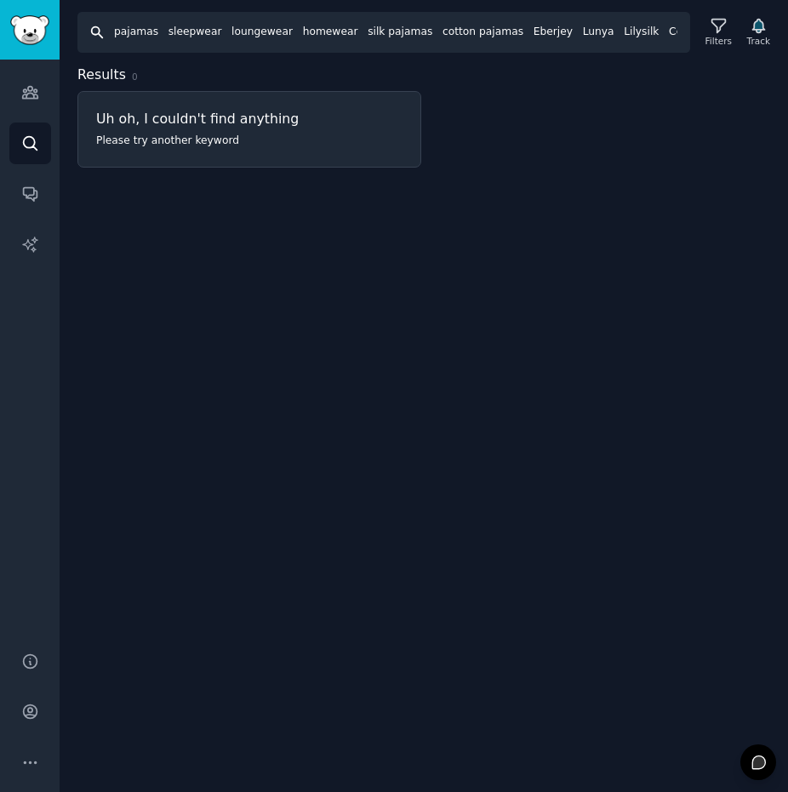
click at [145, 48] on input "pajamas sleepwear loungewear homewear silk pajamas cotton pajamas Eberjey Lunya…" at bounding box center [383, 32] width 612 height 41
drag, startPoint x: 114, startPoint y: 36, endPoint x: 1000, endPoint y: 26, distance: 886.2
click at [788, 26] on html "Audiences Search Conversations AI Reports Help Account More Search pajamas slee…" at bounding box center [394, 396] width 788 height 792
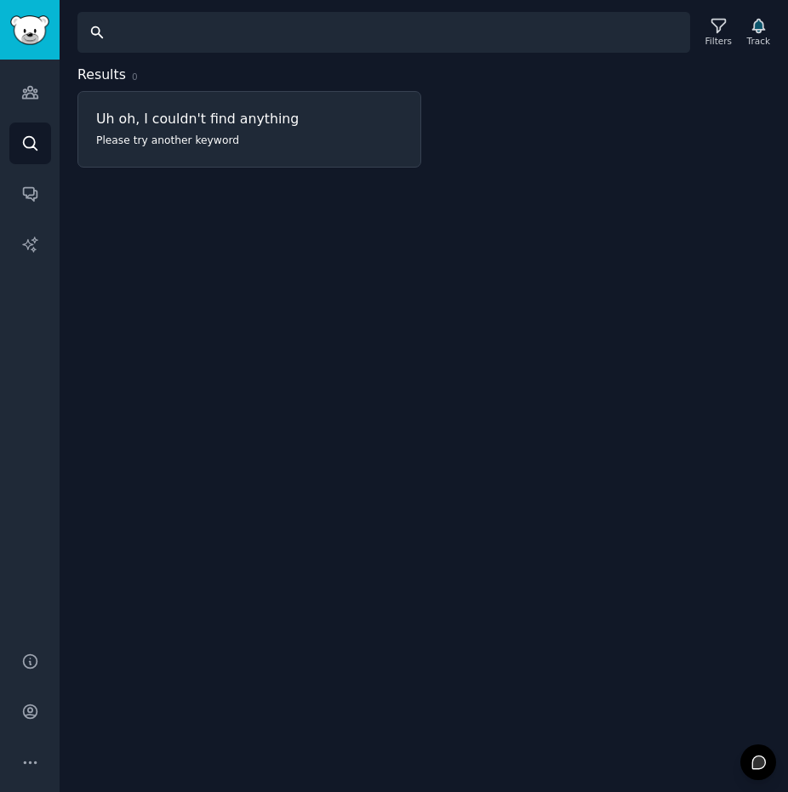
click at [225, 29] on input "Search" at bounding box center [383, 32] width 612 height 41
click at [517, 343] on div "Search Filters Track Results 0 Uh oh, I couldn't find anything Please try anoth…" at bounding box center [424, 396] width 728 height 792
click at [31, 103] on link "Audiences" at bounding box center [30, 92] width 42 height 42
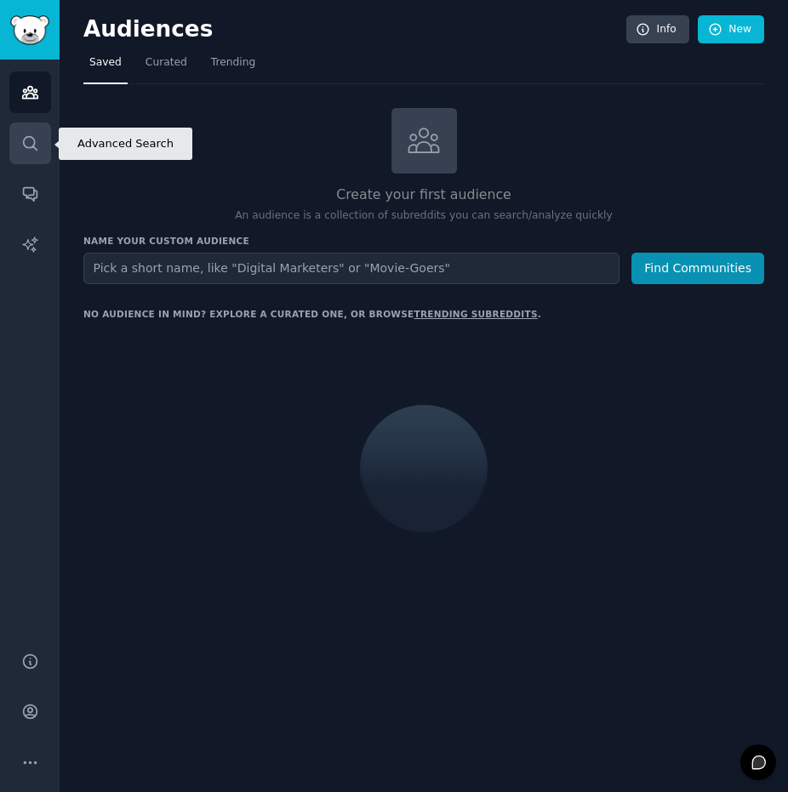
click at [24, 142] on icon "Sidebar" at bounding box center [30, 143] width 18 height 18
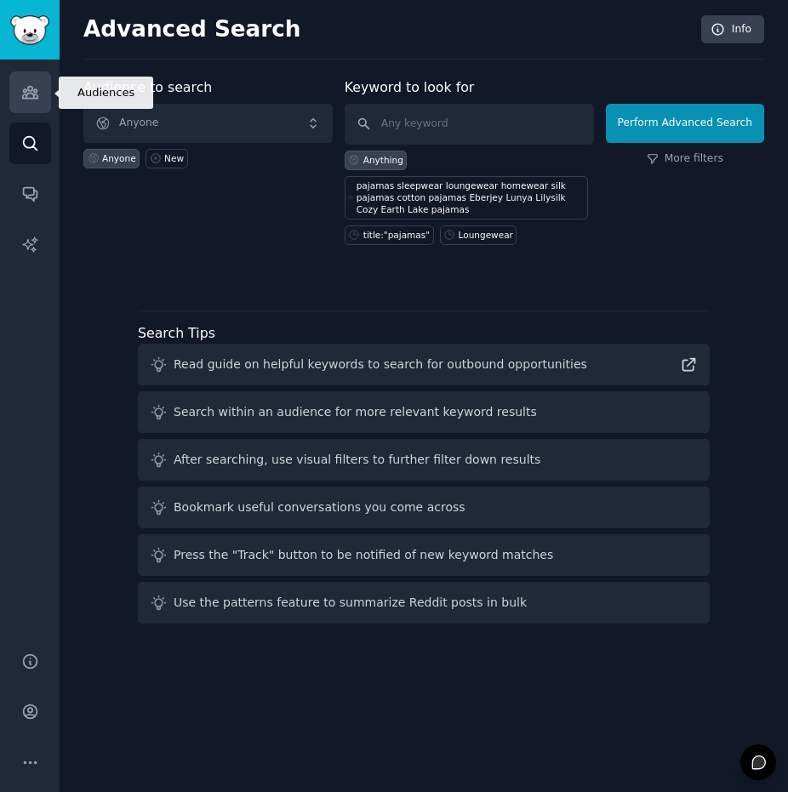
click at [28, 97] on icon "Sidebar" at bounding box center [30, 92] width 18 height 18
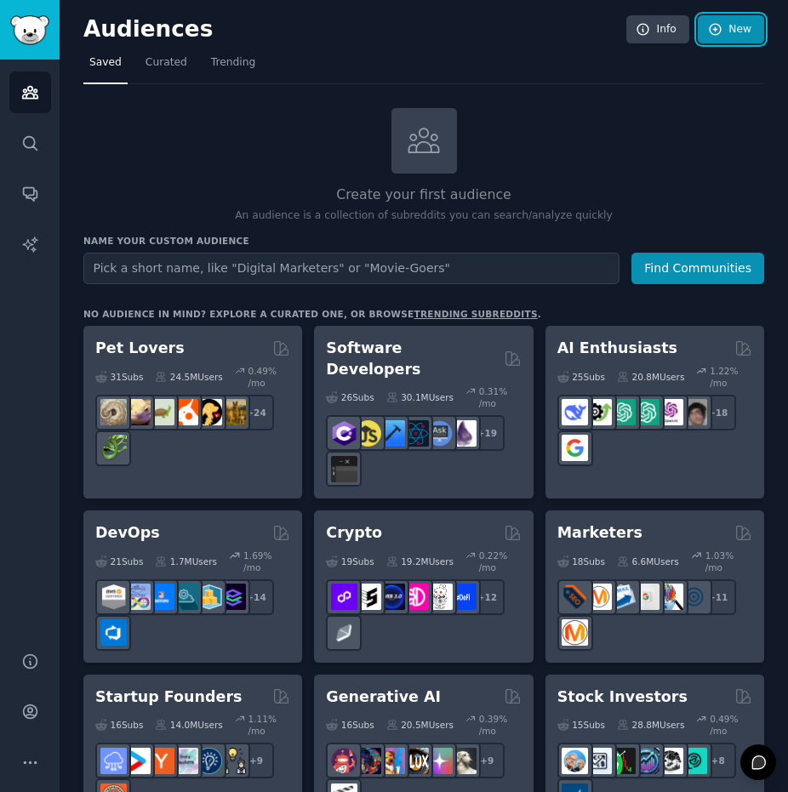
click at [735, 34] on link "New" at bounding box center [730, 29] width 66 height 29
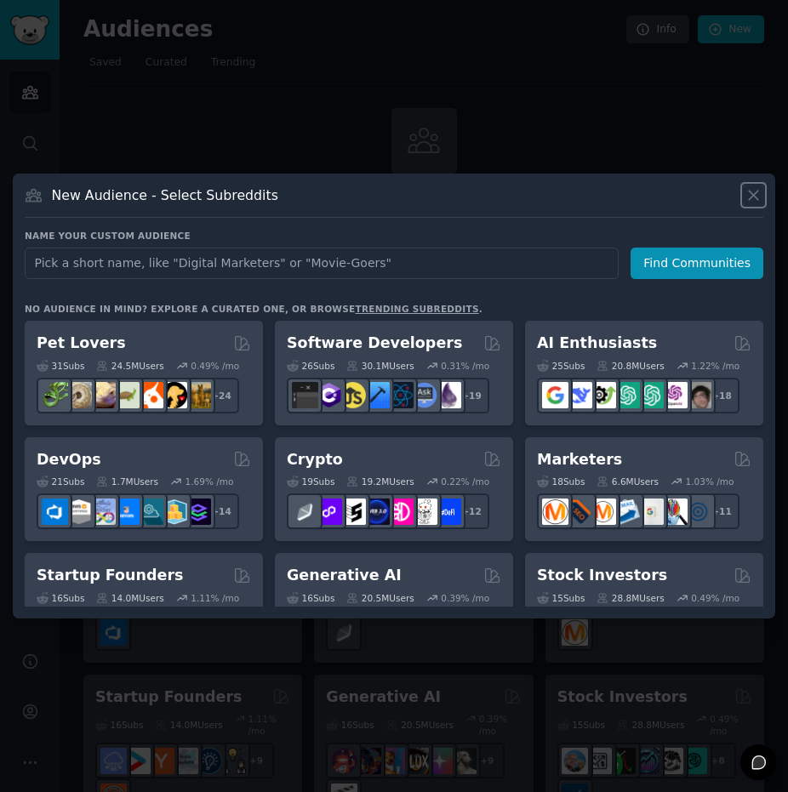
click at [748, 196] on icon at bounding box center [753, 195] width 18 height 18
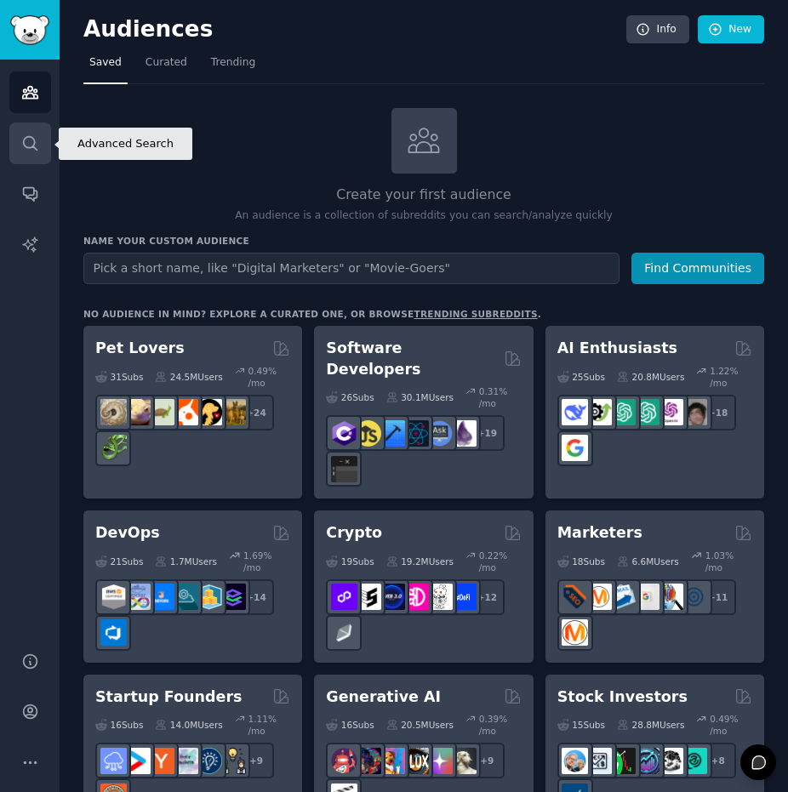
click at [17, 139] on link "Search" at bounding box center [30, 143] width 42 height 42
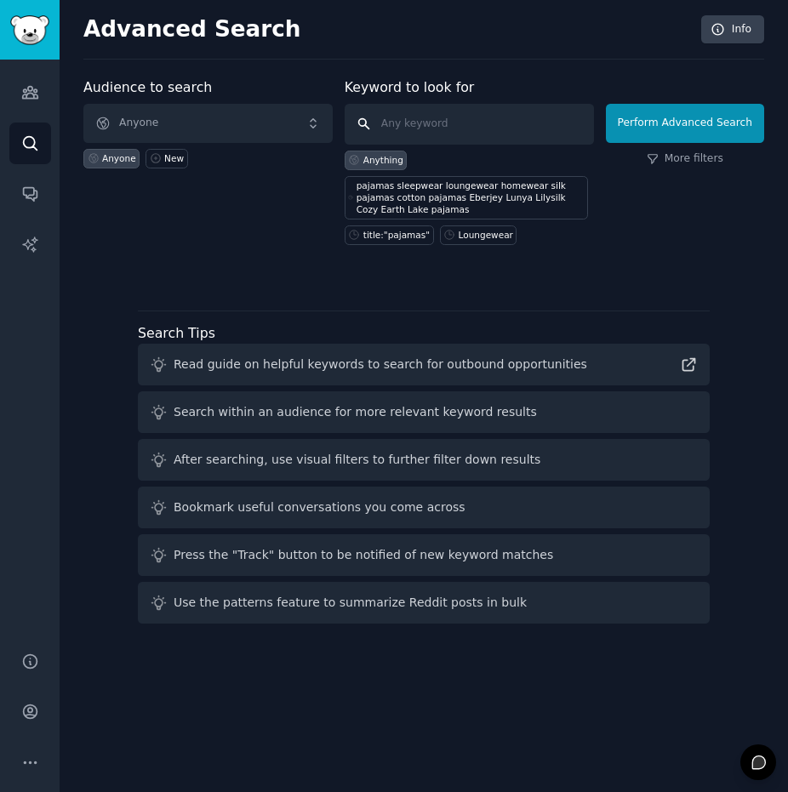
click at [458, 122] on input "text" at bounding box center [468, 124] width 249 height 41
type input "j"
type input "pajamas, sleepwear, loungewear,"
click button "Perform Advanced Search" at bounding box center [685, 123] width 158 height 39
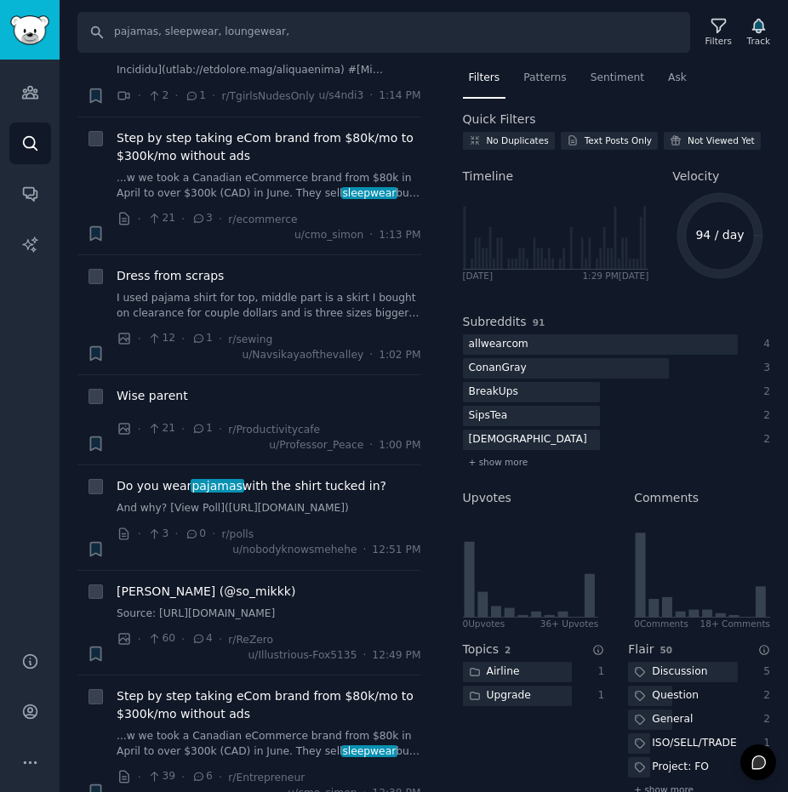
scroll to position [340, 0]
click at [48, 36] on img "Sidebar" at bounding box center [29, 30] width 39 height 30
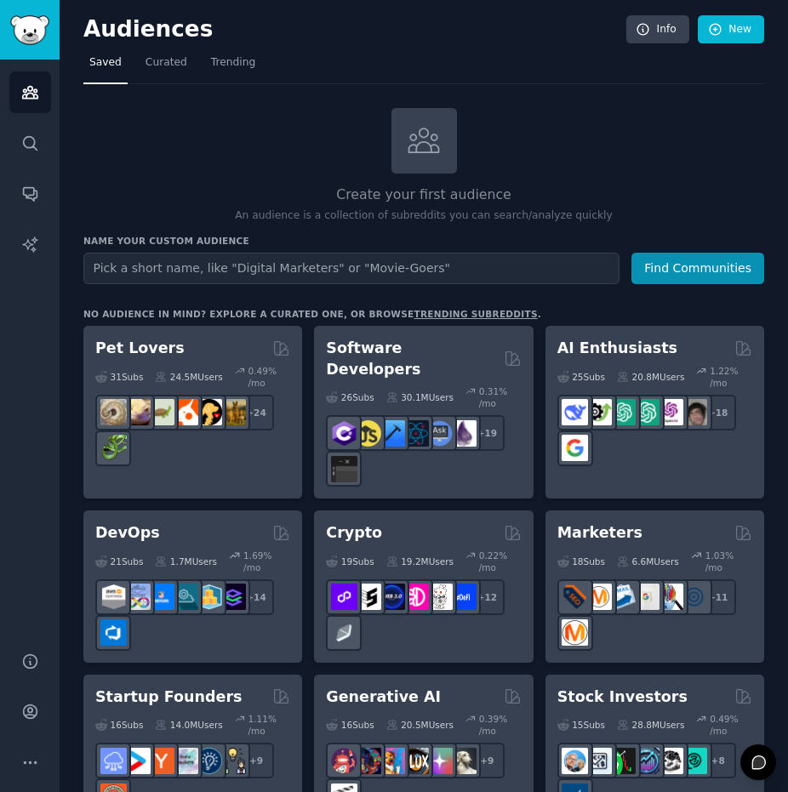
click at [177, 264] on input "text" at bounding box center [351, 268] width 536 height 31
type input "Sleepwear & Loungewear Shoppers"
click at [716, 265] on button "Find Communities" at bounding box center [697, 268] width 133 height 31
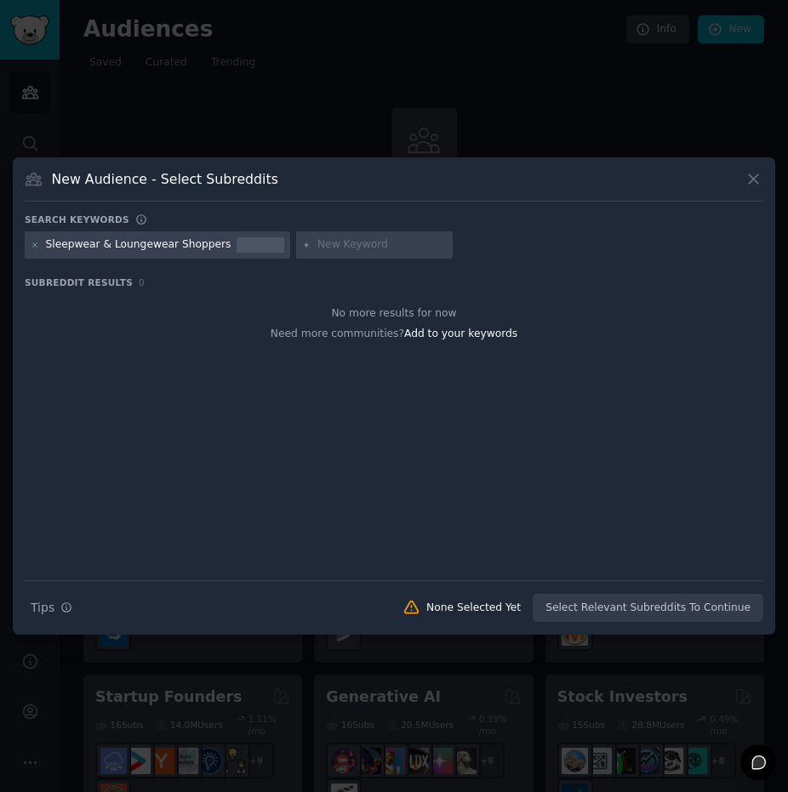
click at [239, 246] on div at bounding box center [260, 244] width 48 height 15
click at [747, 181] on icon at bounding box center [753, 179] width 18 height 18
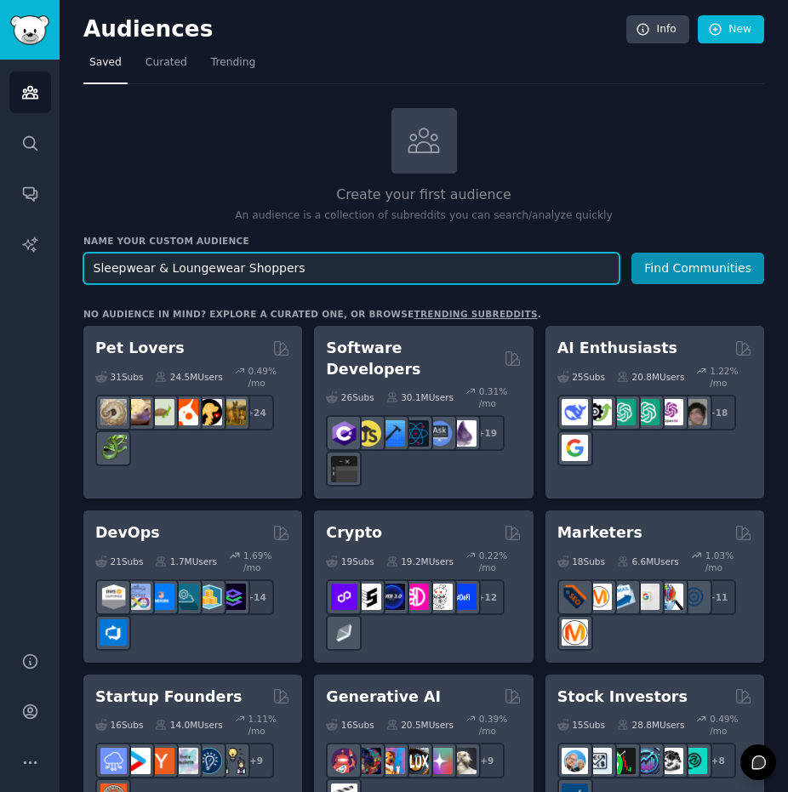
drag, startPoint x: 320, startPoint y: 267, endPoint x: -106, endPoint y: 248, distance: 426.5
click at [0, 248] on html "AI Reports Audiences Search Conversations AI Reports Help Account More Audience…" at bounding box center [394, 396] width 788 height 792
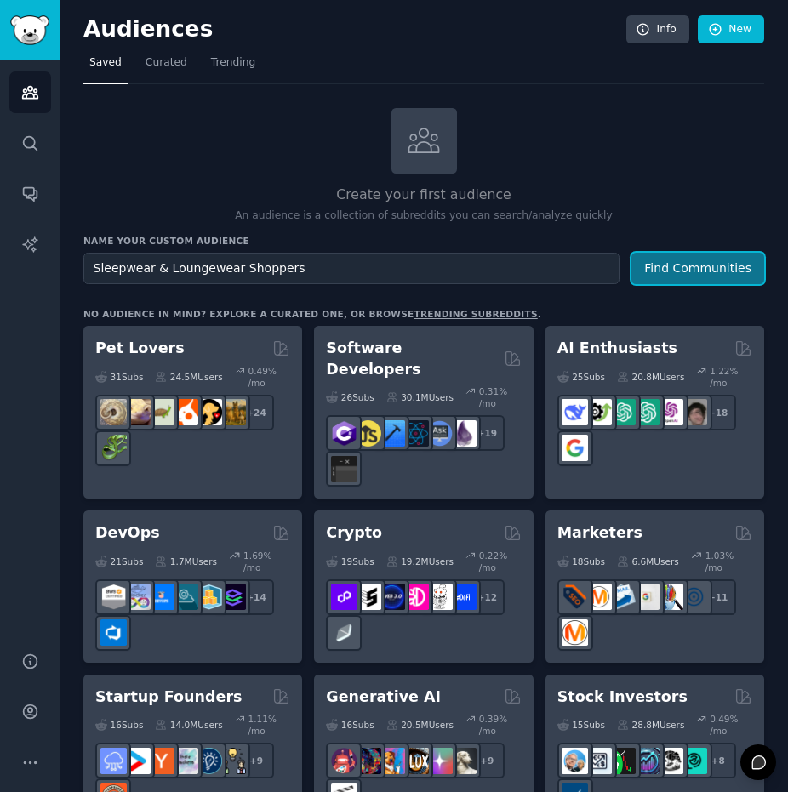
click at [682, 267] on button "Find Communities" at bounding box center [697, 268] width 133 height 31
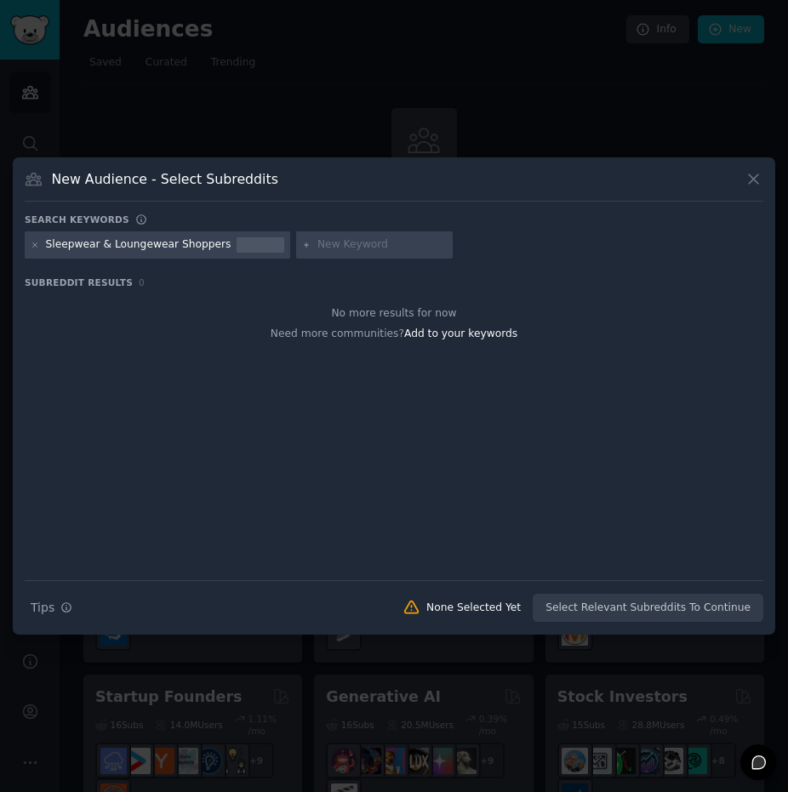
click at [287, 86] on div at bounding box center [394, 396] width 788 height 792
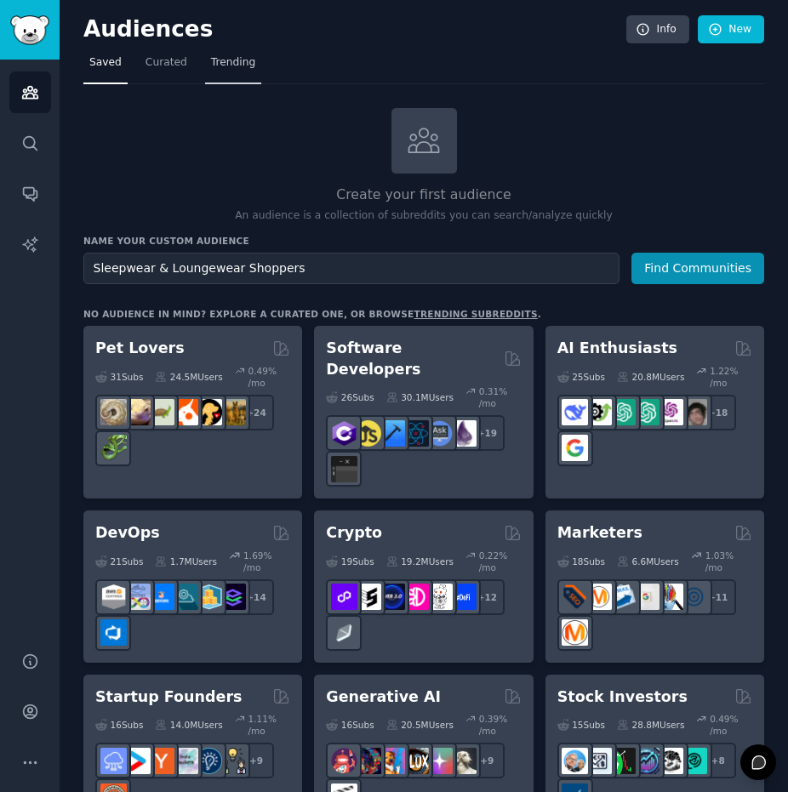
drag, startPoint x: 213, startPoint y: 61, endPoint x: 207, endPoint y: 74, distance: 14.1
click at [213, 61] on span "Trending" at bounding box center [233, 62] width 44 height 15
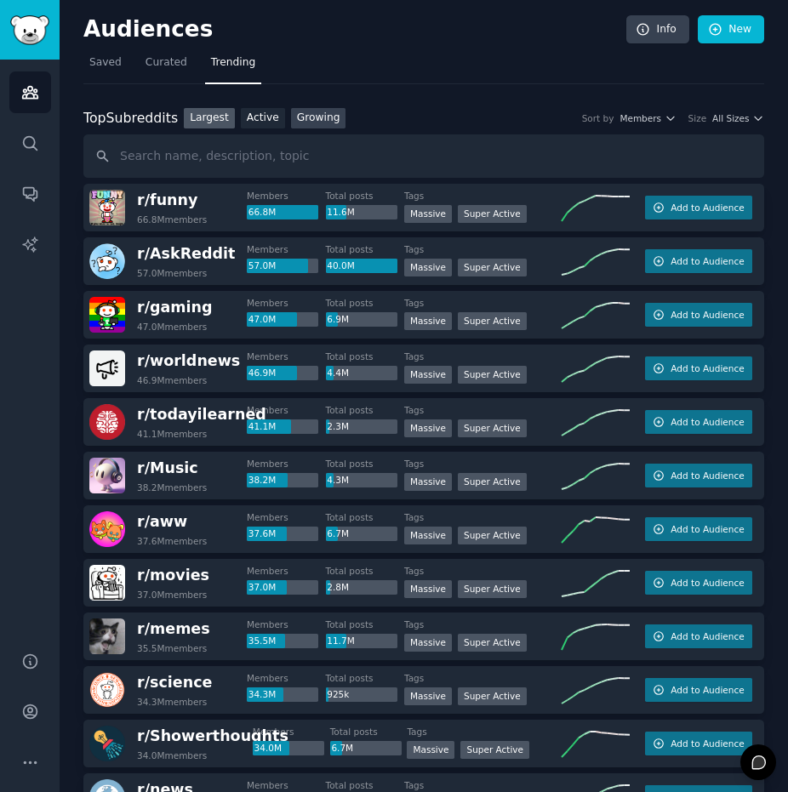
click at [301, 125] on link "Growing" at bounding box center [318, 118] width 55 height 21
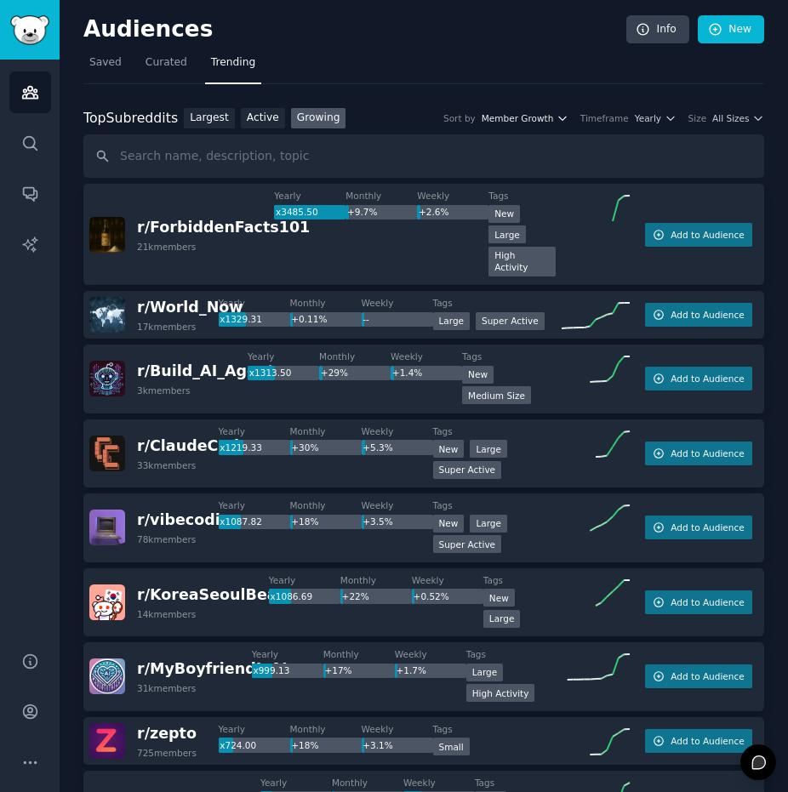
click at [568, 119] on icon "button" at bounding box center [562, 118] width 12 height 12
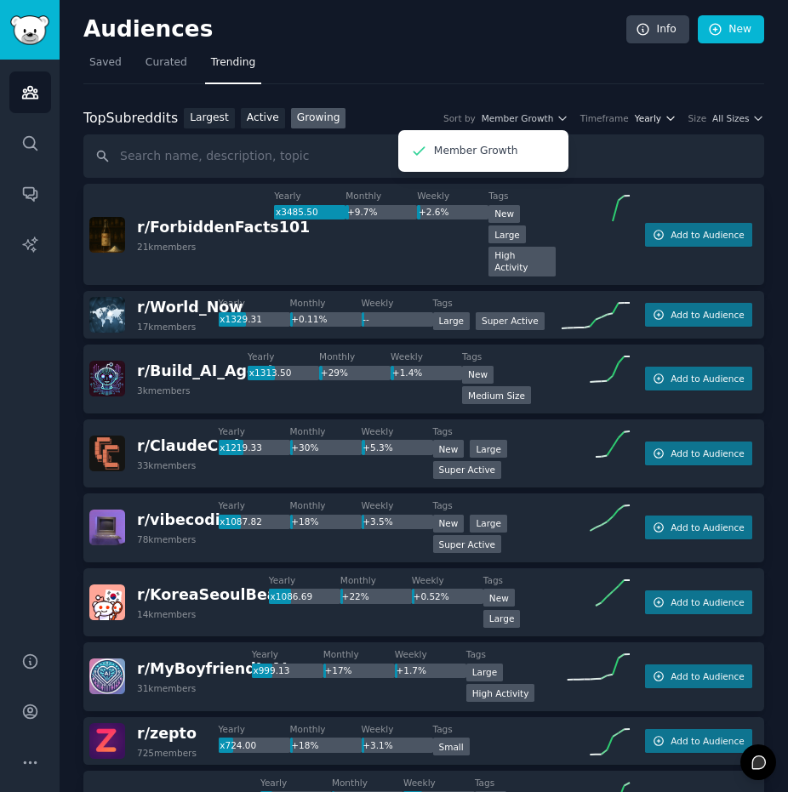
click at [676, 117] on icon "button" at bounding box center [670, 118] width 12 height 12
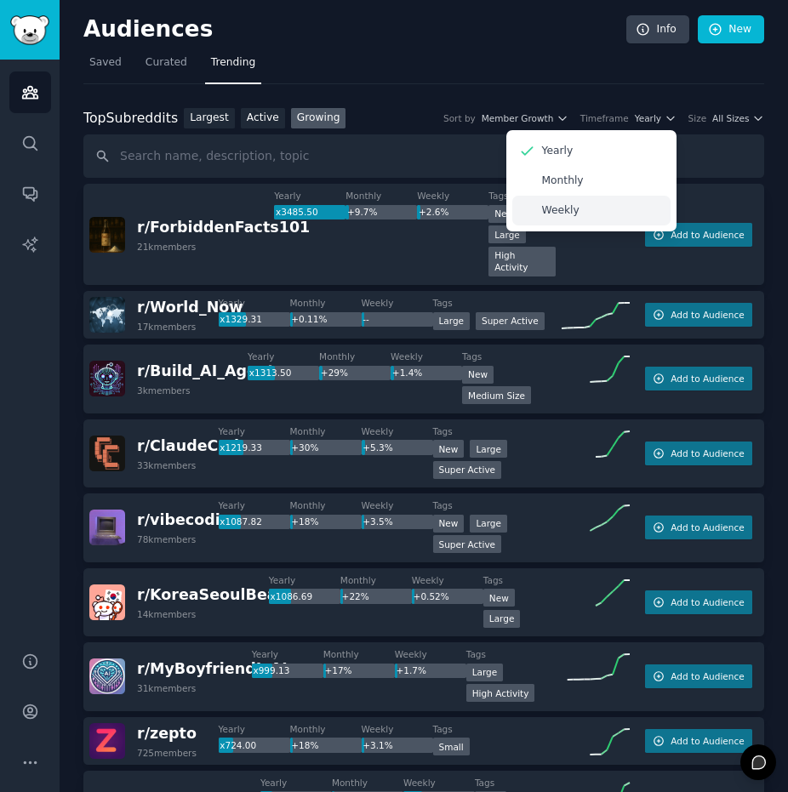
click at [595, 213] on div "Weekly" at bounding box center [591, 211] width 158 height 30
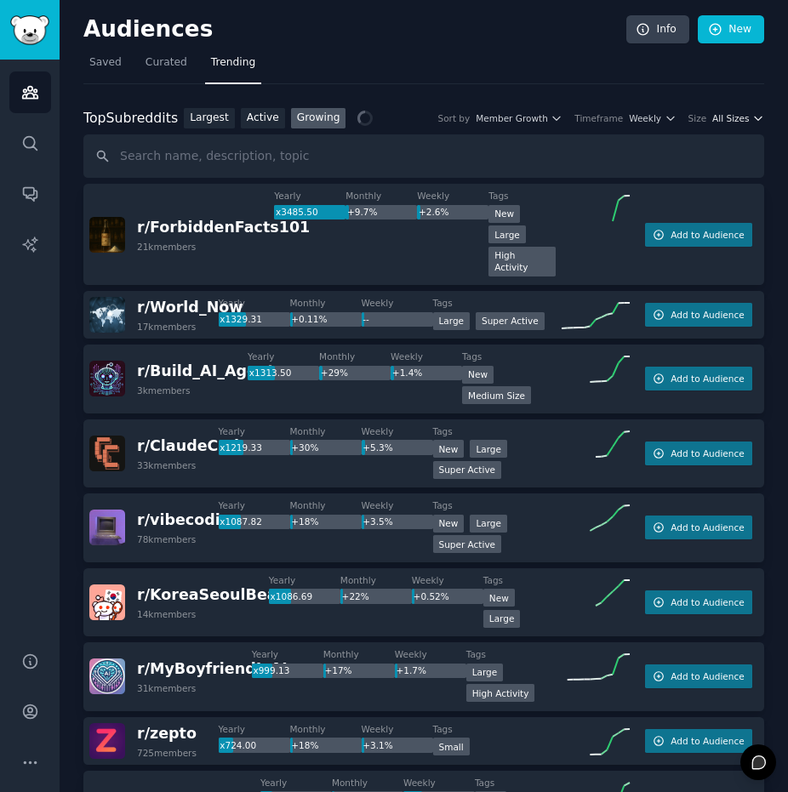
click at [743, 120] on span "All Sizes" at bounding box center [730, 118] width 37 height 12
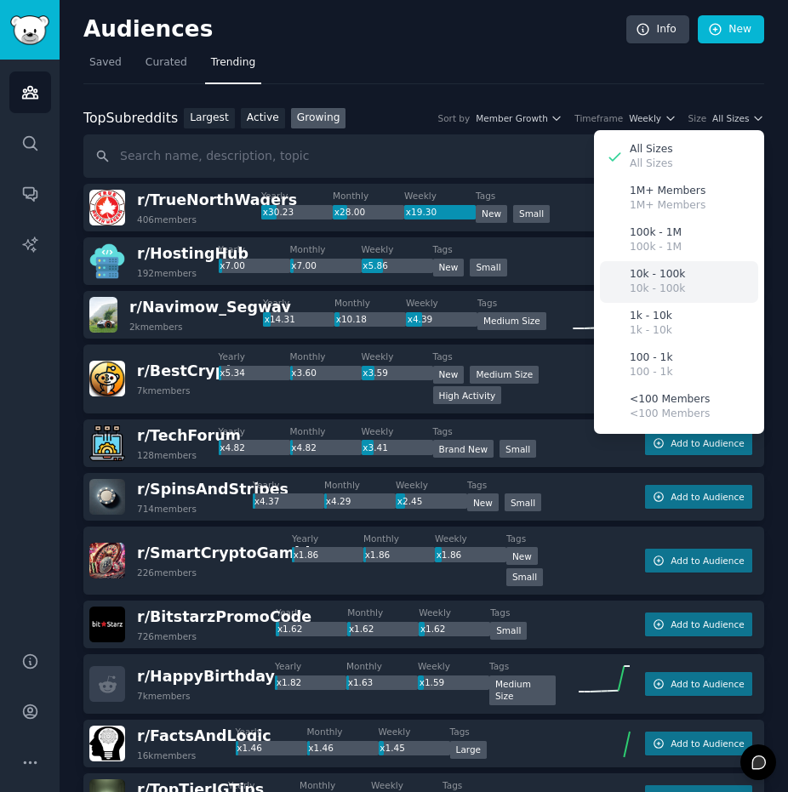
click at [646, 282] on p "10k - 100k" at bounding box center [656, 289] width 55 height 15
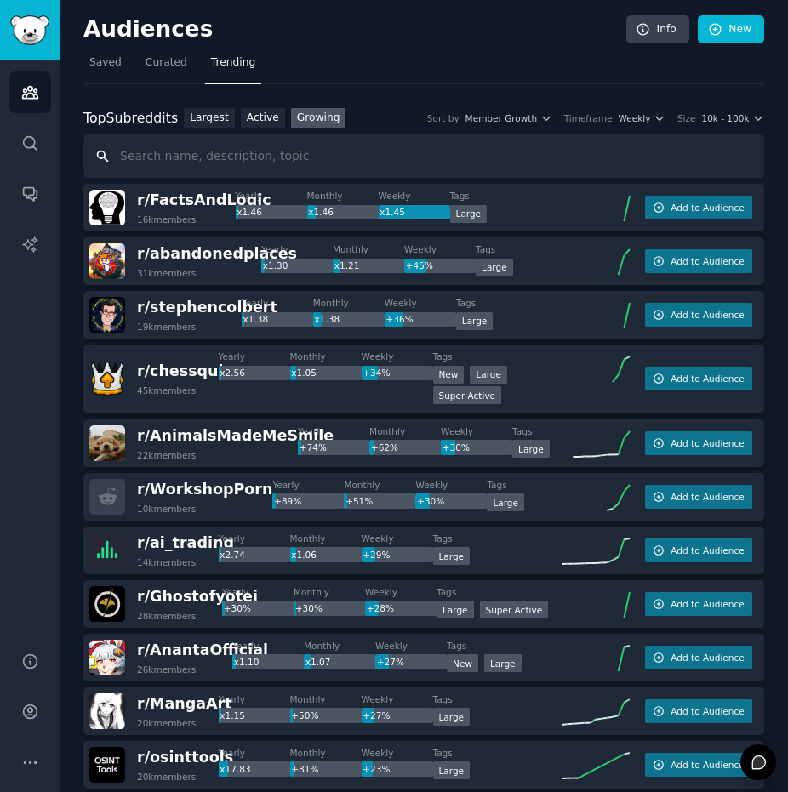
click at [281, 159] on input "text" at bounding box center [423, 155] width 680 height 43
type input "J"
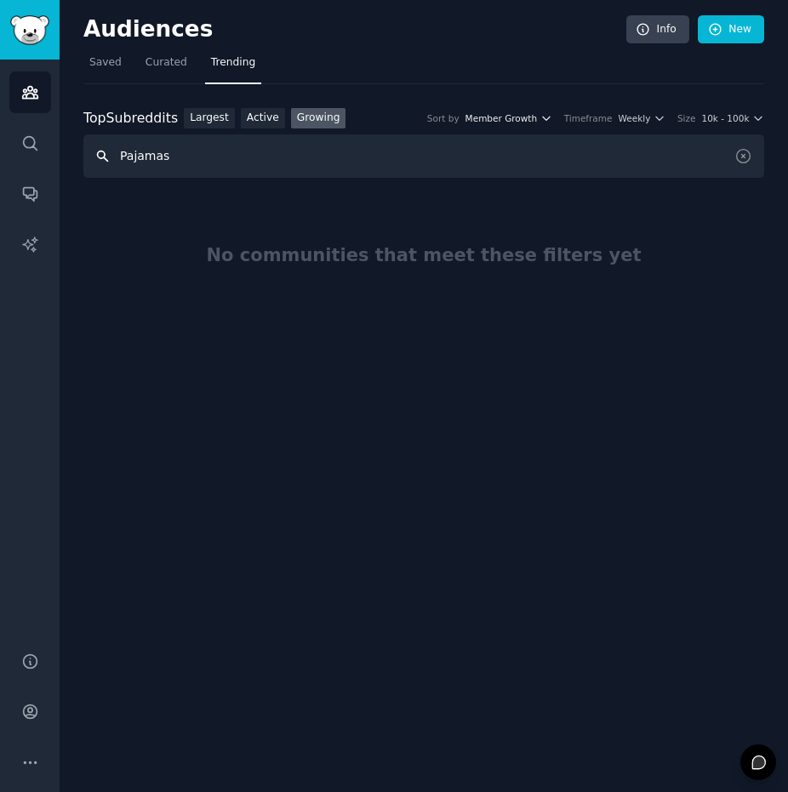
click at [552, 113] on icon "button" at bounding box center [546, 118] width 12 height 12
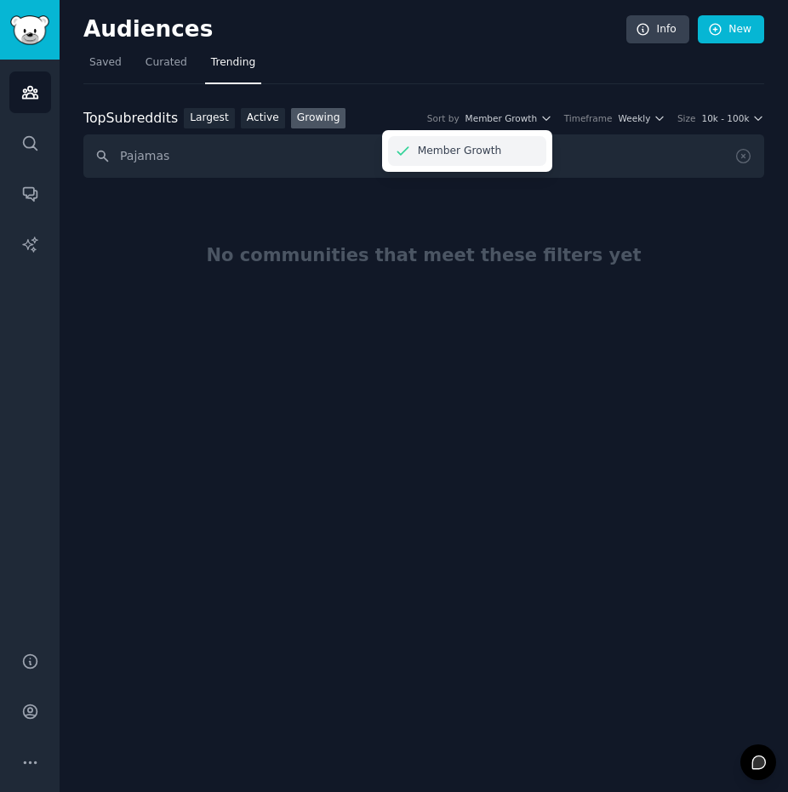
click at [525, 144] on div "Member Growth" at bounding box center [467, 151] width 158 height 30
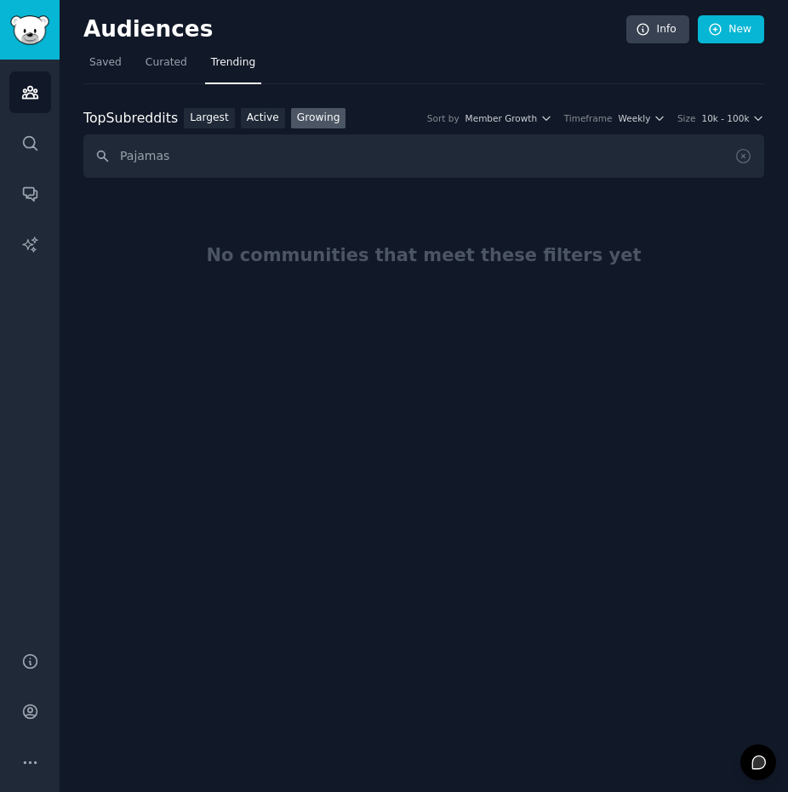
click at [667, 123] on div "Top Subreddits Top Subreddits Largest Active Growing Sort by Member Growth Time…" at bounding box center [423, 118] width 680 height 21
click at [663, 115] on icon "button" at bounding box center [659, 118] width 12 height 12
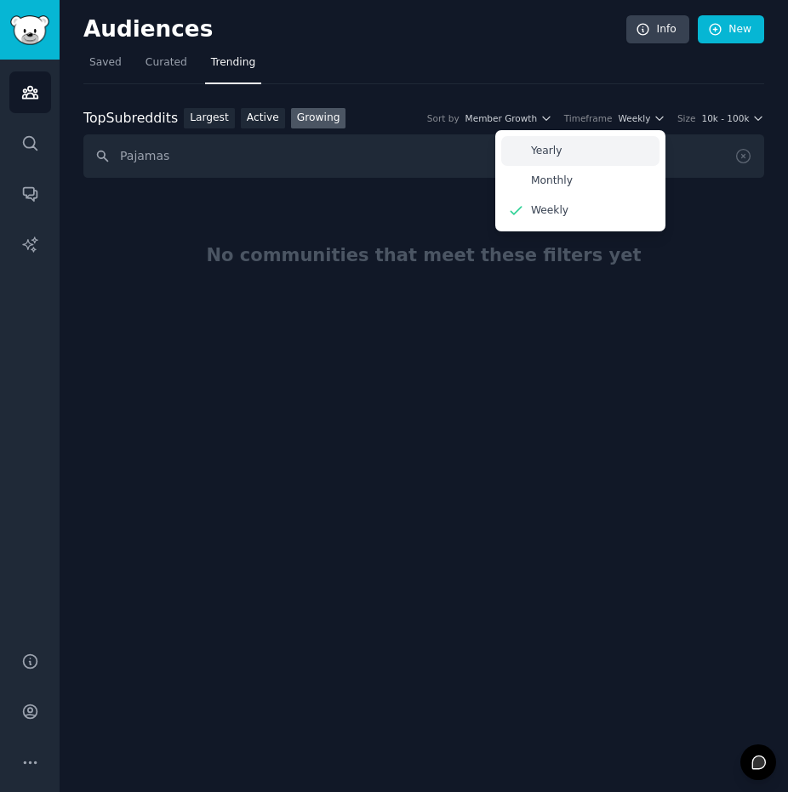
click at [618, 151] on div "Yearly" at bounding box center [580, 151] width 158 height 30
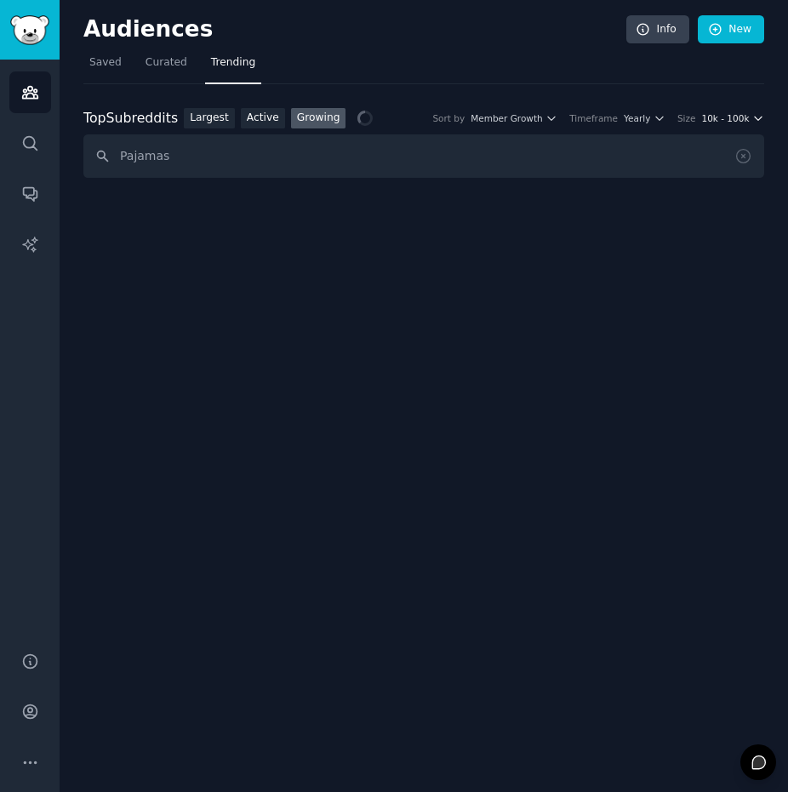
click at [754, 117] on icon "button" at bounding box center [758, 118] width 12 height 12
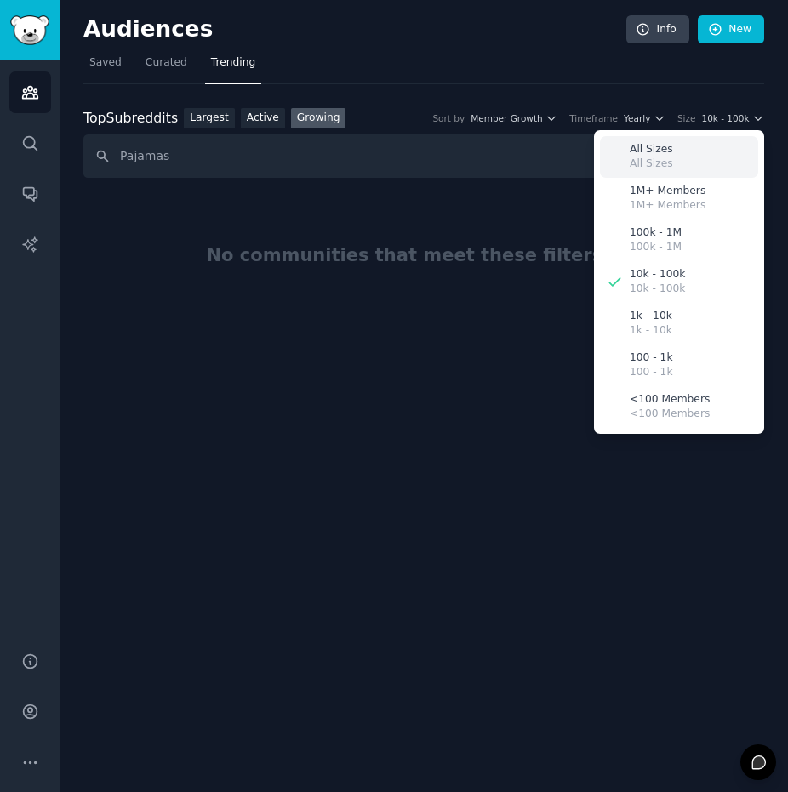
click at [691, 143] on div "All Sizes All Sizes" at bounding box center [679, 157] width 158 height 42
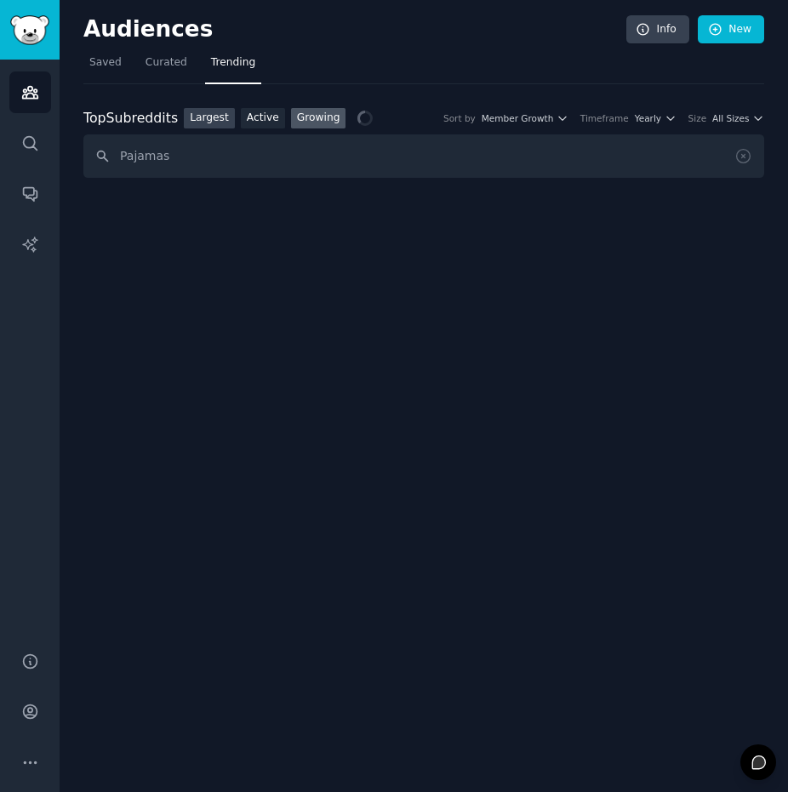
click at [188, 117] on link "Largest" at bounding box center [209, 118] width 51 height 21
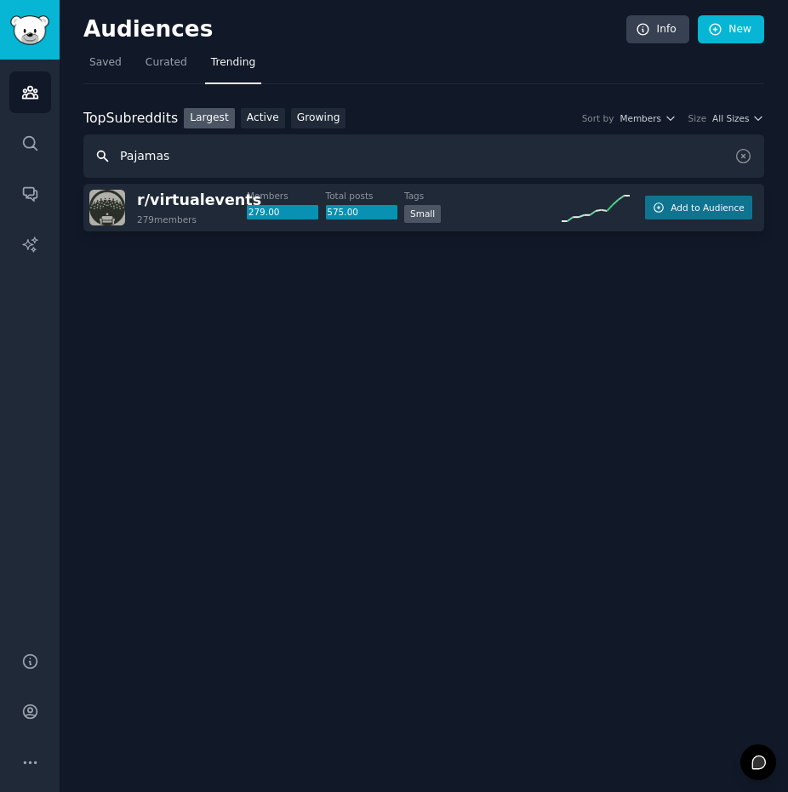
click at [186, 149] on input "Pajamas" at bounding box center [423, 155] width 680 height 43
type input "Pajamas"
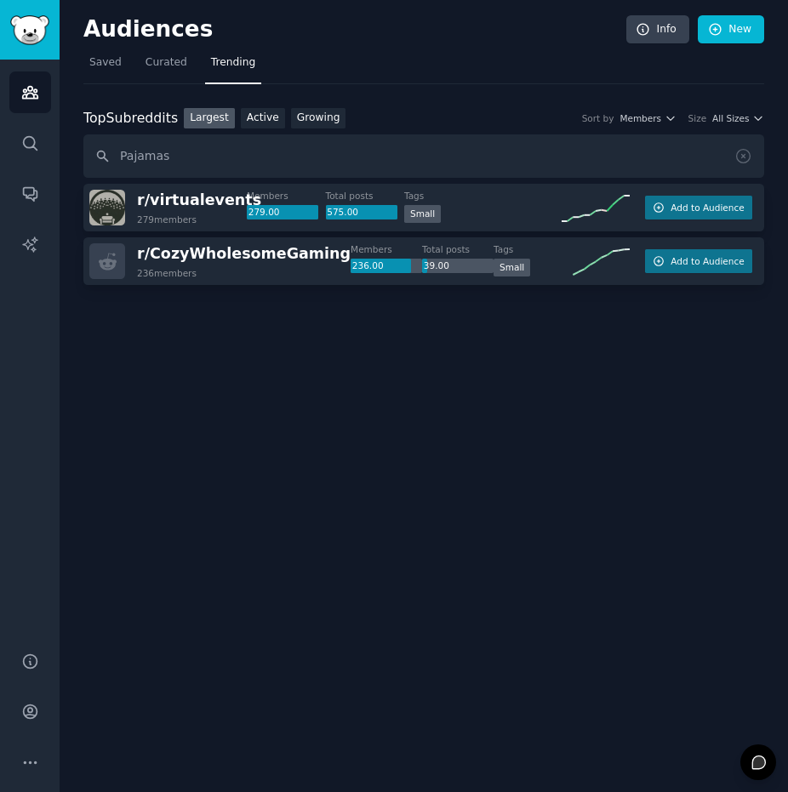
click at [364, 449] on div "Audiences Info New Saved Curated Trending Top Subreddits Top Subreddits Largest…" at bounding box center [424, 396] width 728 height 792
click at [114, 33] on h2 "Audiences" at bounding box center [354, 29] width 543 height 27
click at [39, 25] on img "Sidebar" at bounding box center [29, 30] width 39 height 30
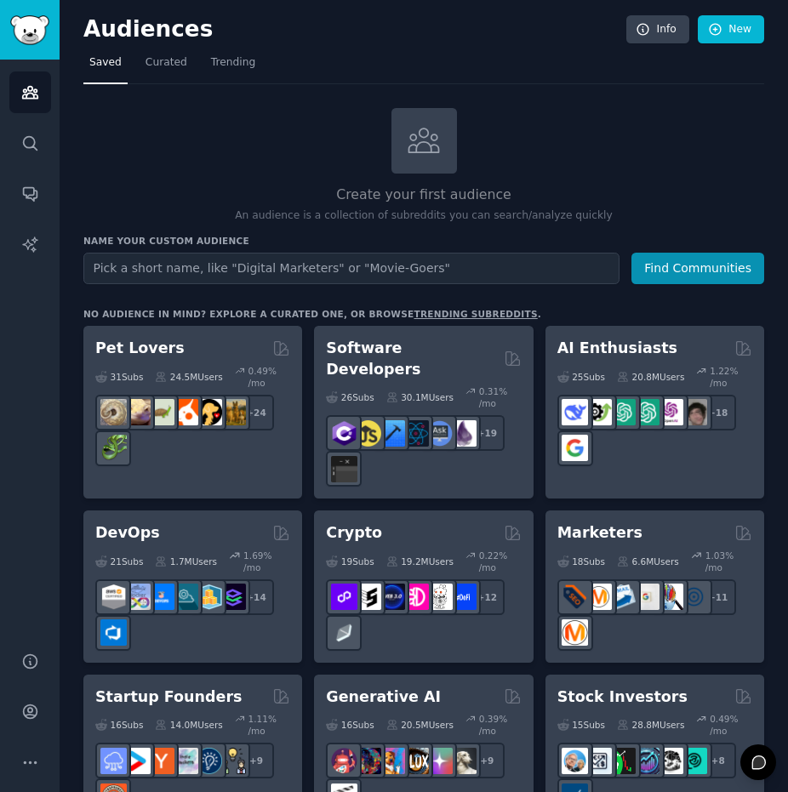
click at [151, 268] on input "text" at bounding box center [351, 268] width 536 height 31
type input "f"
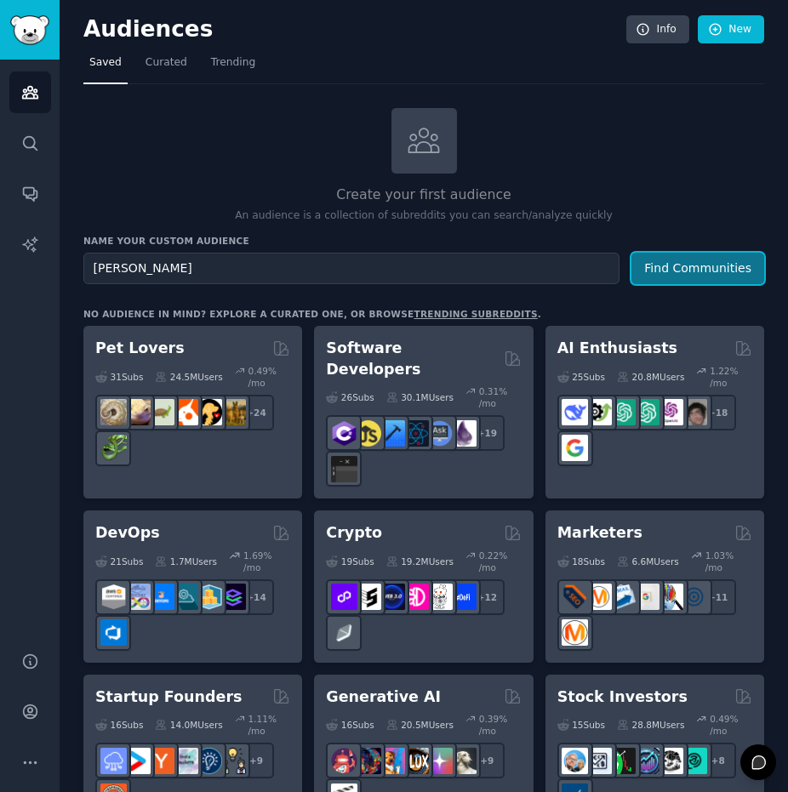
click at [685, 262] on button "Find Communities" at bounding box center [697, 268] width 133 height 31
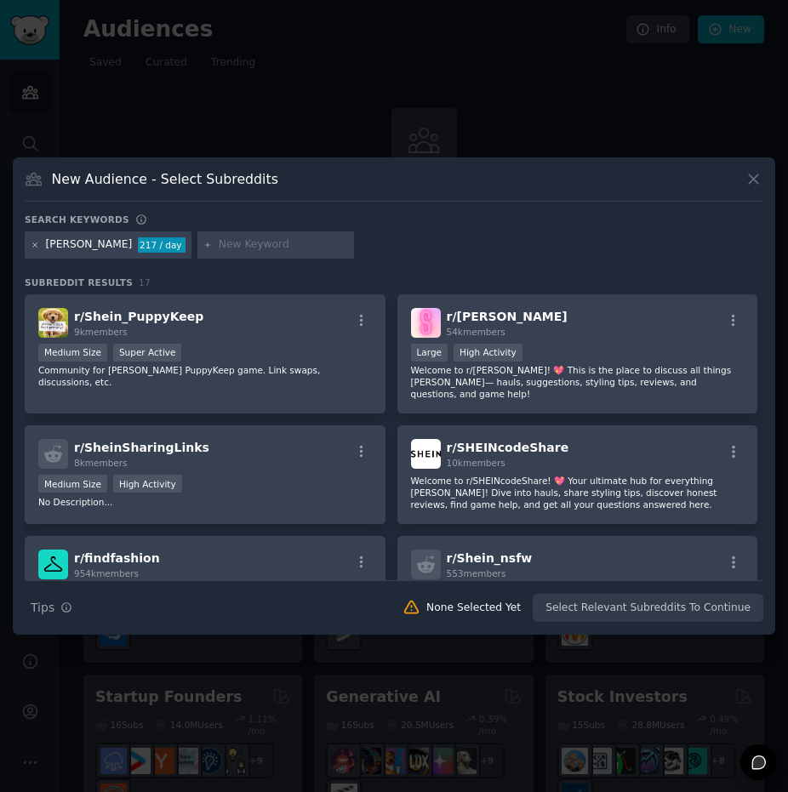
click at [32, 243] on icon at bounding box center [35, 245] width 9 height 9
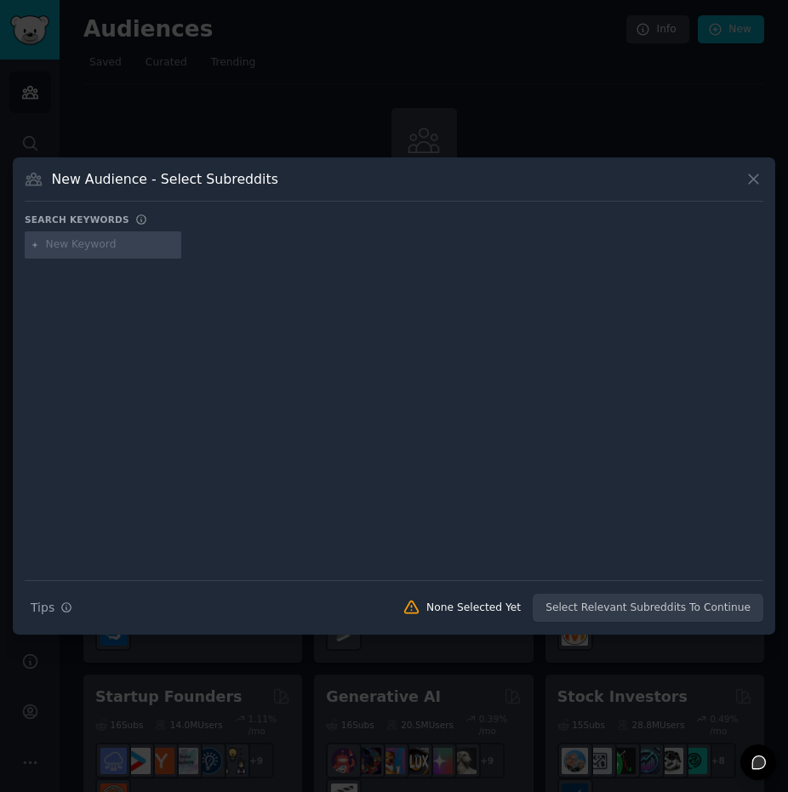
click at [226, 338] on div at bounding box center [394, 407] width 738 height 286
click at [742, 173] on div "New Audience - Select Subreddits" at bounding box center [394, 185] width 738 height 32
click at [754, 175] on icon at bounding box center [753, 179] width 18 height 18
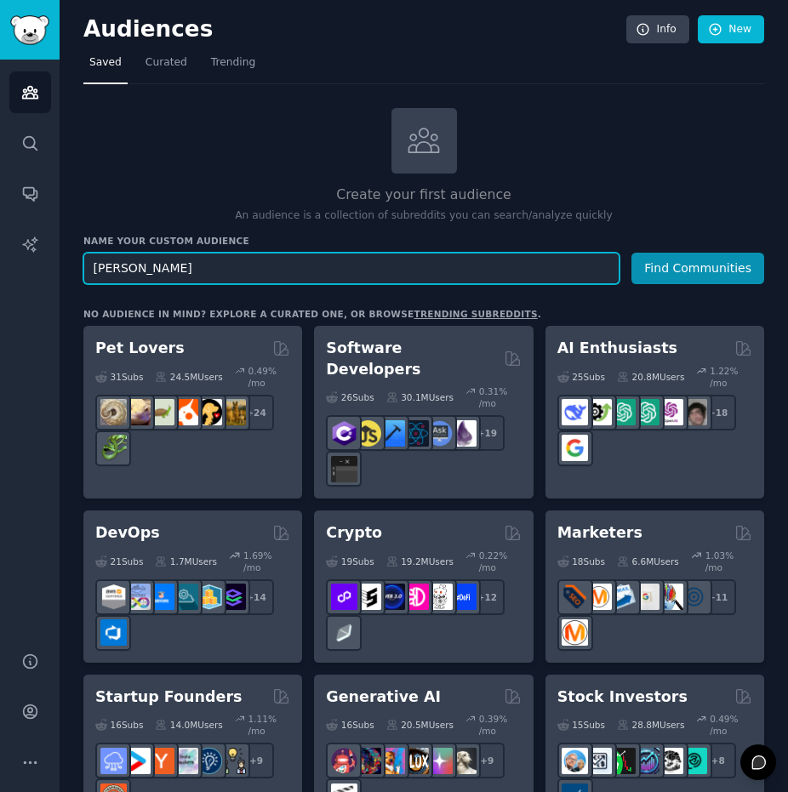
click at [178, 276] on input "[PERSON_NAME]" at bounding box center [351, 268] width 536 height 31
drag, startPoint x: 189, startPoint y: 269, endPoint x: 14, endPoint y: 243, distance: 177.0
click at [14, 243] on div "AI Reports Audiences Search Conversations AI Reports Help Account More Audience…" at bounding box center [394, 396] width 788 height 792
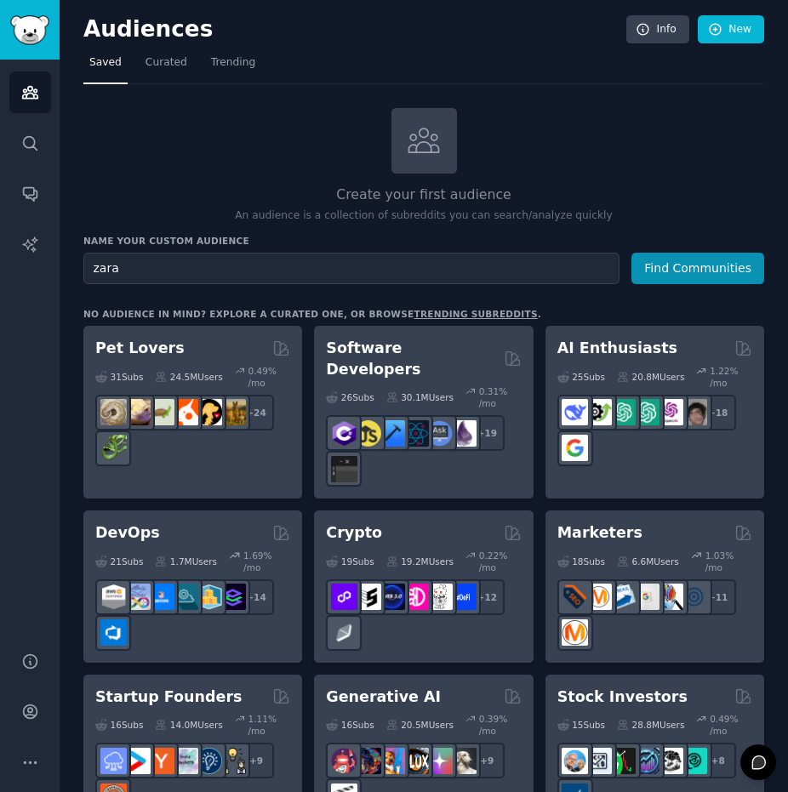
click at [685, 249] on div "Name your custom audience Audience Name [PERSON_NAME] Find Communities" at bounding box center [423, 259] width 680 height 49
click at [683, 275] on button "Find Communities" at bounding box center [697, 268] width 133 height 31
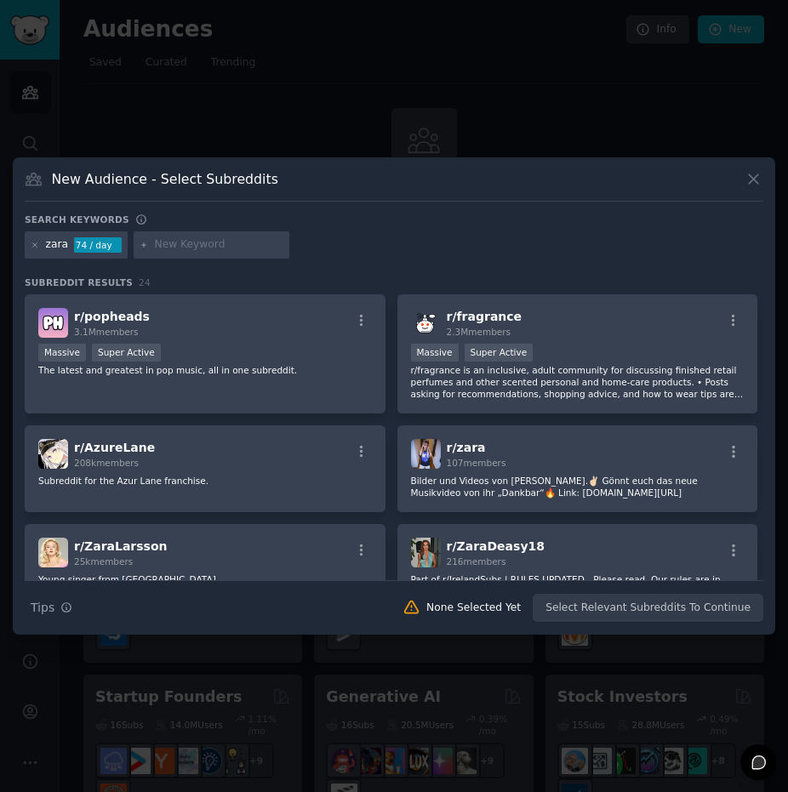
click at [27, 244] on div "zara 74 / day" at bounding box center [76, 244] width 103 height 27
click at [37, 246] on icon at bounding box center [35, 245] width 9 height 9
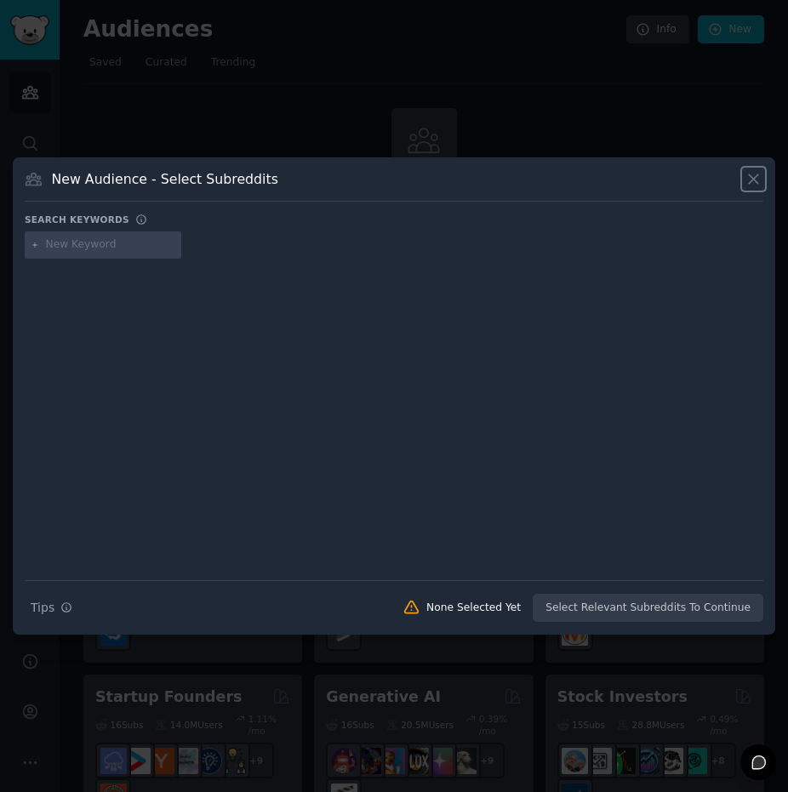
click at [752, 179] on icon at bounding box center [752, 179] width 9 height 9
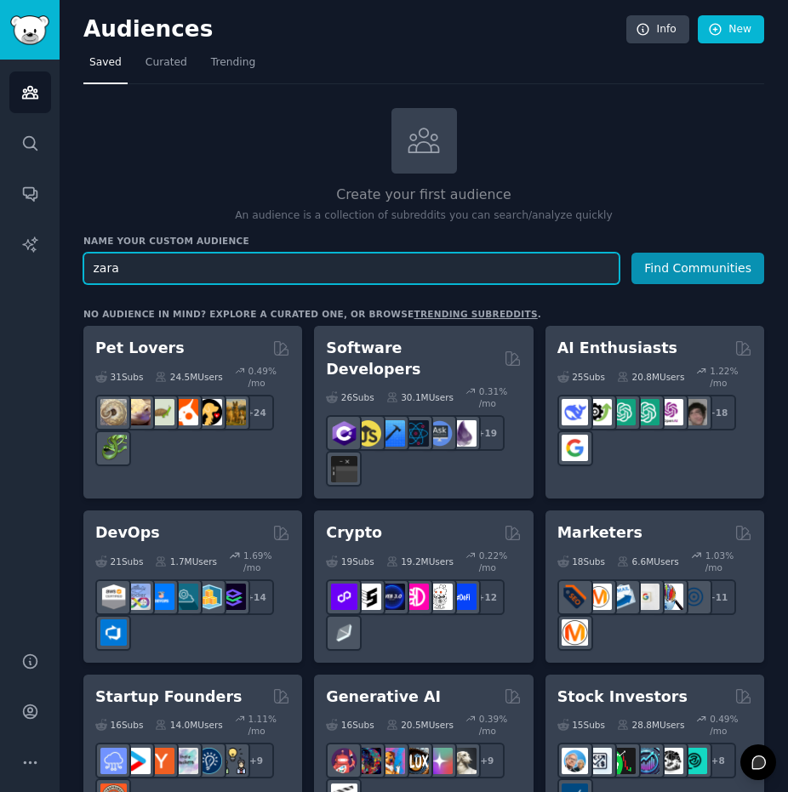
click at [226, 256] on input "zara" at bounding box center [351, 268] width 536 height 31
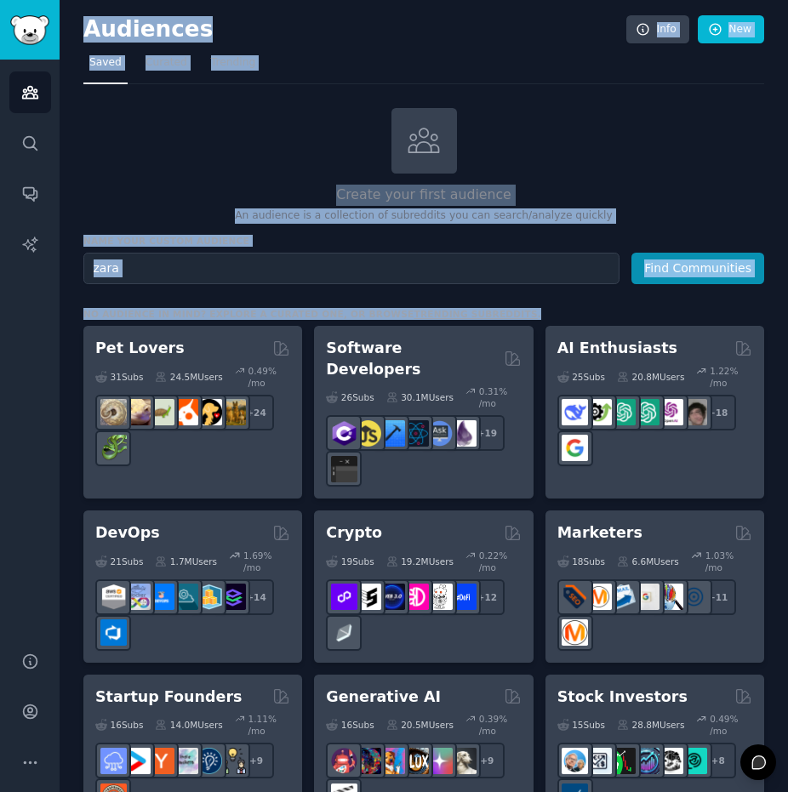
drag, startPoint x: 480, startPoint y: 290, endPoint x: -7, endPoint y: 275, distance: 486.7
click at [0, 275] on html "Conversations Audiences Search Conversations AI Reports Help Account More Audie…" at bounding box center [394, 396] width 788 height 792
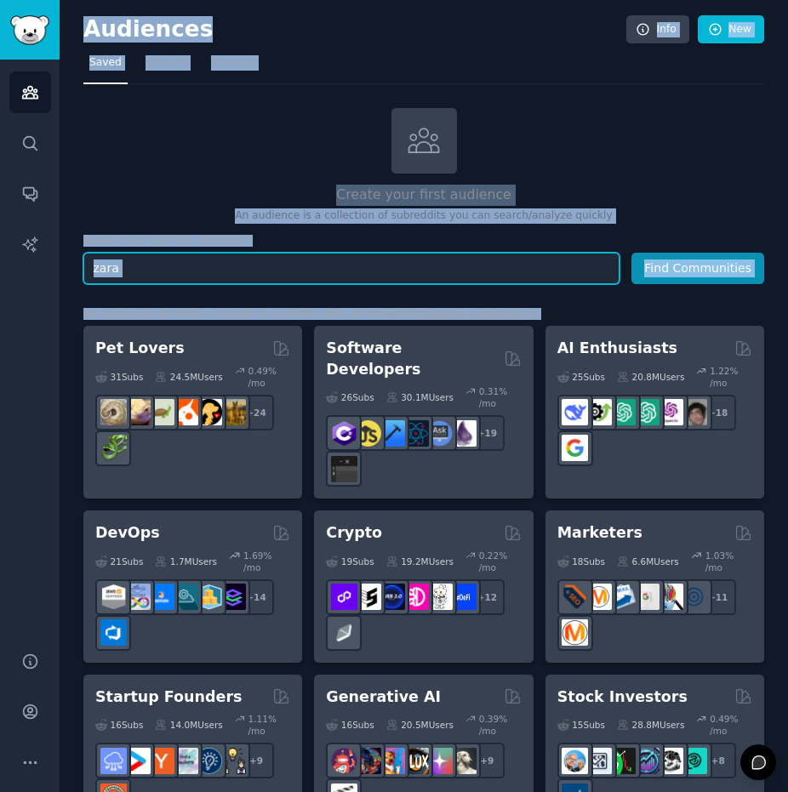
click at [134, 257] on input "zara" at bounding box center [351, 268] width 536 height 31
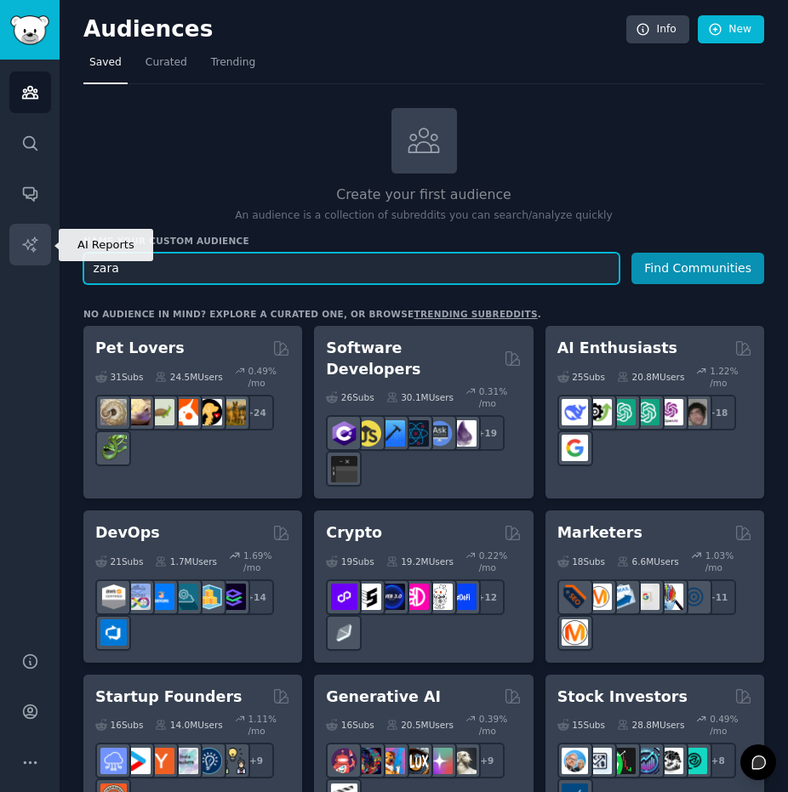
drag, startPoint x: 153, startPoint y: 268, endPoint x: 34, endPoint y: 253, distance: 119.9
click at [34, 253] on div "AI Reports Audiences Search Conversations AI Reports Help Account More Audience…" at bounding box center [394, 396] width 788 height 792
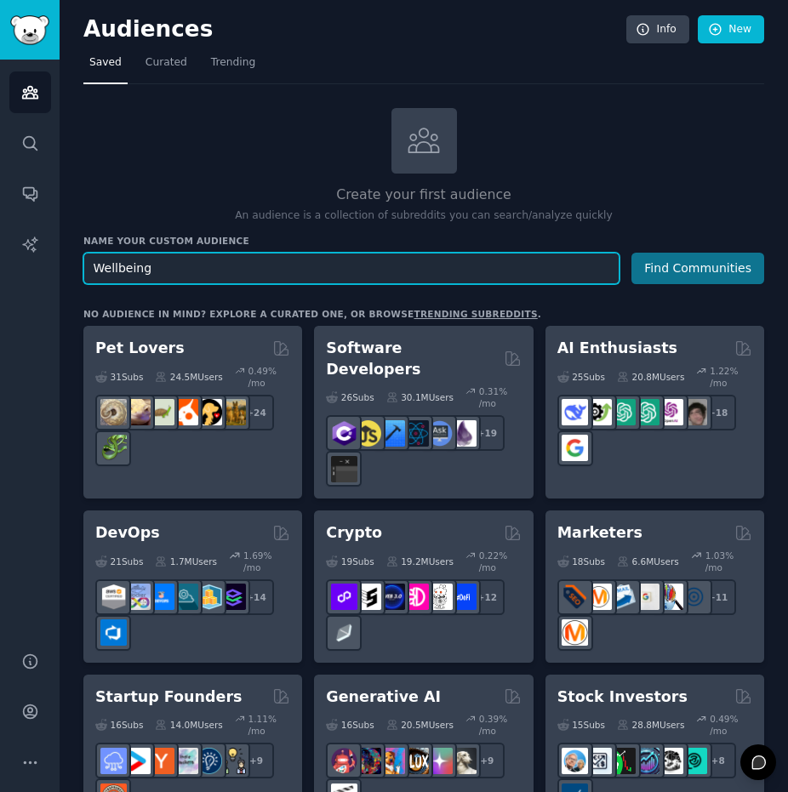
type input "Wellbeing"
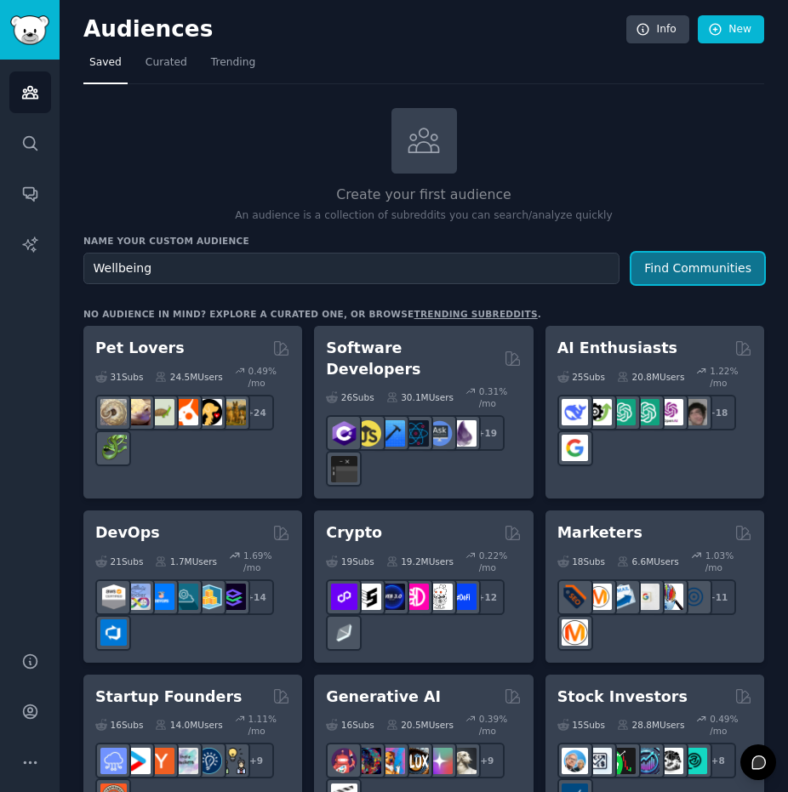
click at [665, 266] on button "Find Communities" at bounding box center [697, 268] width 133 height 31
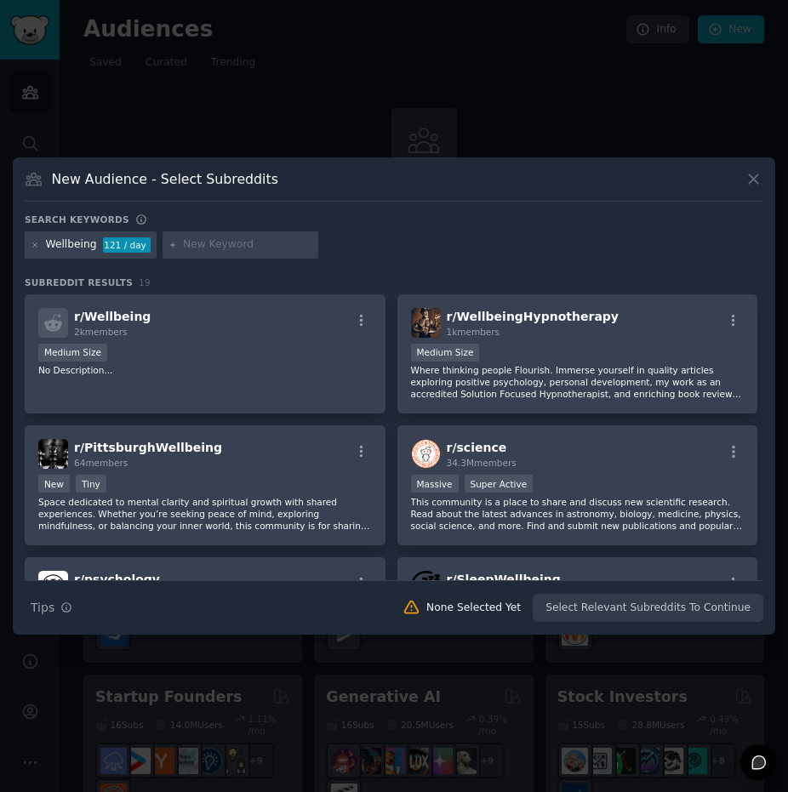
click at [252, 280] on h3 "Subreddit Results 19" at bounding box center [394, 282] width 738 height 12
